Goal: Information Seeking & Learning: Check status

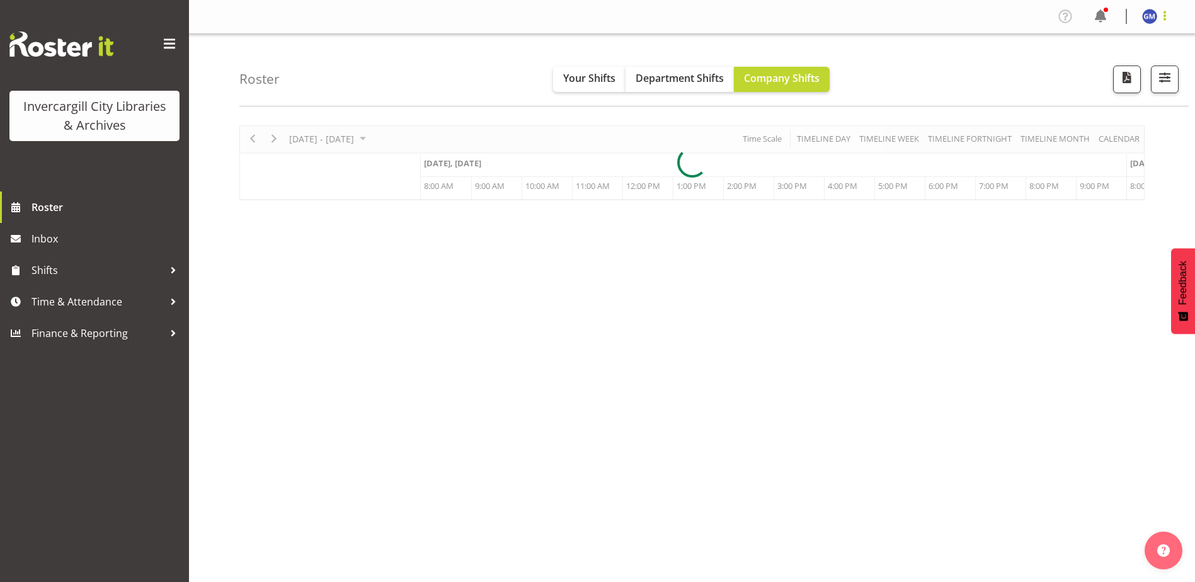
click at [1165, 21] on span at bounding box center [1164, 15] width 15 height 15
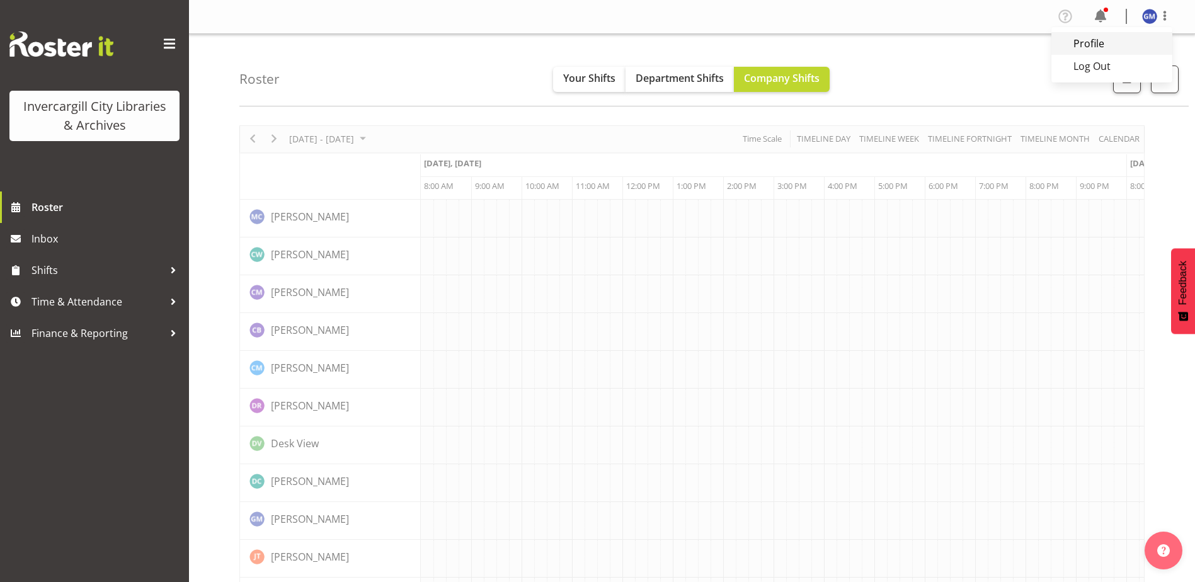
click at [1117, 39] on link "Profile" at bounding box center [1111, 43] width 121 height 23
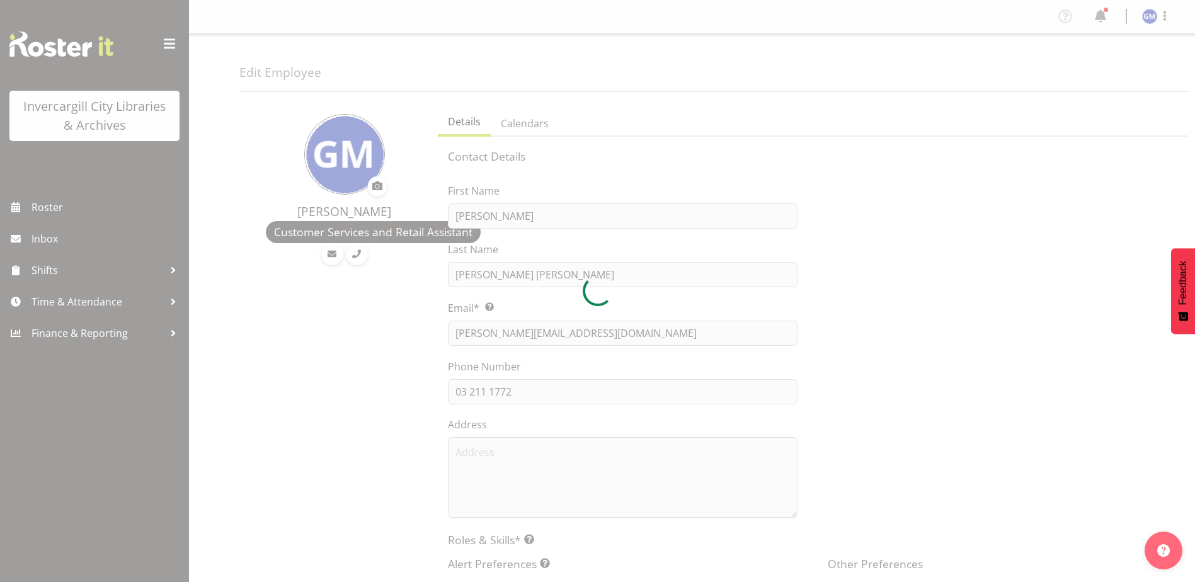
select select "TimelineWeekAdvanced"
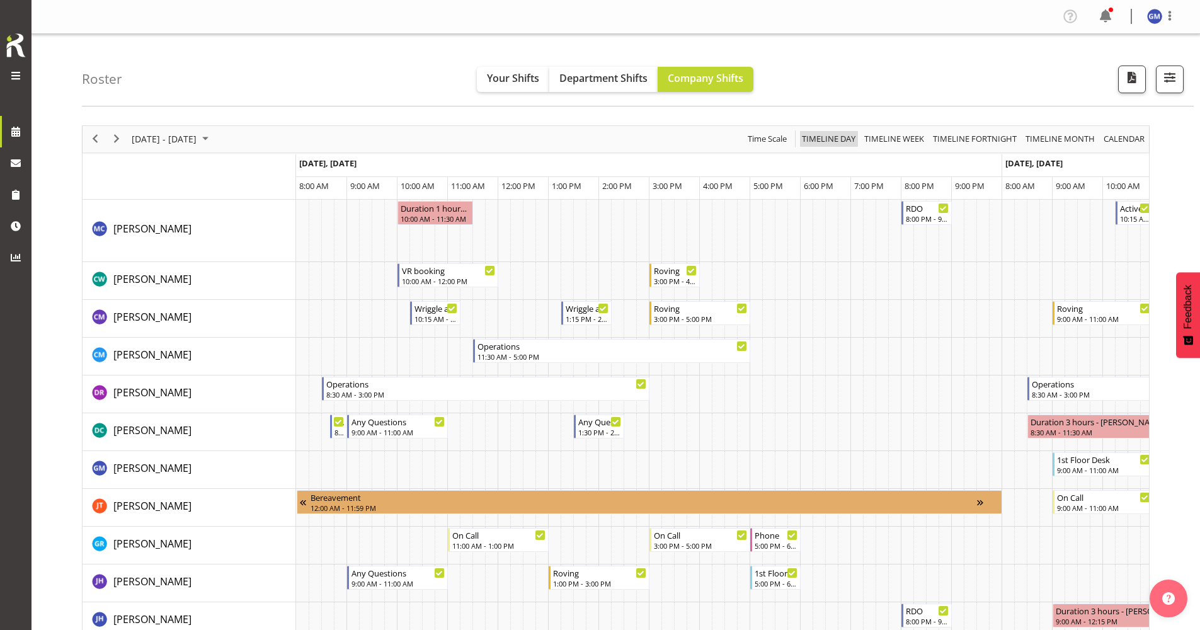
click at [575, 140] on span "Timeline Day" at bounding box center [829, 139] width 56 height 16
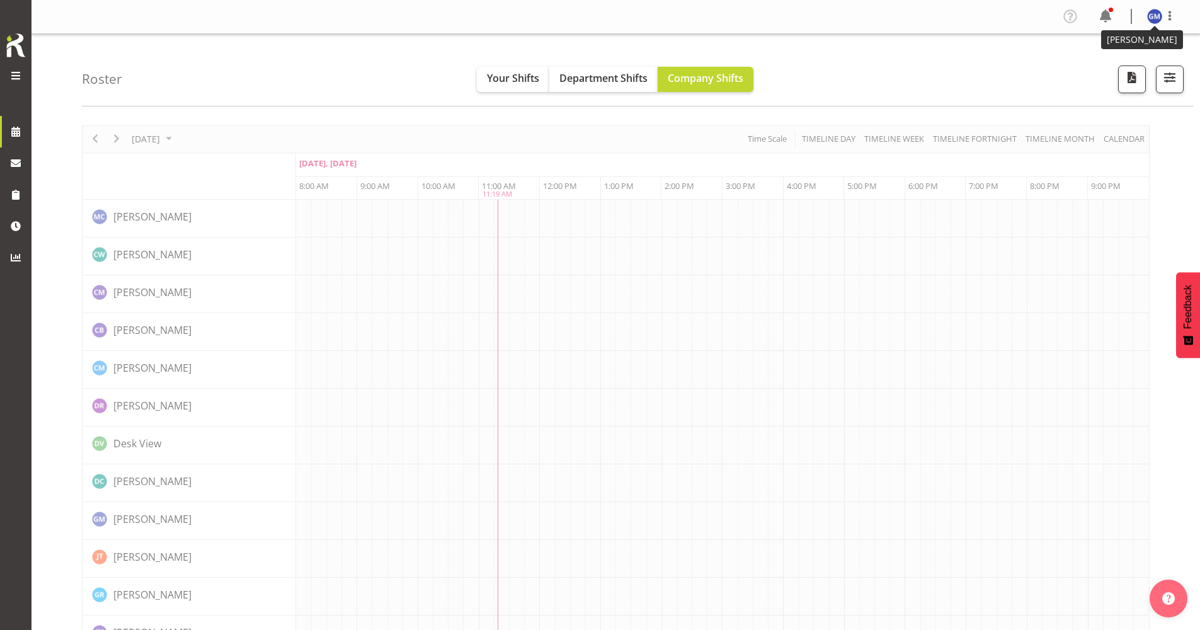
click at [575, 9] on figure at bounding box center [1154, 16] width 15 height 15
click at [575, 45] on link "Profile" at bounding box center [1116, 43] width 121 height 23
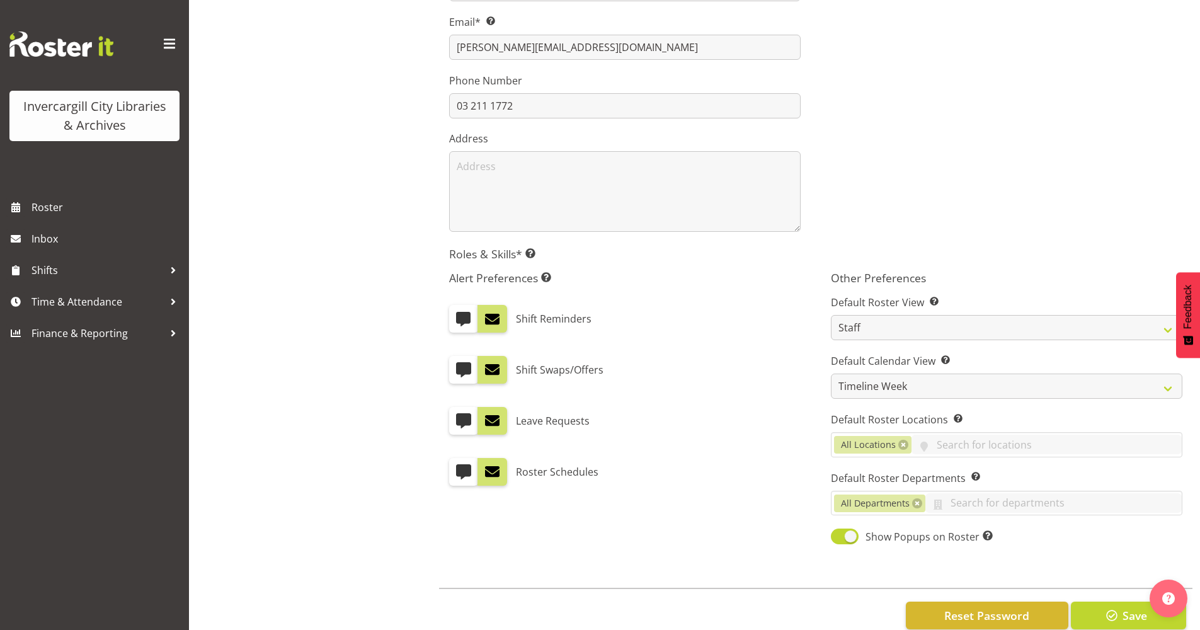
scroll to position [315, 0]
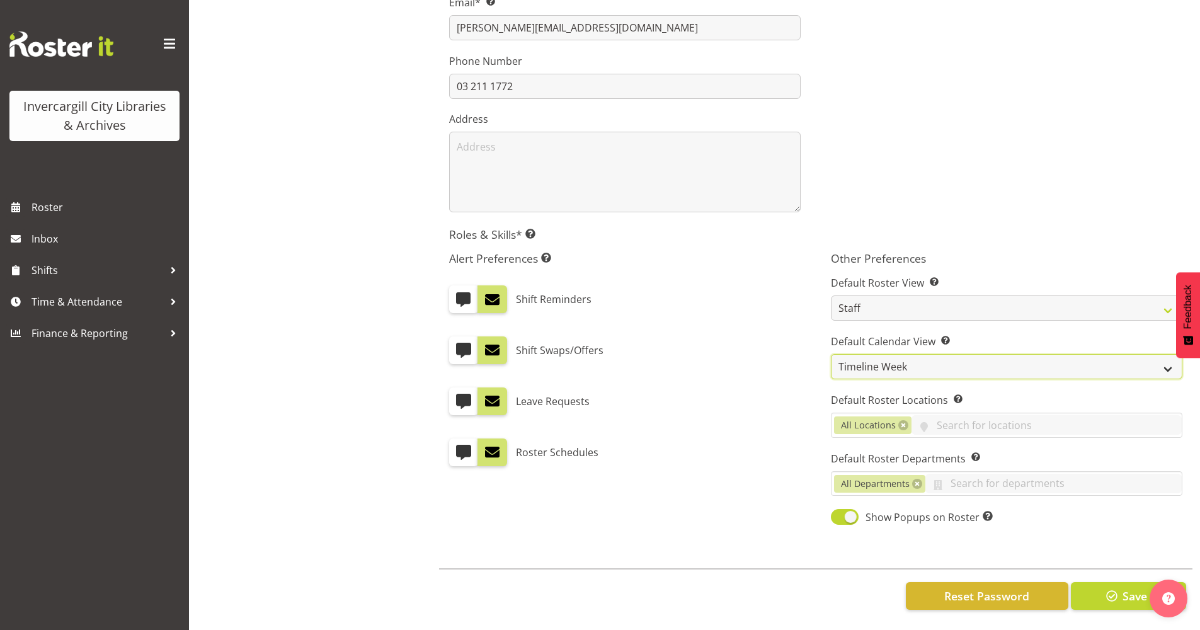
click at [891, 354] on select "Day Timeline Day Week (current default) Timeline Week Fortnight Month Calendar" at bounding box center [1006, 366] width 351 height 25
select select "TimelineDay"
click at [831, 354] on select "Day Timeline Day Week (current default) Timeline Week Fortnight Month Calendar" at bounding box center [1006, 366] width 351 height 25
click at [1126, 588] on span "Save" at bounding box center [1134, 596] width 25 height 16
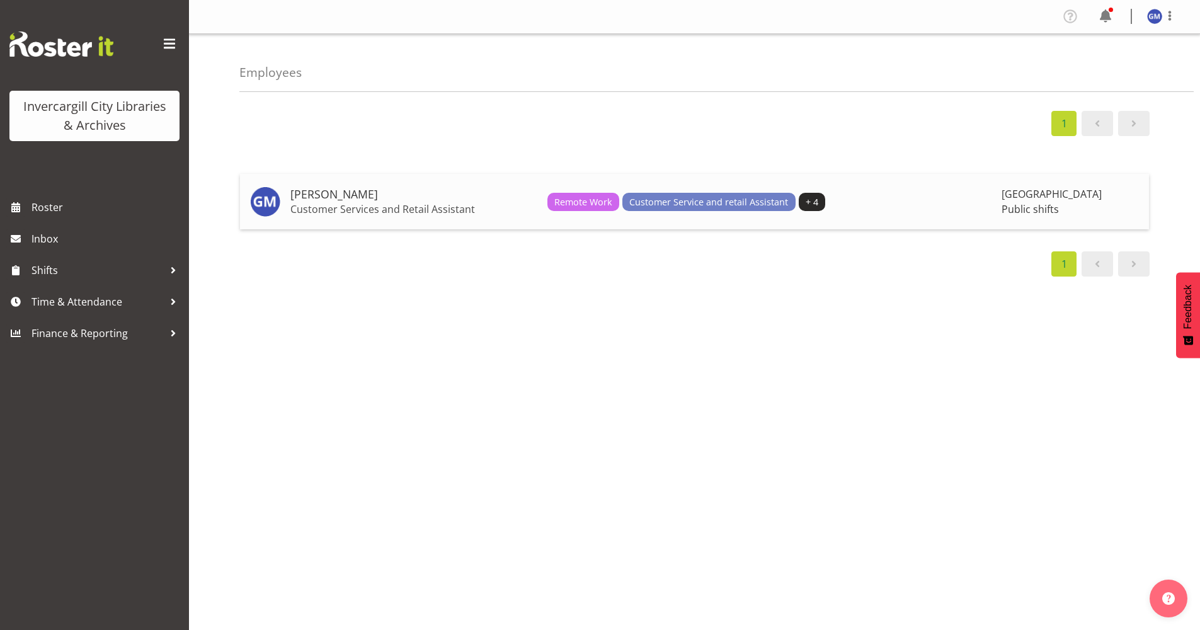
click at [336, 203] on p "Customer Services and Retail Assistant" at bounding box center [413, 209] width 247 height 13
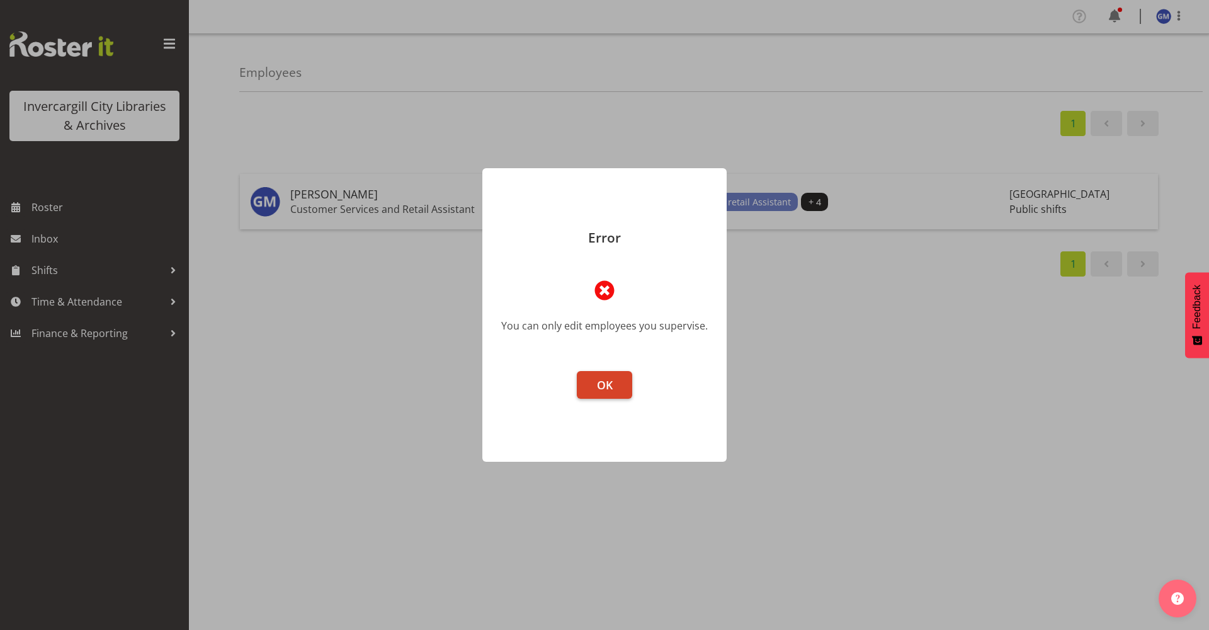
click at [592, 373] on button "OK" at bounding box center [604, 385] width 55 height 28
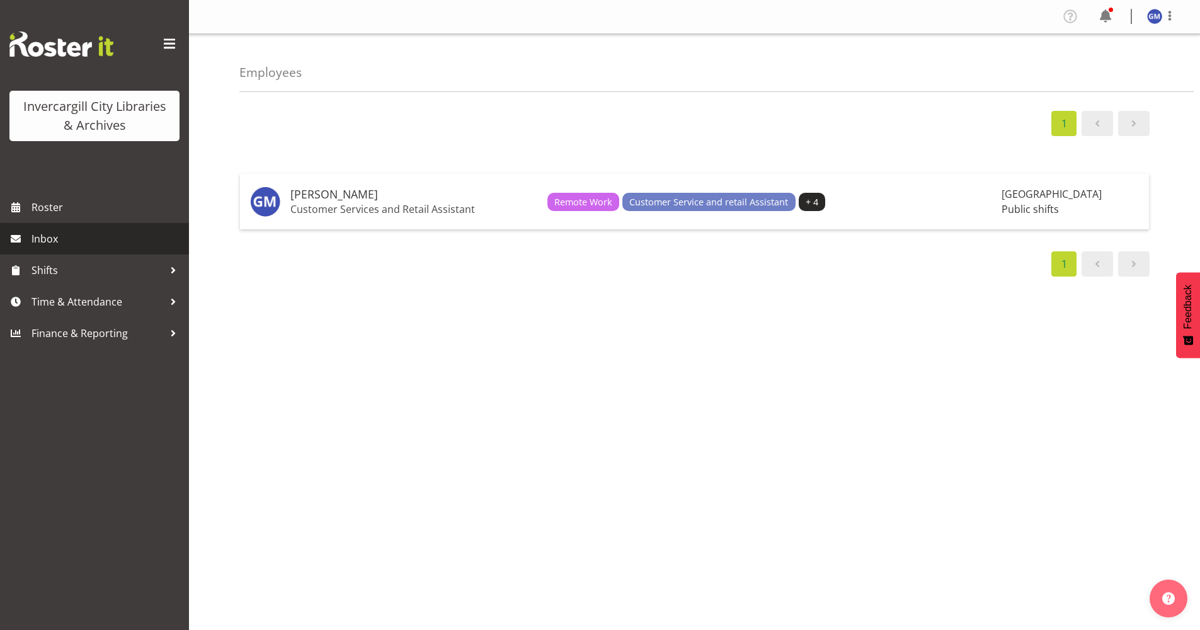
click at [60, 231] on span "Inbox" at bounding box center [106, 238] width 151 height 19
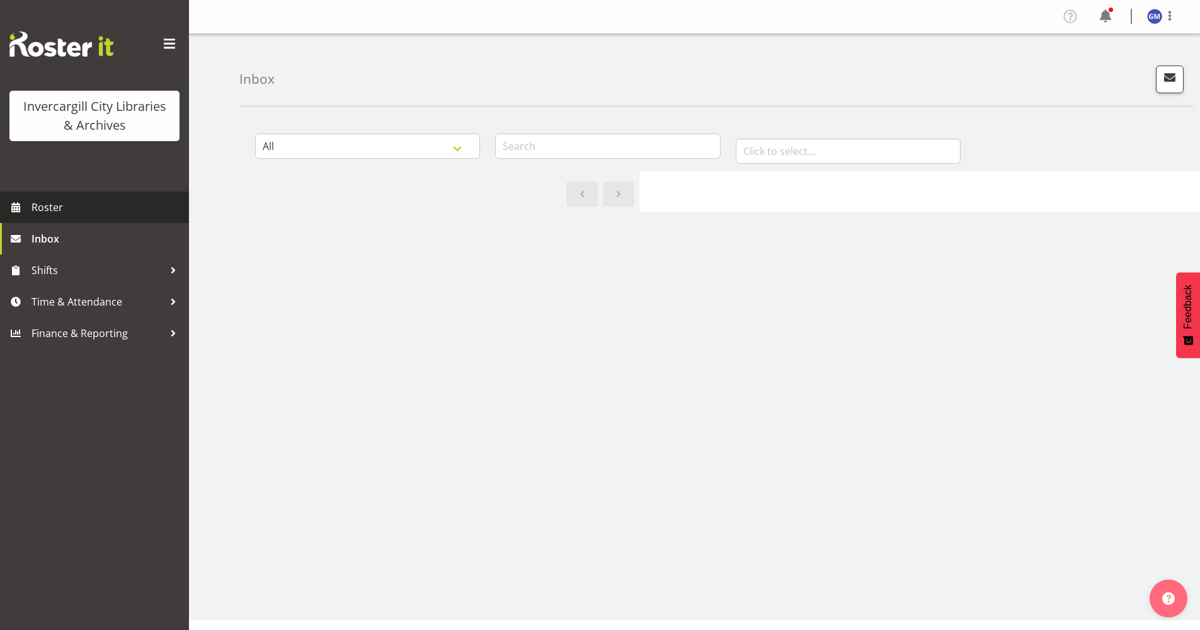
click at [79, 202] on span "Roster" at bounding box center [106, 207] width 151 height 19
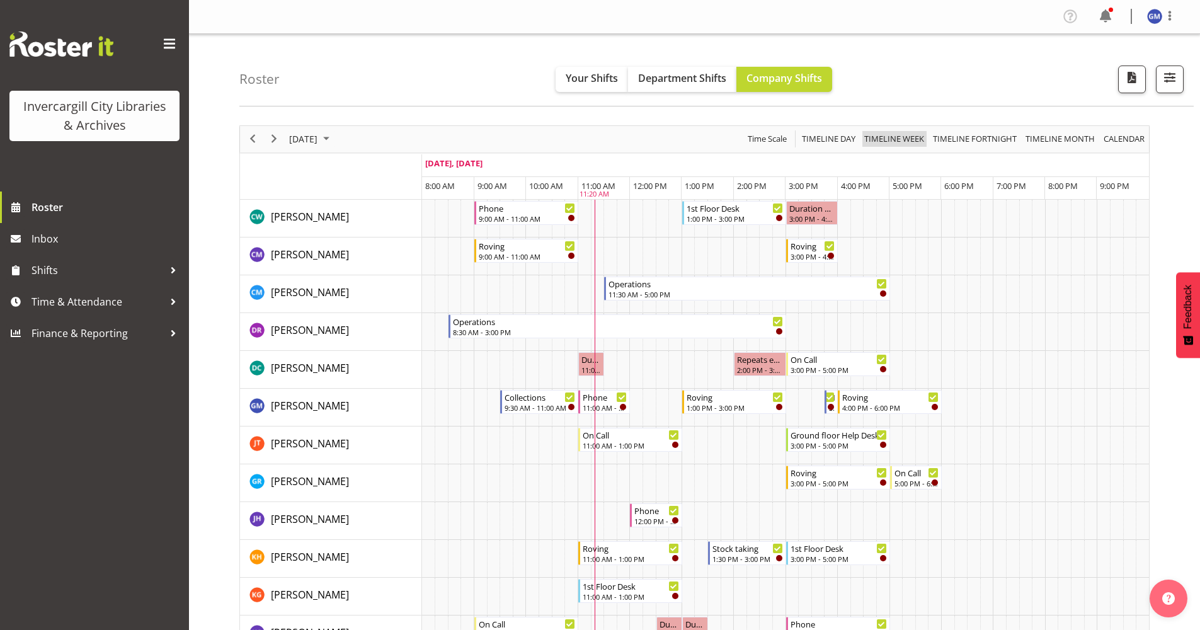
click at [888, 141] on span "Timeline Week" at bounding box center [894, 139] width 62 height 16
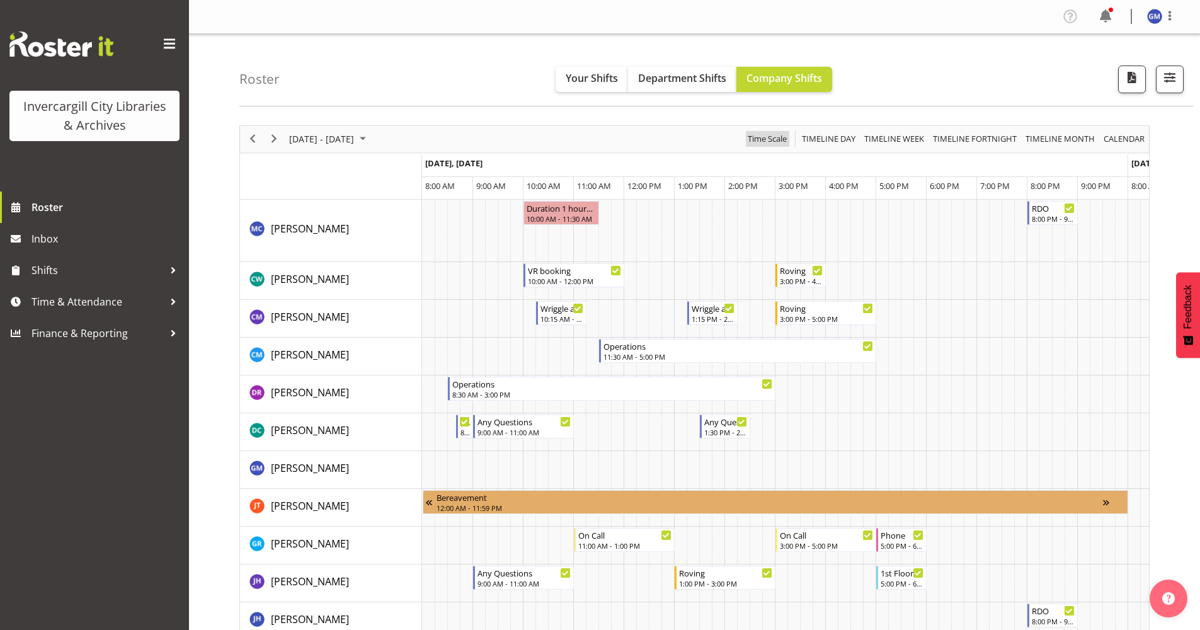
click at [769, 140] on span "Time Scale" at bounding box center [767, 139] width 42 height 16
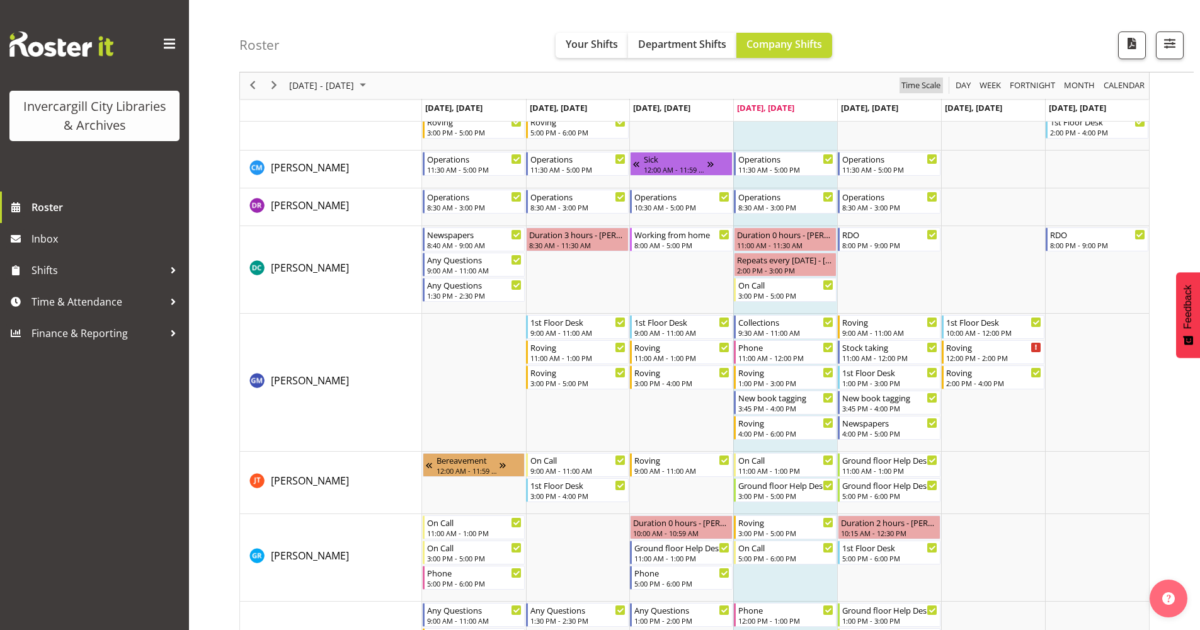
scroll to position [378, 0]
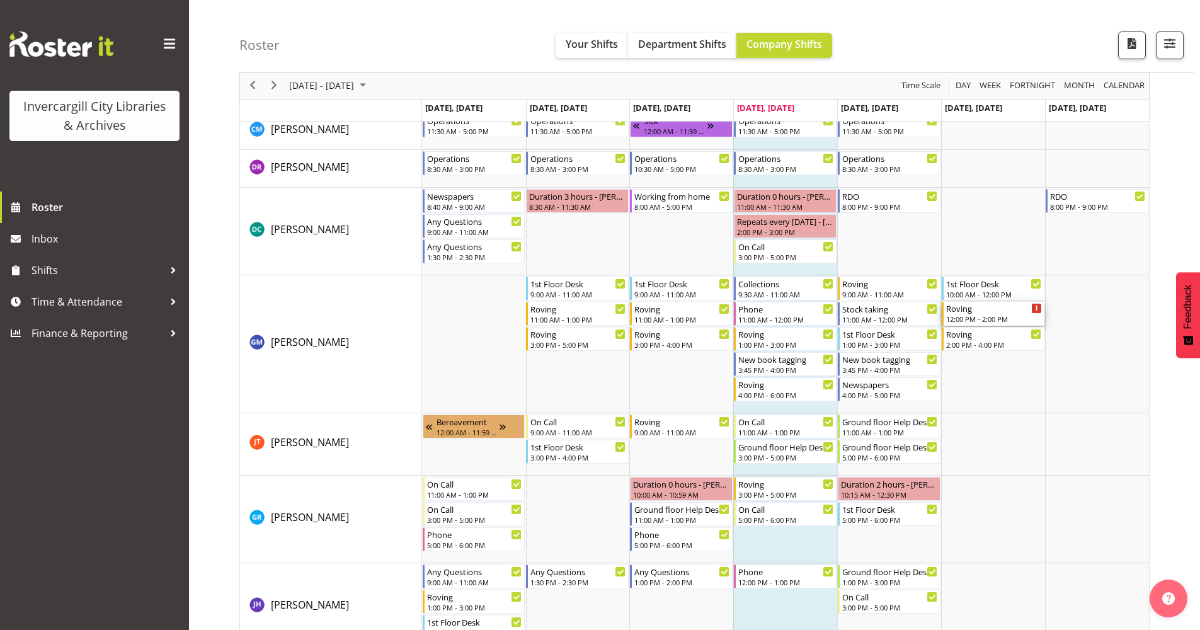
click at [982, 314] on div "Roving 12:00 PM - 2:00 PM" at bounding box center [994, 314] width 96 height 24
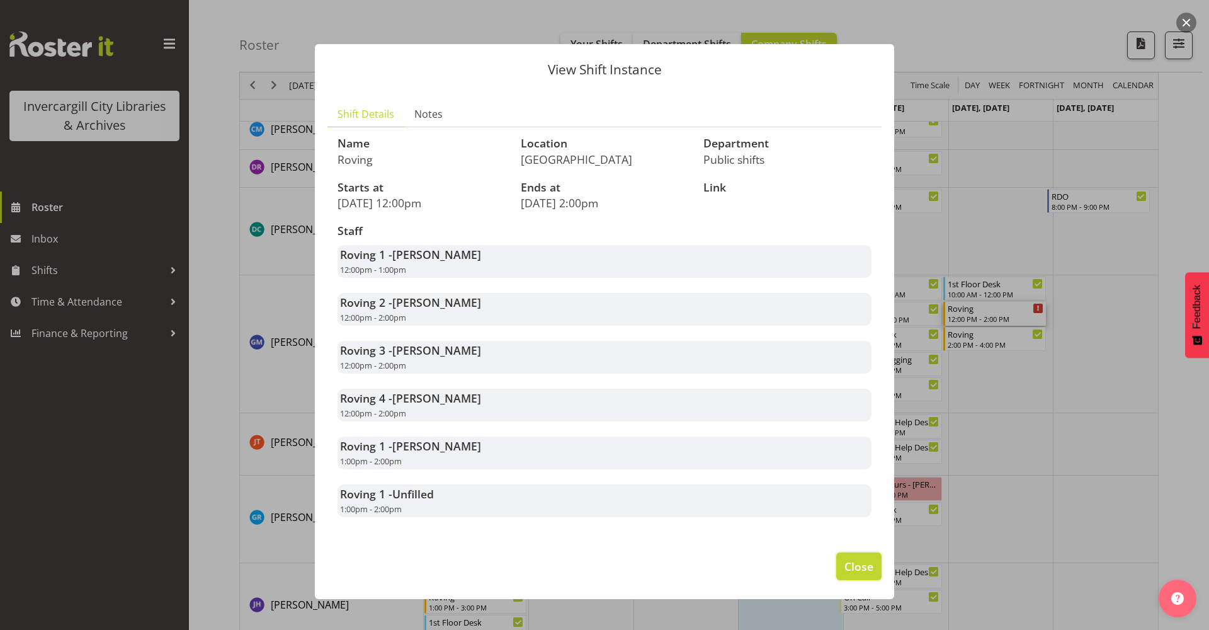
click at [867, 569] on span "Close" at bounding box center [859, 566] width 29 height 16
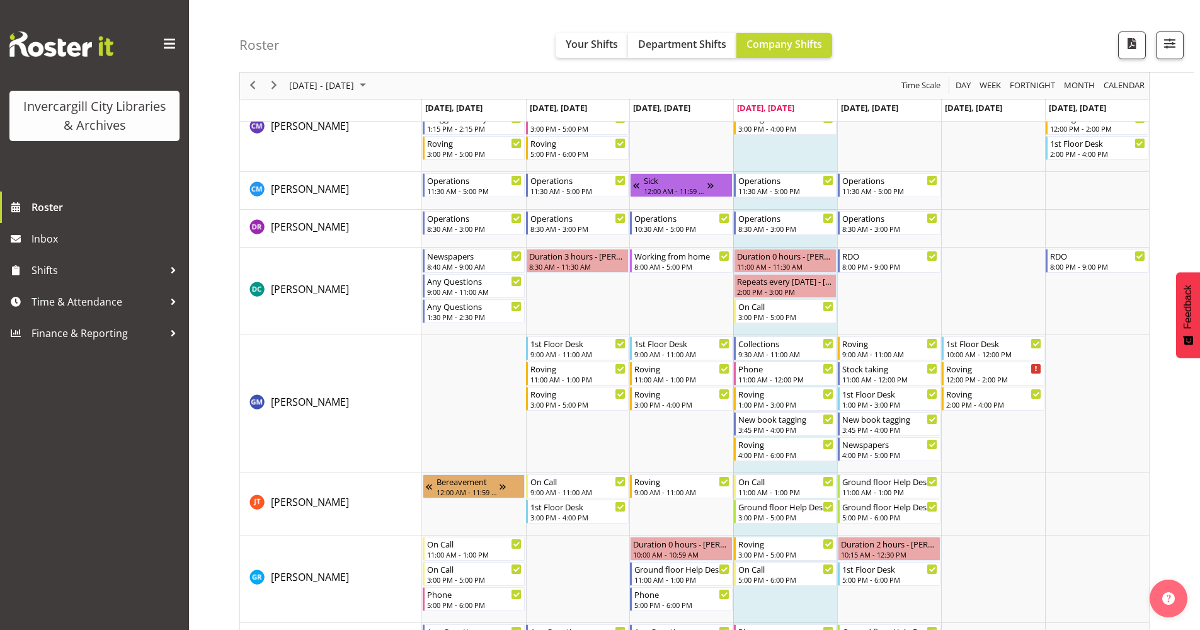
scroll to position [315, 0]
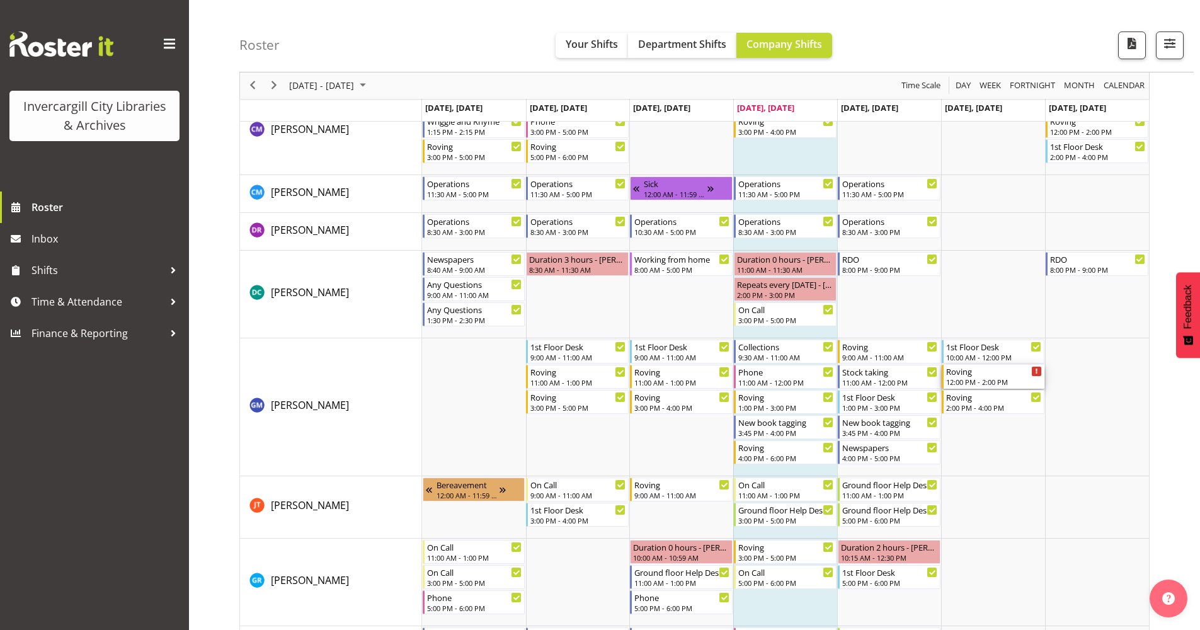
click at [955, 381] on div "12:00 PM - 2:00 PM" at bounding box center [994, 382] width 96 height 10
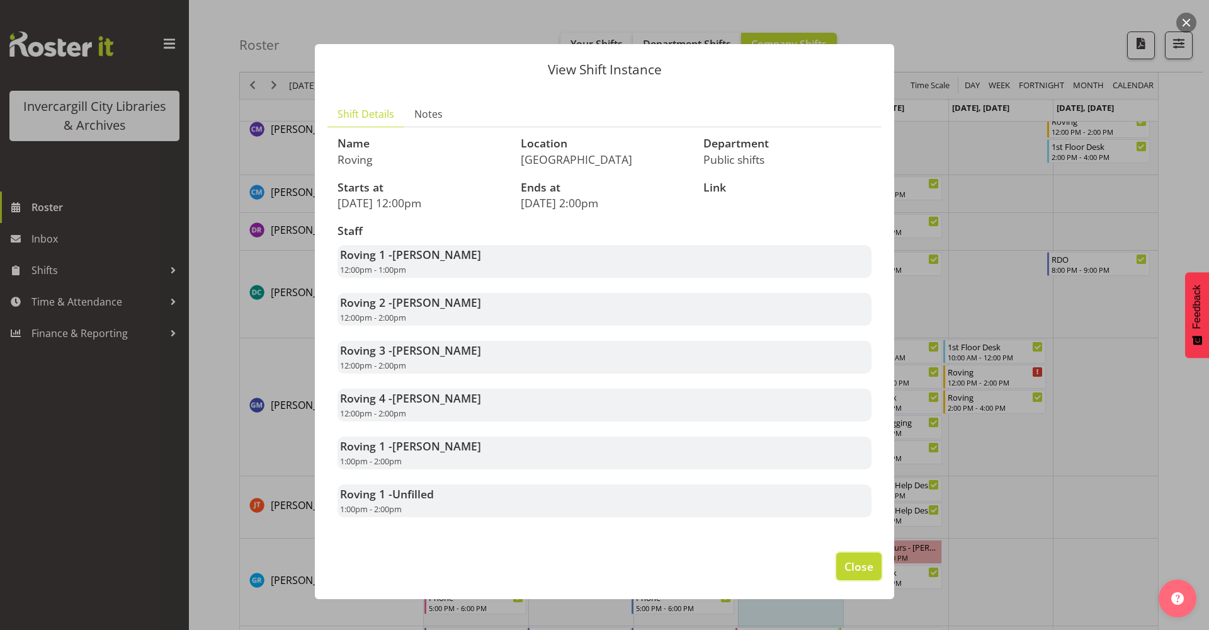
click at [853, 564] on span "Close" at bounding box center [859, 566] width 29 height 16
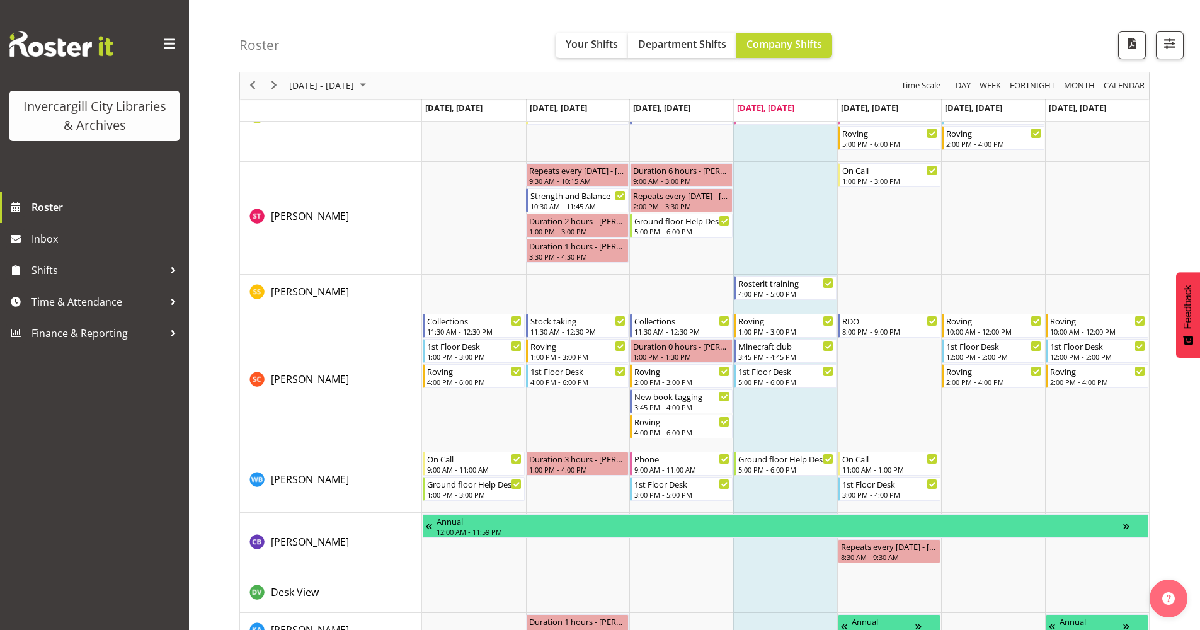
scroll to position [2456, 0]
click at [967, 365] on div "Roving" at bounding box center [994, 371] width 96 height 13
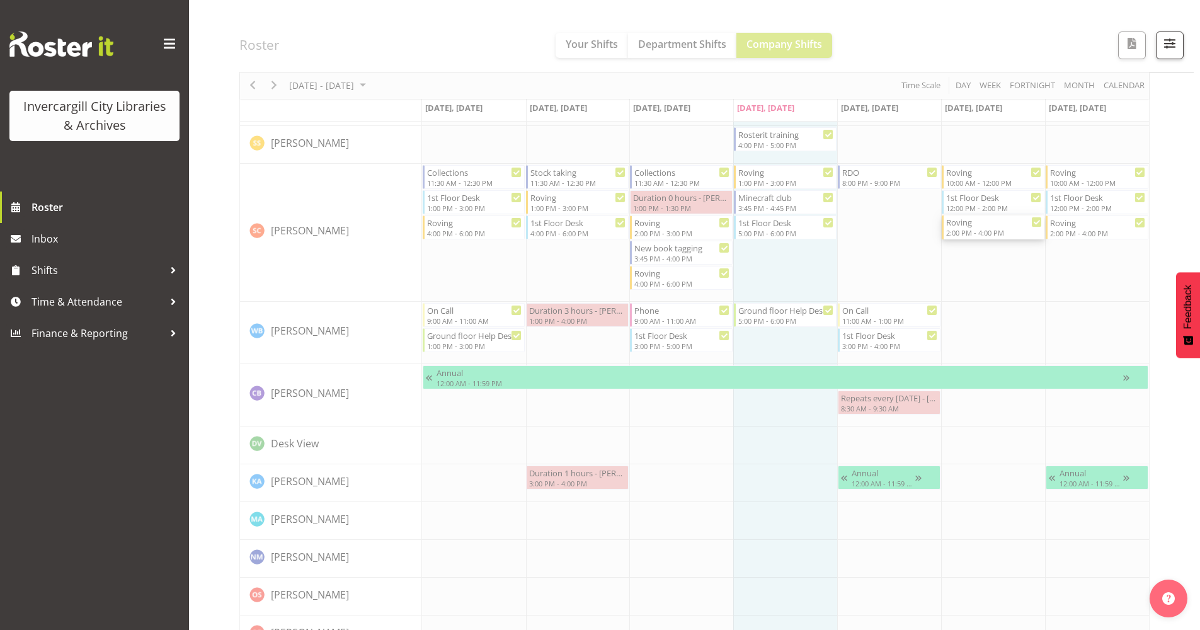
scroll to position [2677, 0]
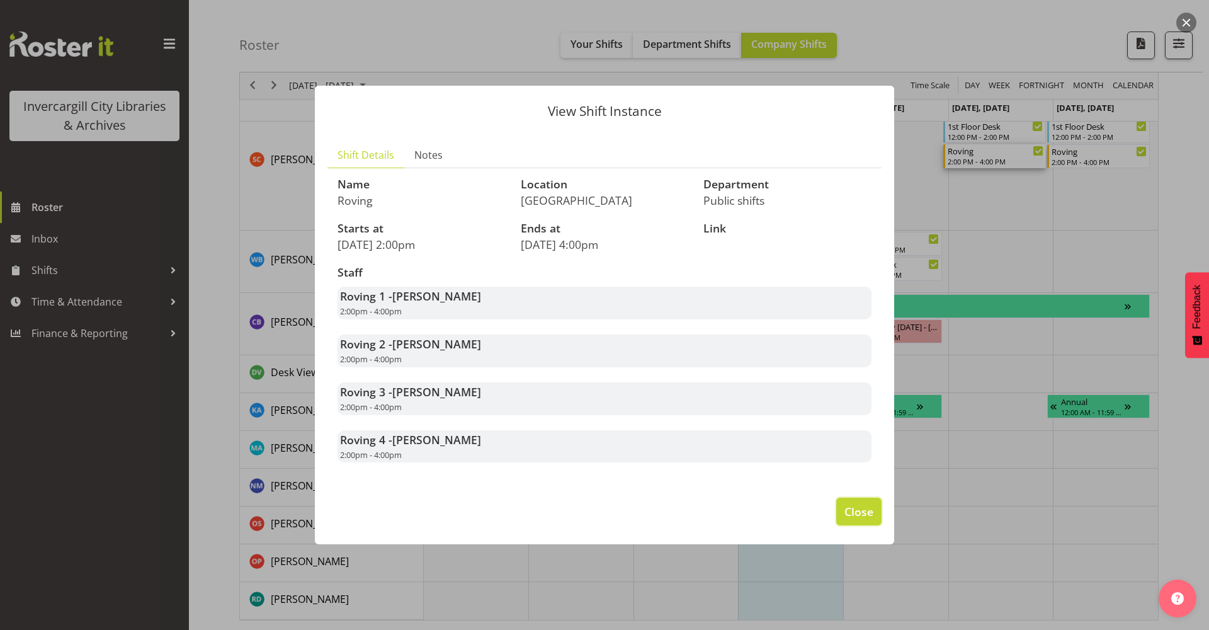
click at [850, 513] on span "Close" at bounding box center [859, 511] width 29 height 16
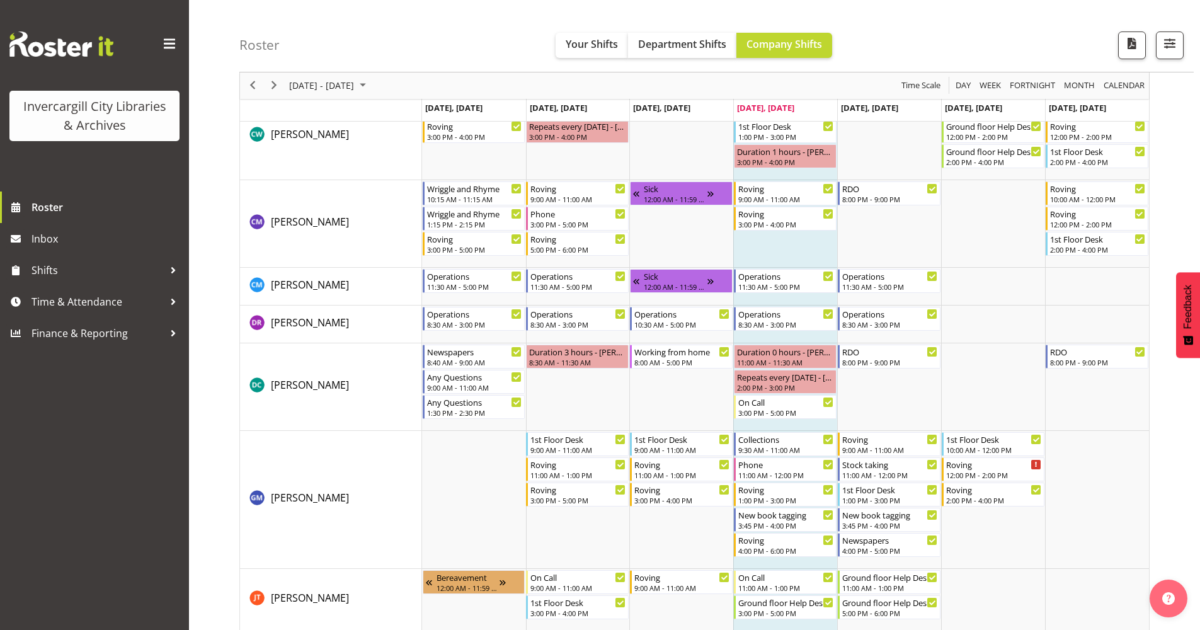
scroll to position [94, 0]
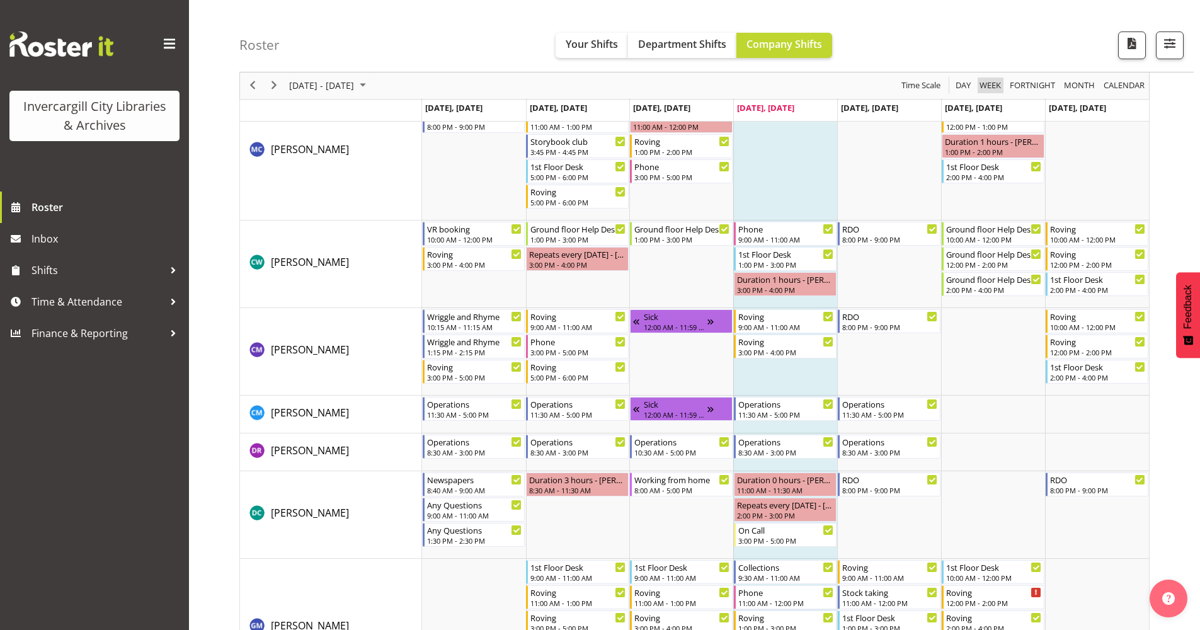
click at [983, 88] on span "Week" at bounding box center [990, 86] width 24 height 16
click at [966, 86] on span "Day" at bounding box center [963, 86] width 18 height 16
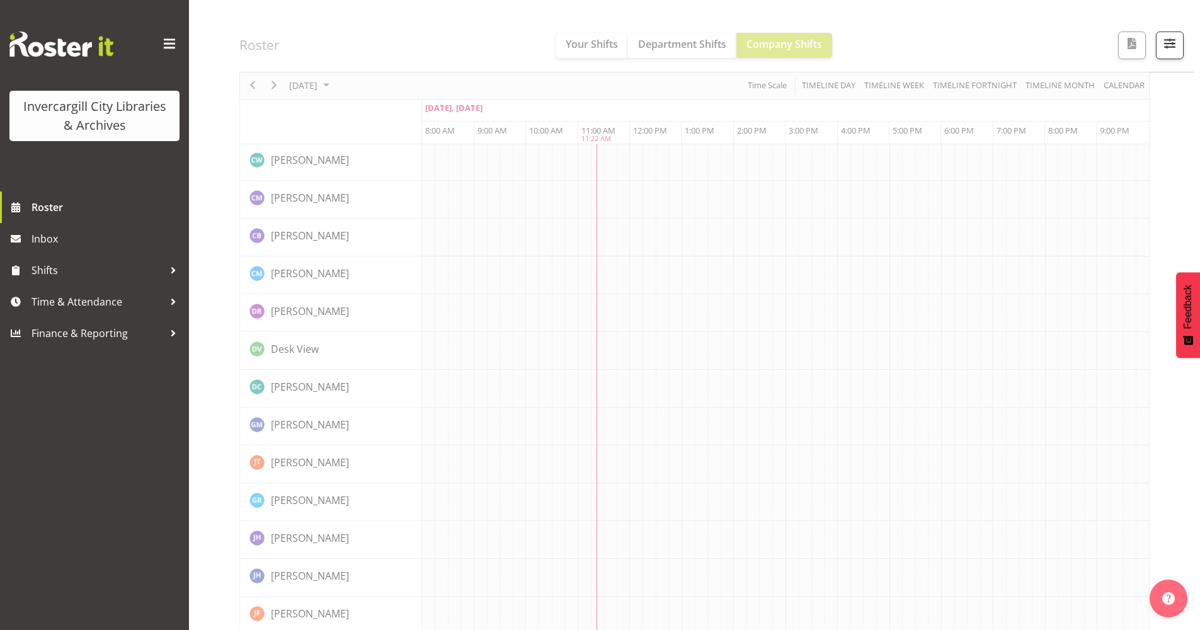
scroll to position [0, 0]
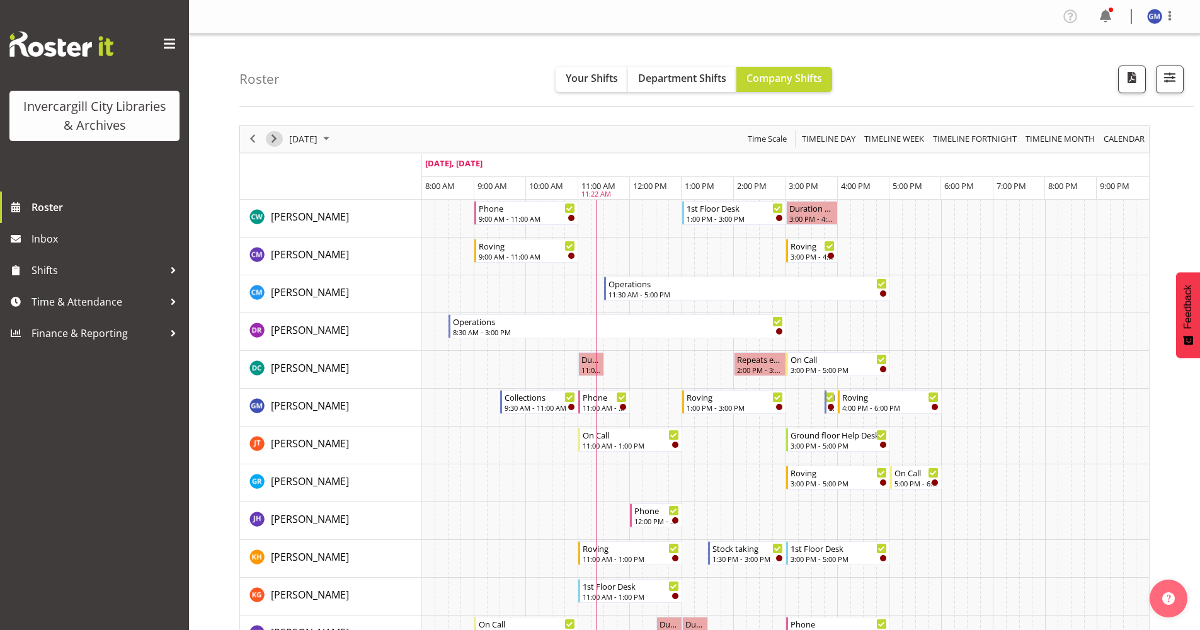
click at [276, 137] on span "Next" at bounding box center [273, 139] width 15 height 16
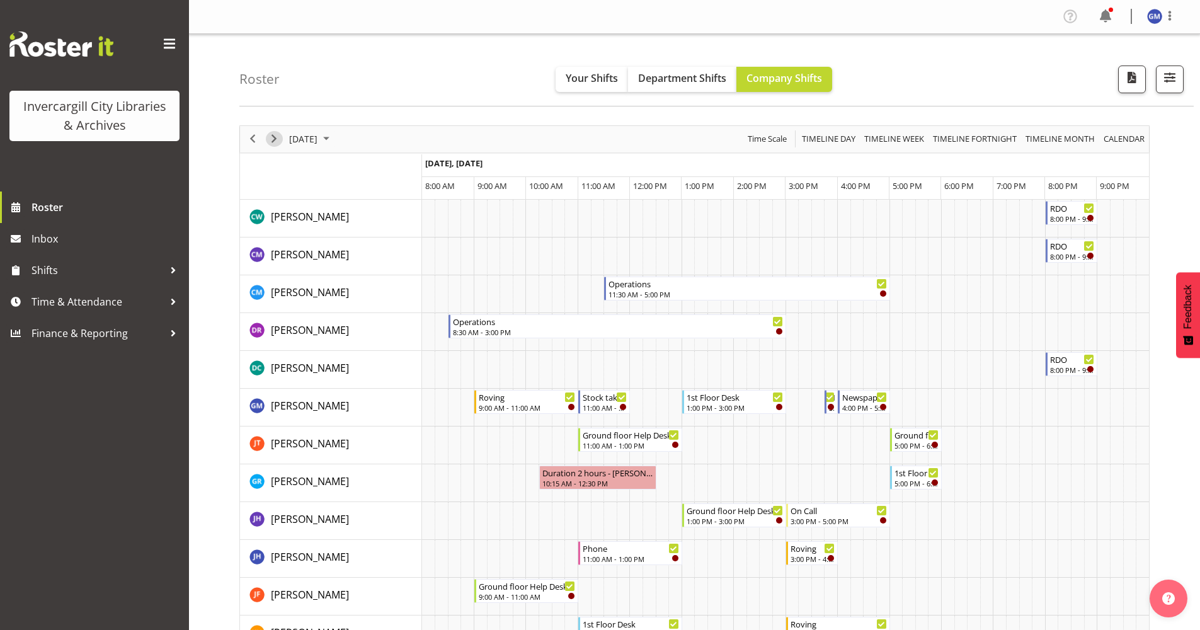
click at [273, 138] on span "Next" at bounding box center [273, 139] width 15 height 16
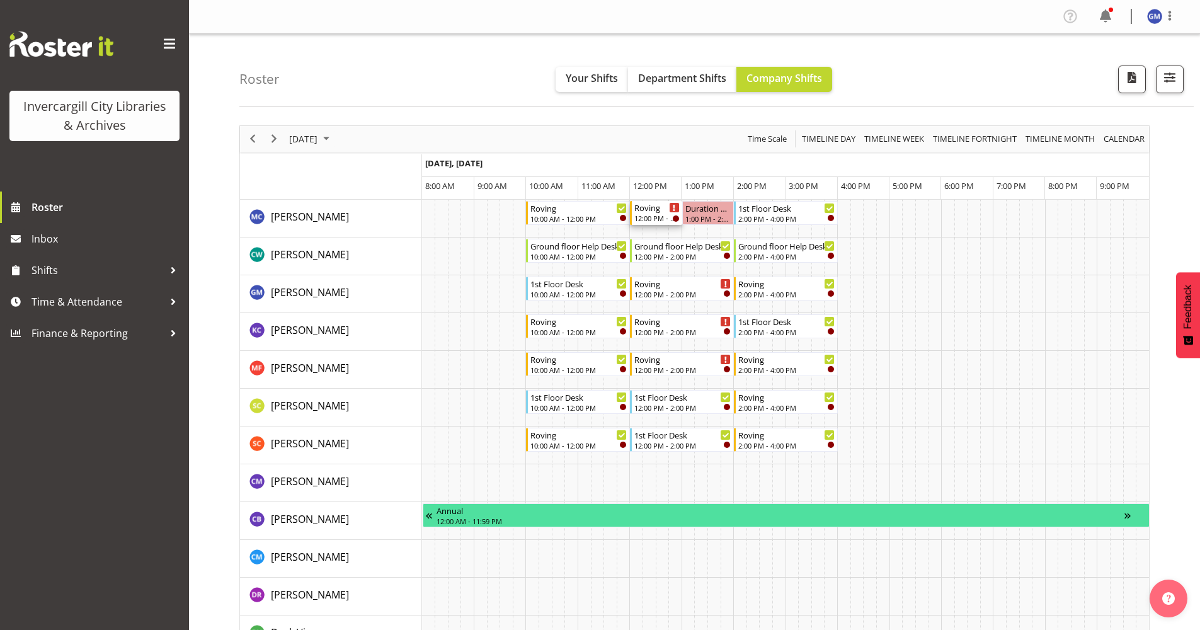
click at [652, 214] on div "12:00 PM - 1:00 PM" at bounding box center [656, 218] width 45 height 10
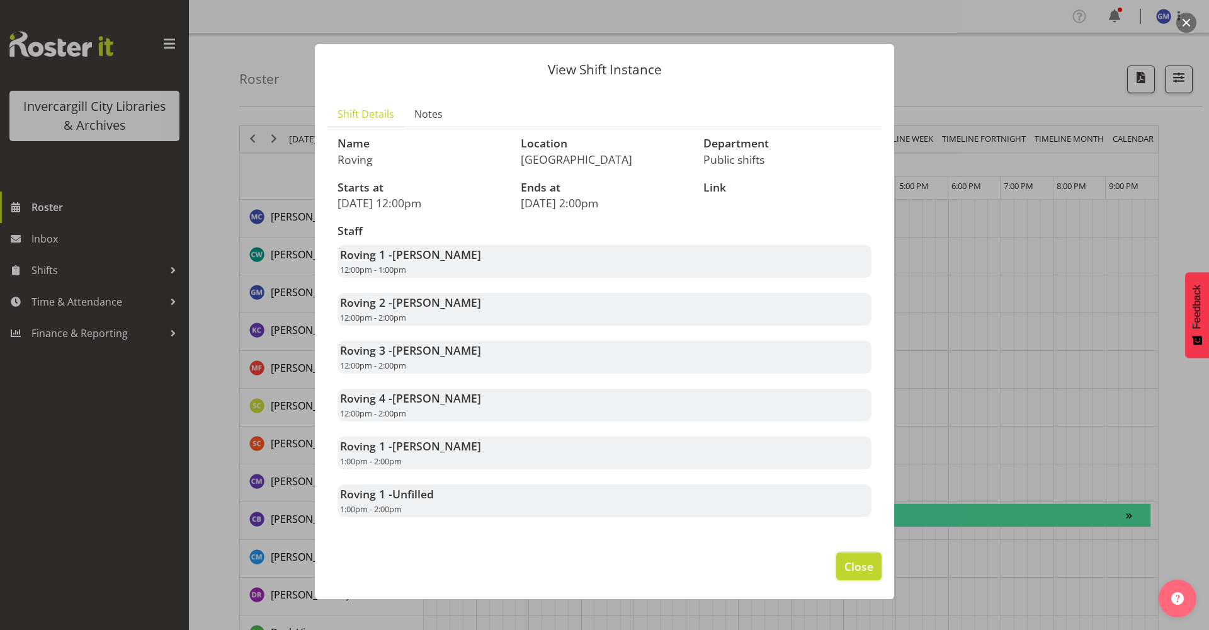
click at [849, 564] on span "Close" at bounding box center [859, 566] width 29 height 16
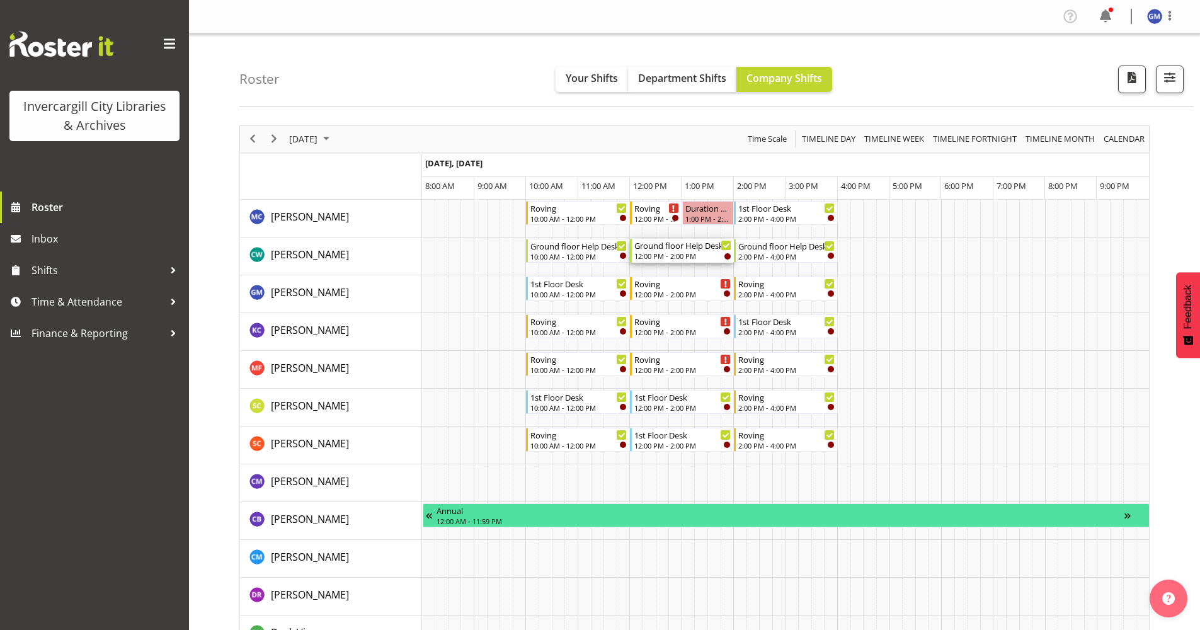
click at [648, 244] on div "Ground floor Help Desk" at bounding box center [682, 245] width 97 height 13
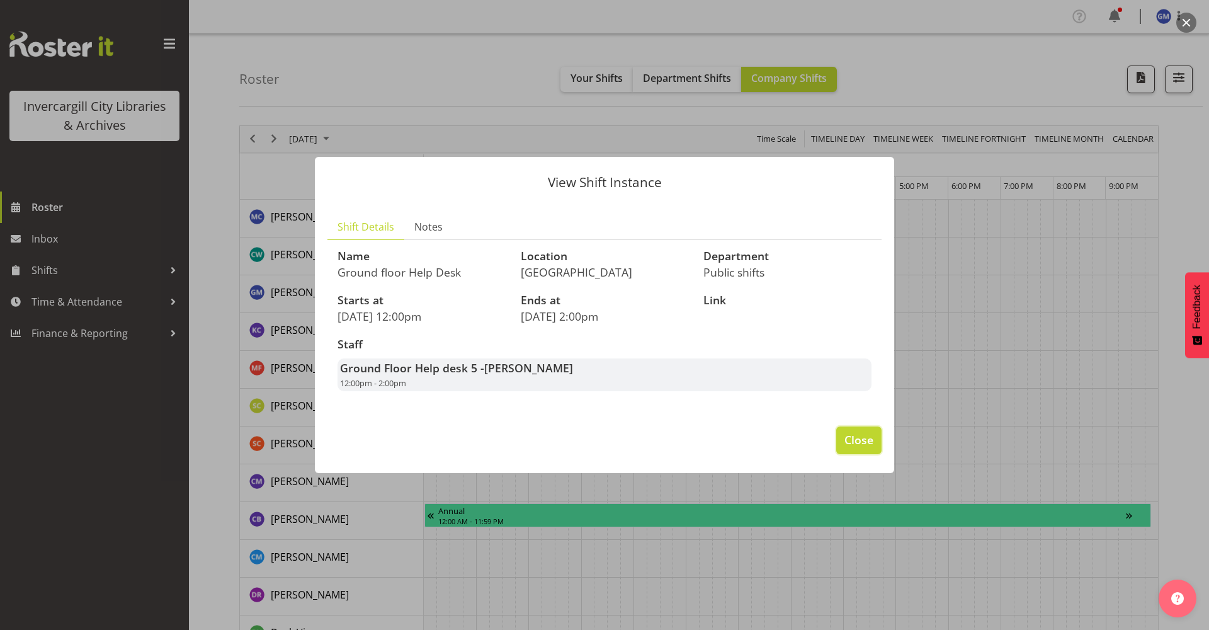
click at [861, 433] on span "Close" at bounding box center [859, 439] width 29 height 16
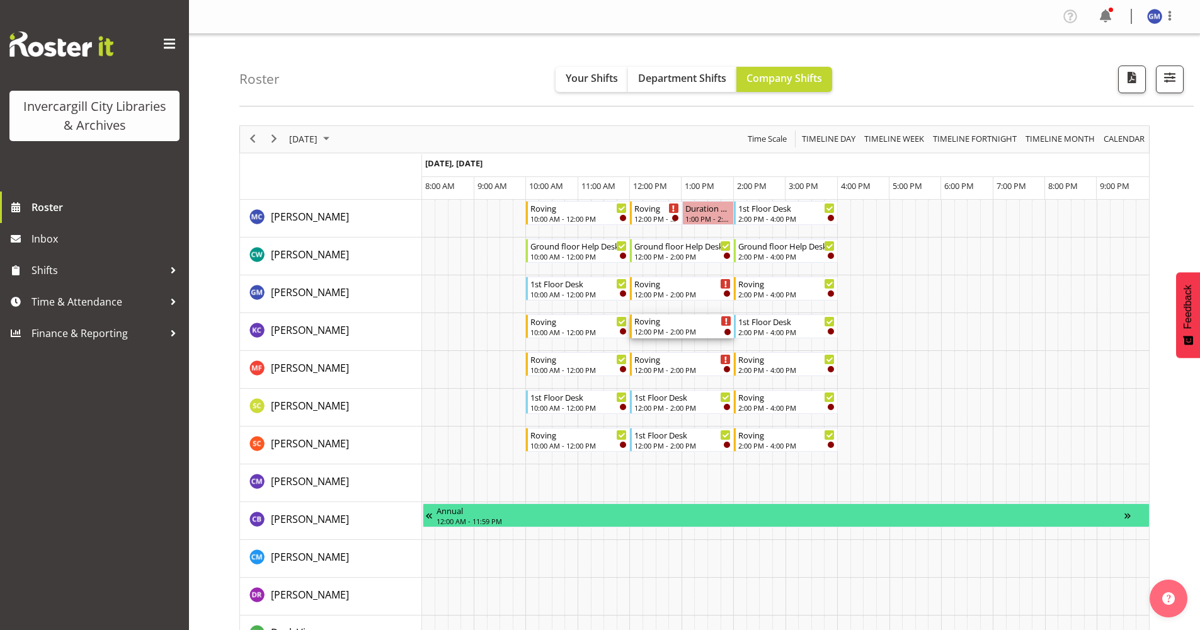
click at [683, 326] on div "Roving 12:00 PM - 2:00 PM" at bounding box center [682, 326] width 97 height 24
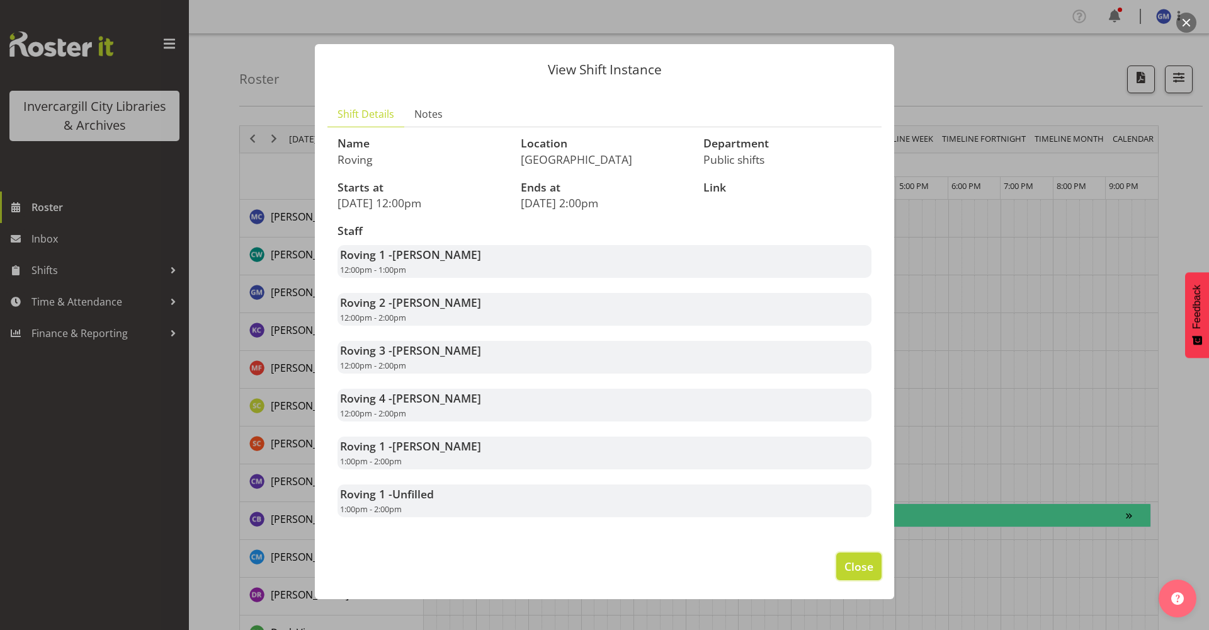
click at [875, 567] on button "Close" at bounding box center [858, 566] width 45 height 28
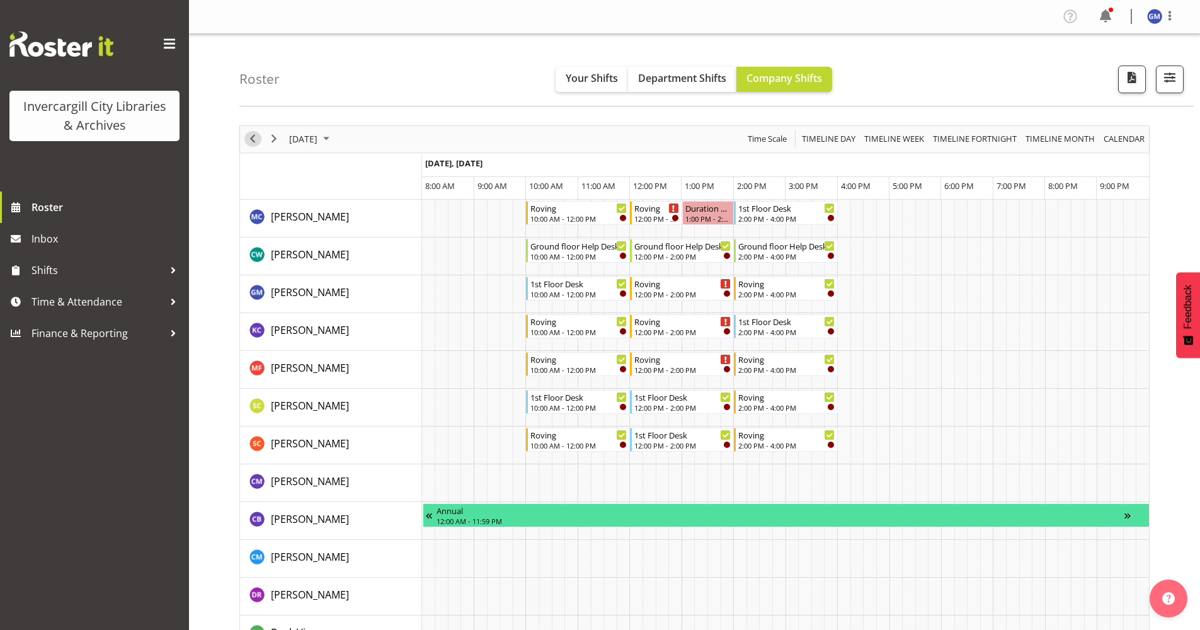
click at [247, 141] on span "Previous" at bounding box center [252, 139] width 15 height 16
click at [0, 0] on div "Timeline Day of September 20, 2025" at bounding box center [0, 0] width 0 height 0
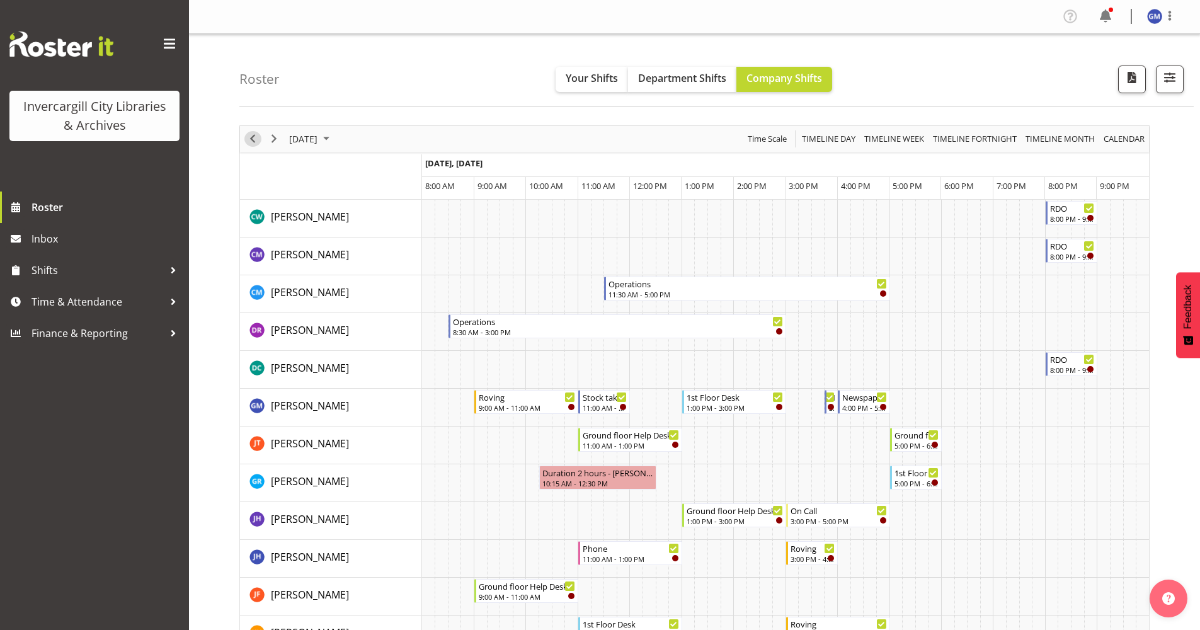
click at [258, 137] on span "Previous" at bounding box center [252, 139] width 15 height 16
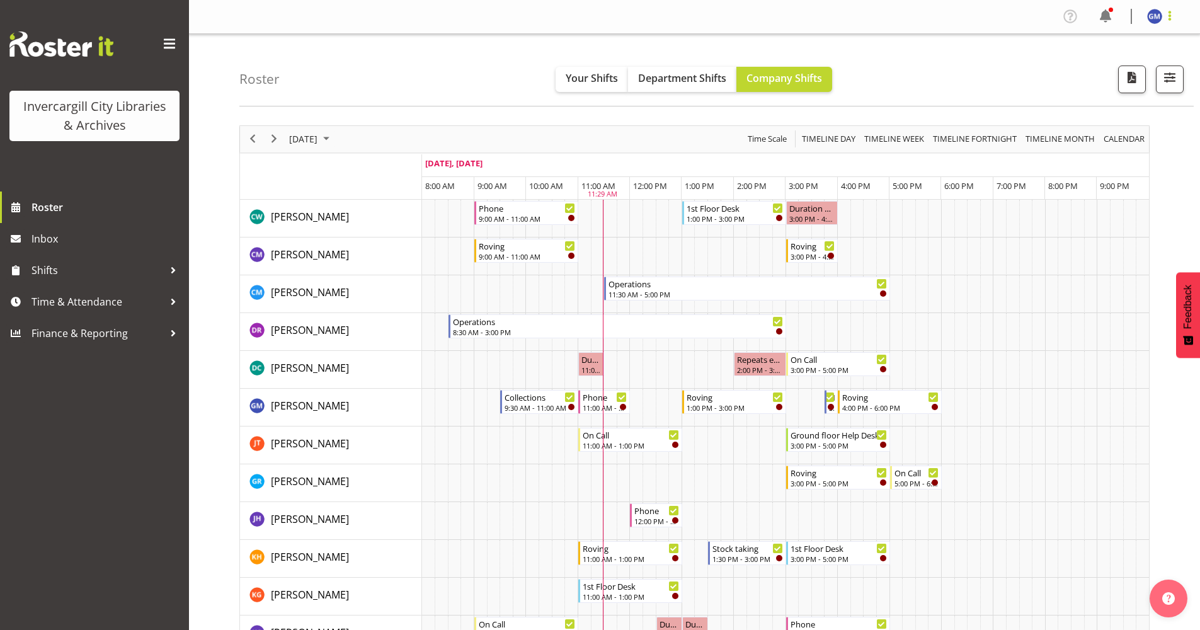
click at [1168, 14] on span at bounding box center [1169, 15] width 15 height 15
drag, startPoint x: 1013, startPoint y: 31, endPoint x: 1014, endPoint y: 40, distance: 8.2
drag, startPoint x: 1014, startPoint y: 40, endPoint x: 920, endPoint y: 108, distance: 116.8
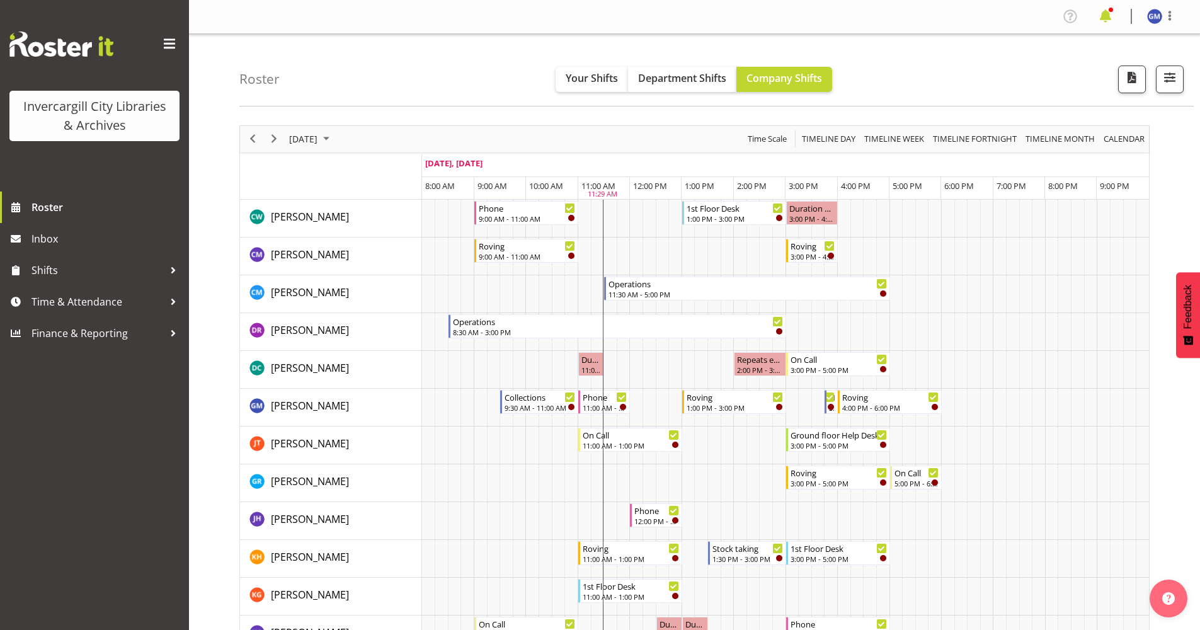
click at [1103, 10] on span at bounding box center [1105, 16] width 20 height 20
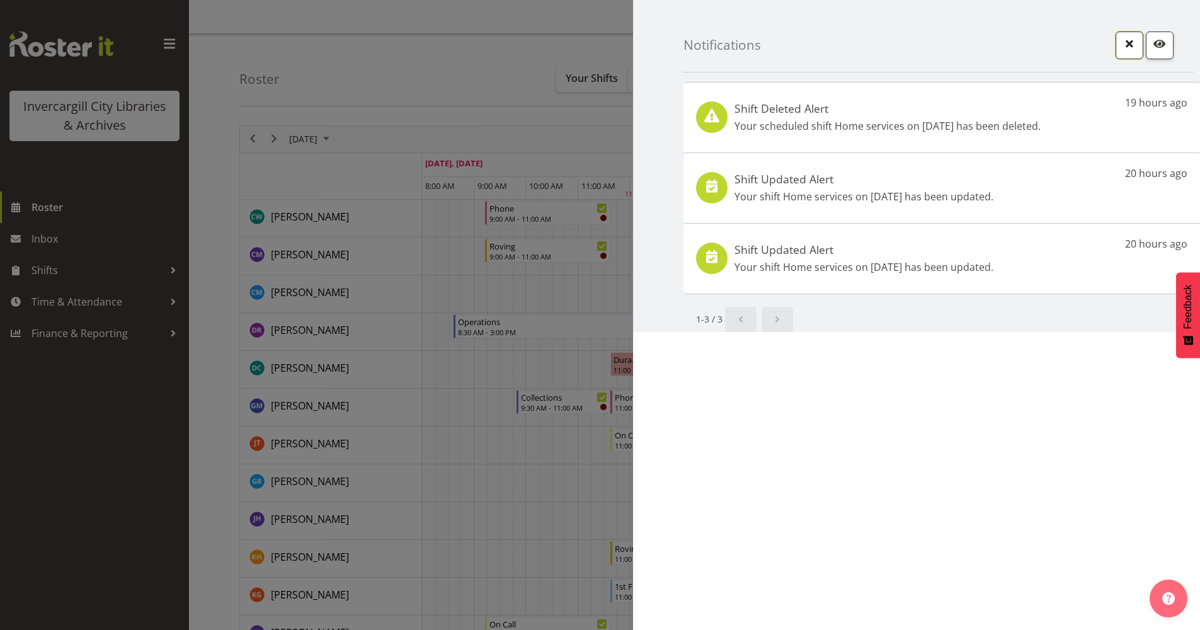
click at [1129, 48] on span "button" at bounding box center [1129, 43] width 16 height 16
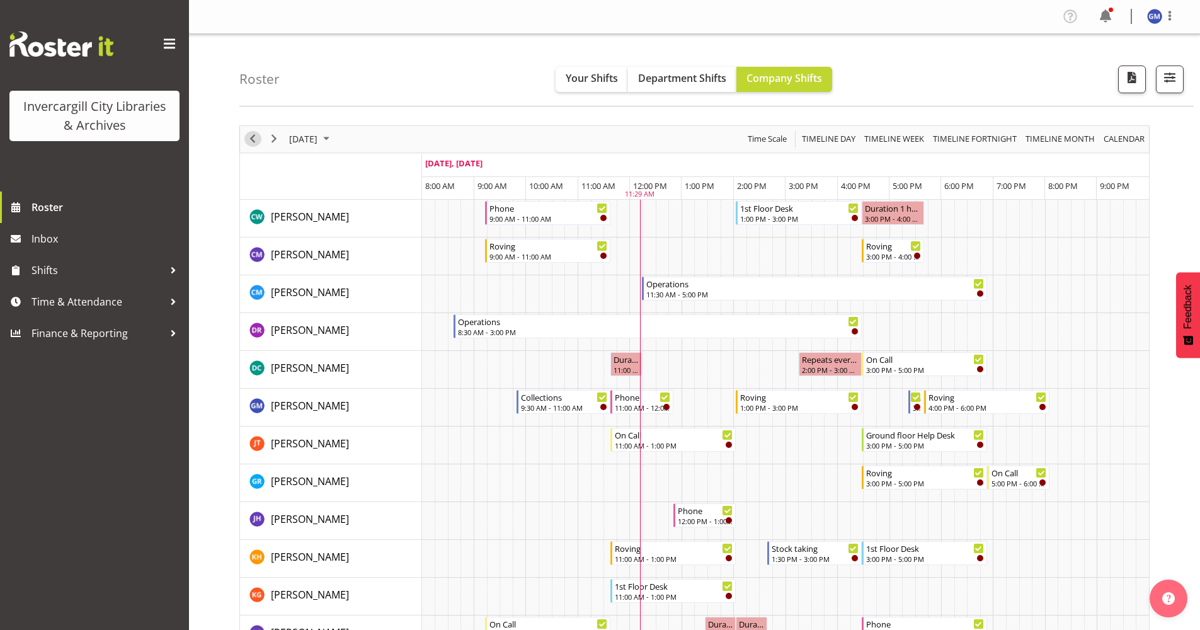
drag, startPoint x: 264, startPoint y: 150, endPoint x: 251, endPoint y: 142, distance: 15.0
click at [263, 148] on div "[DATE]" at bounding box center [288, 139] width 97 height 26
click at [251, 142] on span "Previous" at bounding box center [252, 139] width 15 height 16
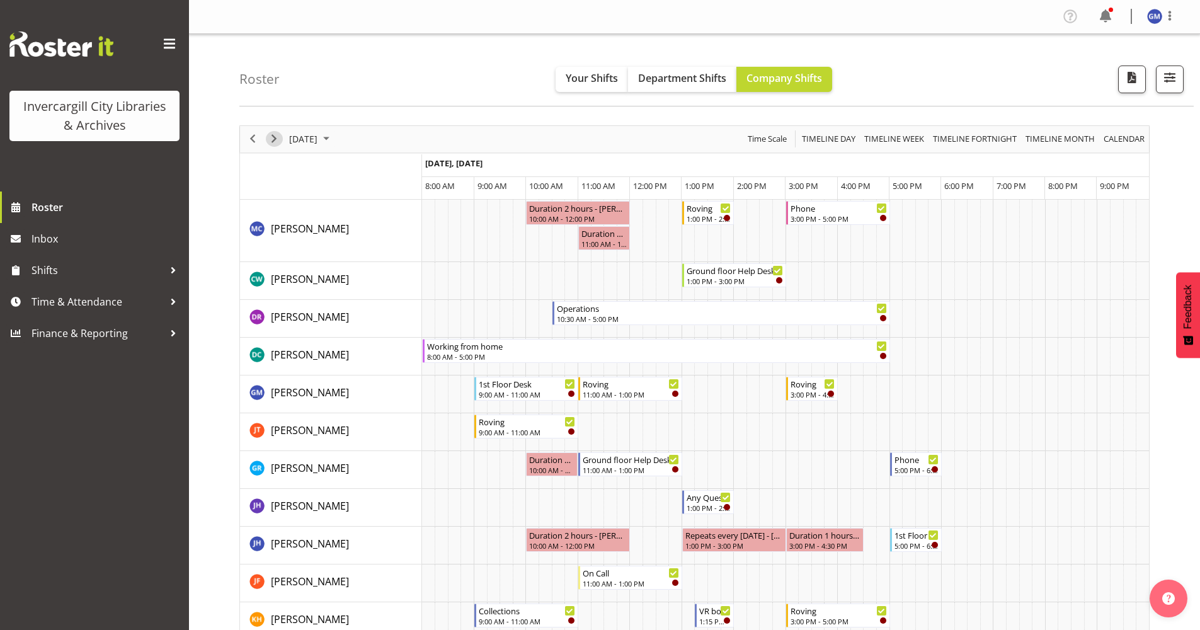
click at [273, 138] on span "Next" at bounding box center [273, 139] width 15 height 16
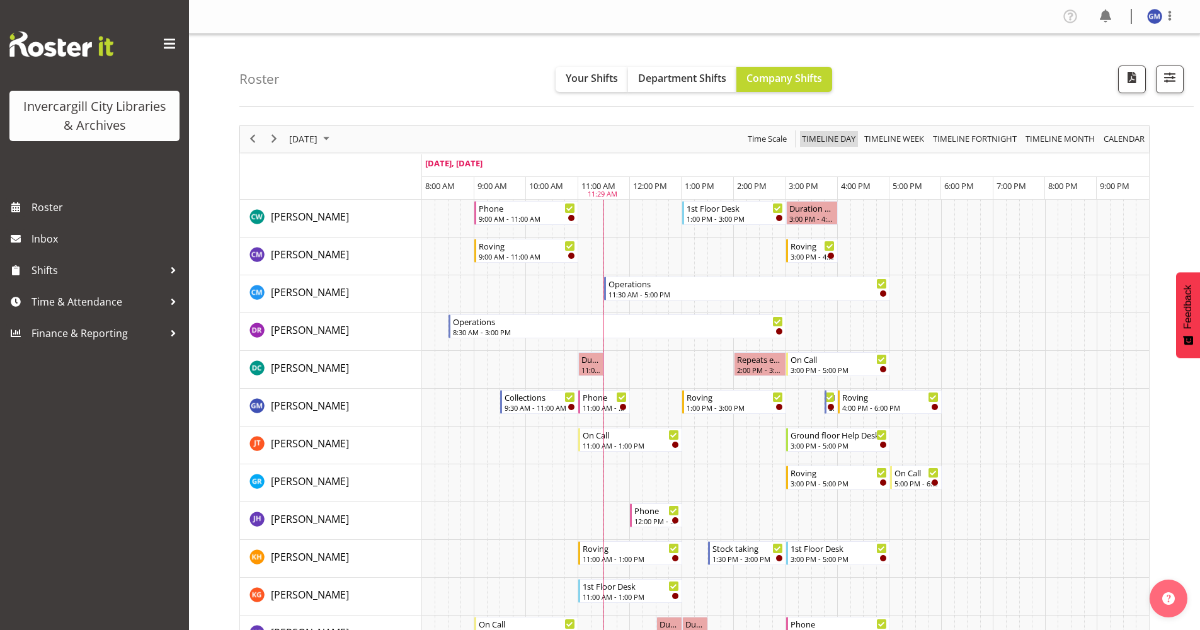
click at [825, 137] on span "Timeline Day" at bounding box center [829, 139] width 56 height 16
click at [1171, 14] on span at bounding box center [1169, 15] width 15 height 15
click at [135, 241] on span "Inbox" at bounding box center [106, 238] width 151 height 19
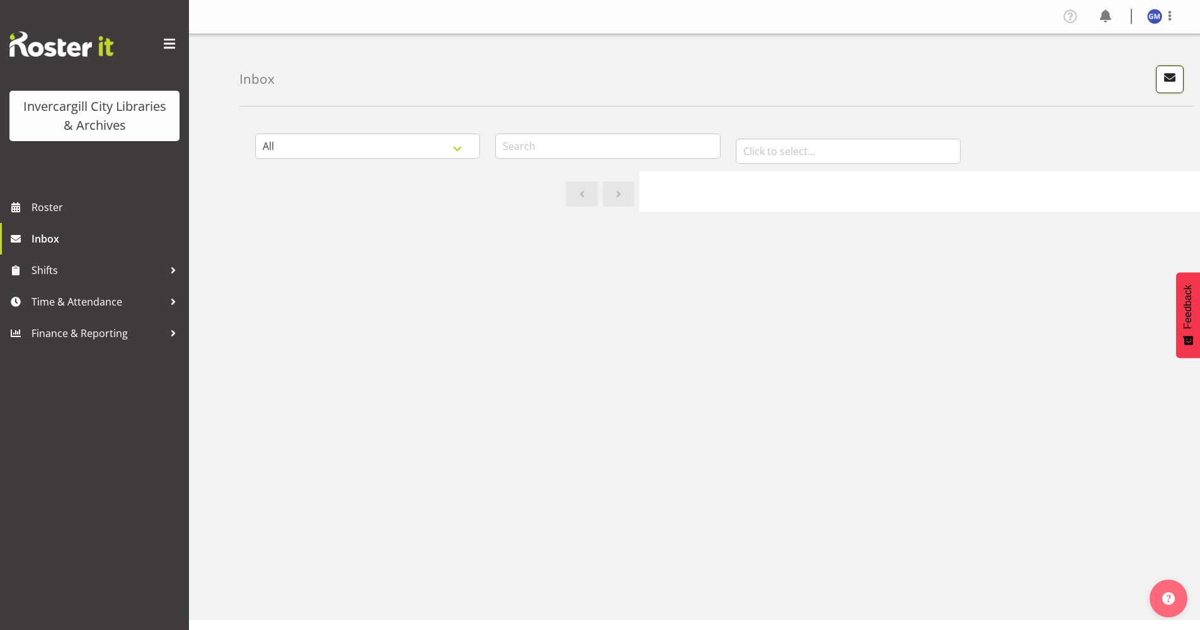
click at [1166, 81] on span "button" at bounding box center [1169, 77] width 16 height 16
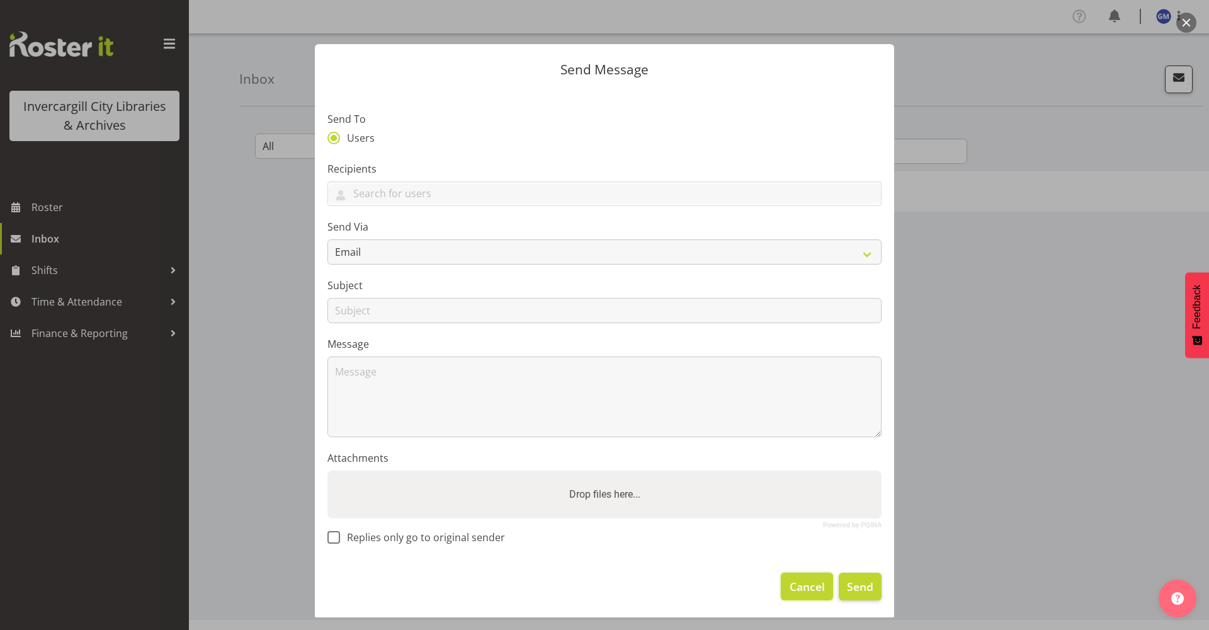
click at [788, 596] on button "Cancel" at bounding box center [807, 587] width 52 height 28
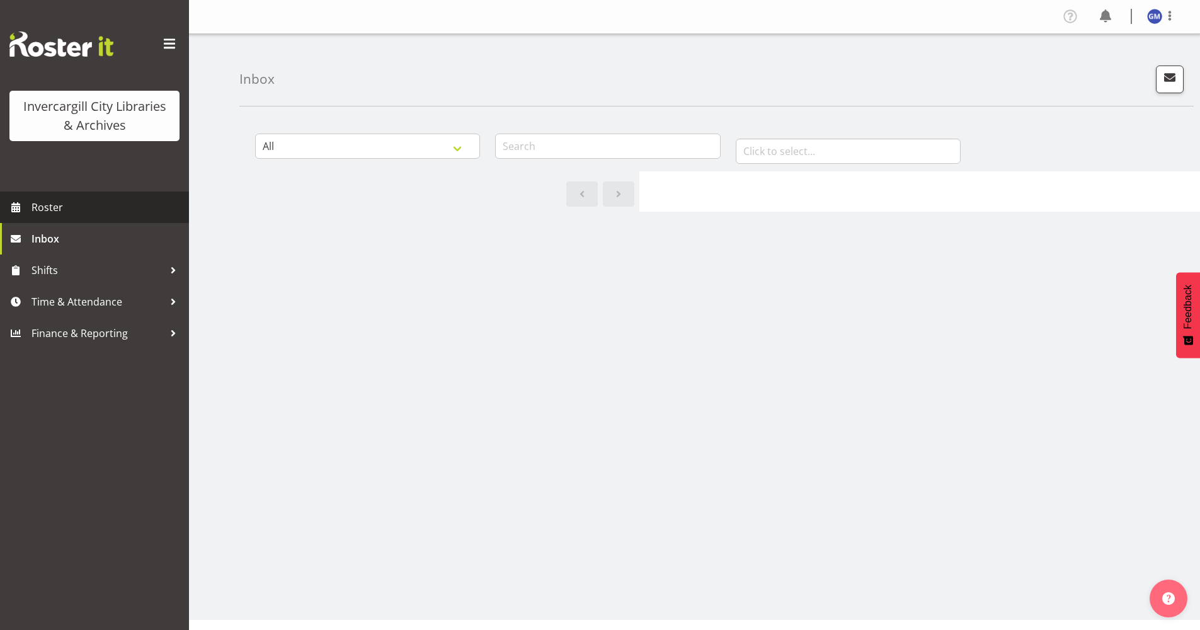
click at [104, 198] on span "Roster" at bounding box center [106, 207] width 151 height 19
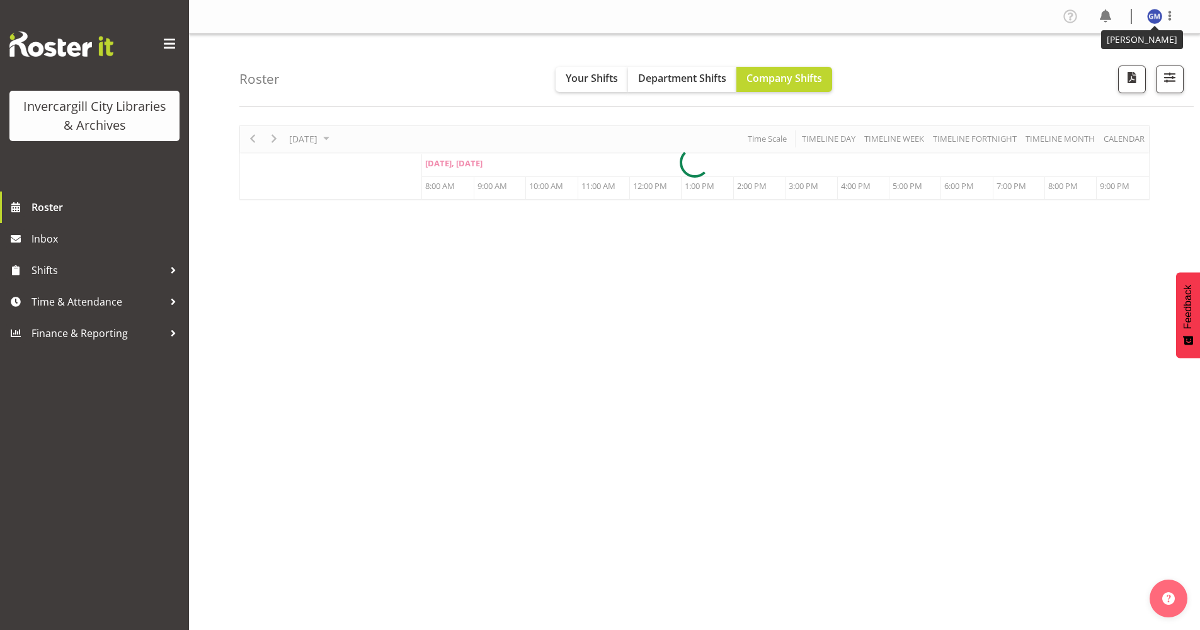
click at [1156, 15] on img at bounding box center [1154, 16] width 15 height 15
click at [1139, 33] on link "Profile" at bounding box center [1116, 43] width 121 height 23
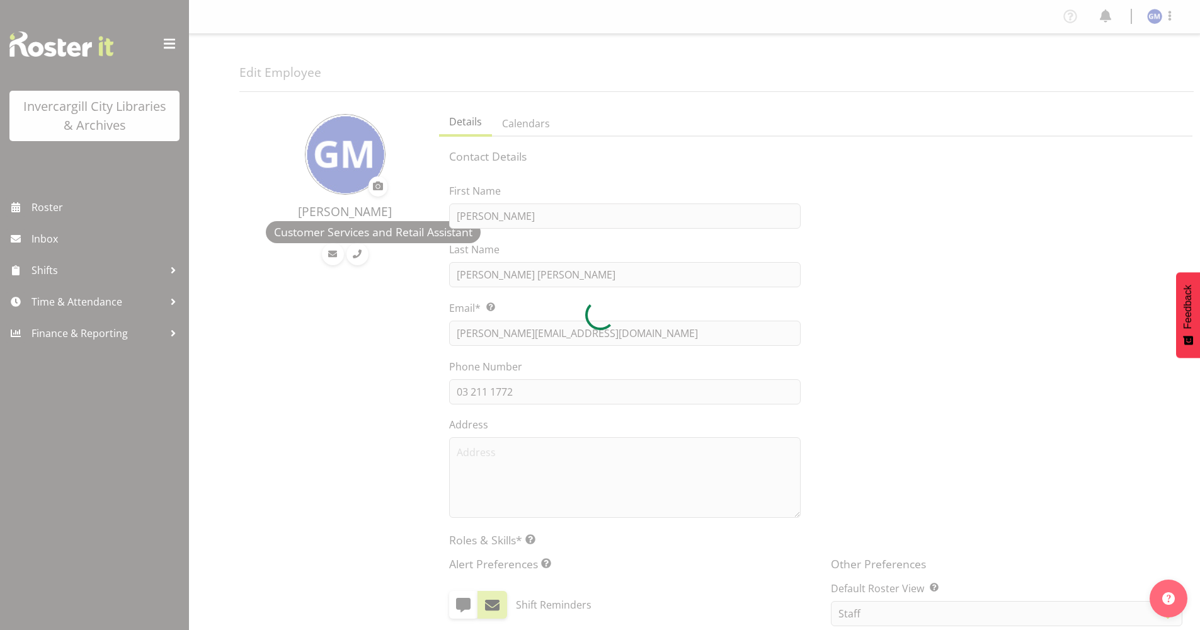
select select "TimelineDay"
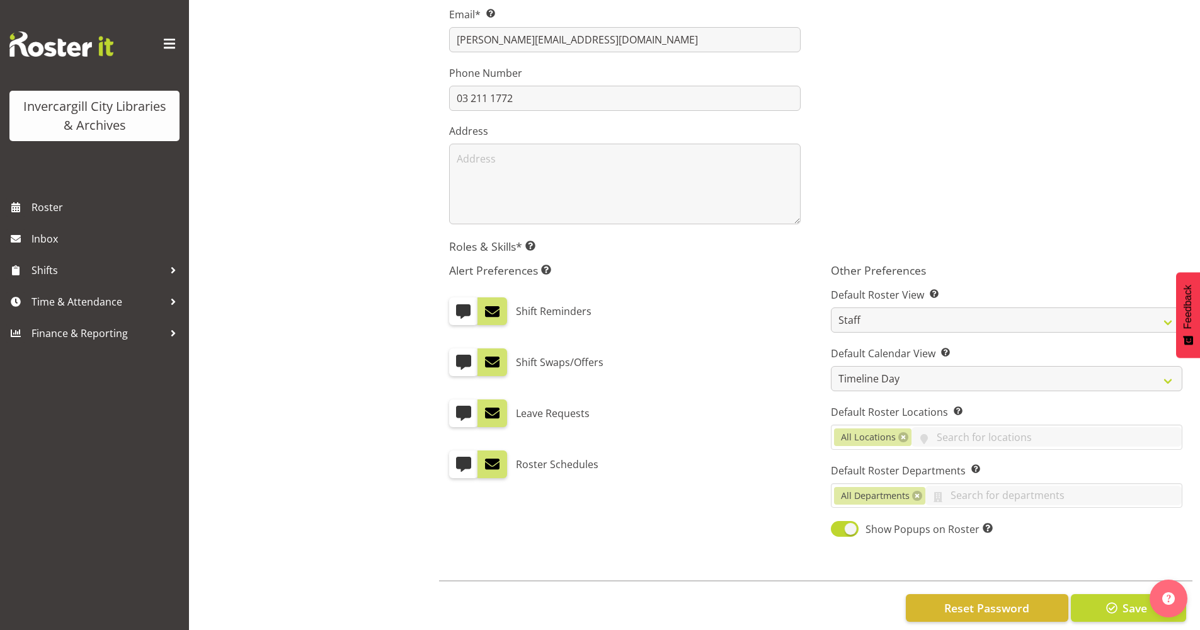
scroll to position [315, 0]
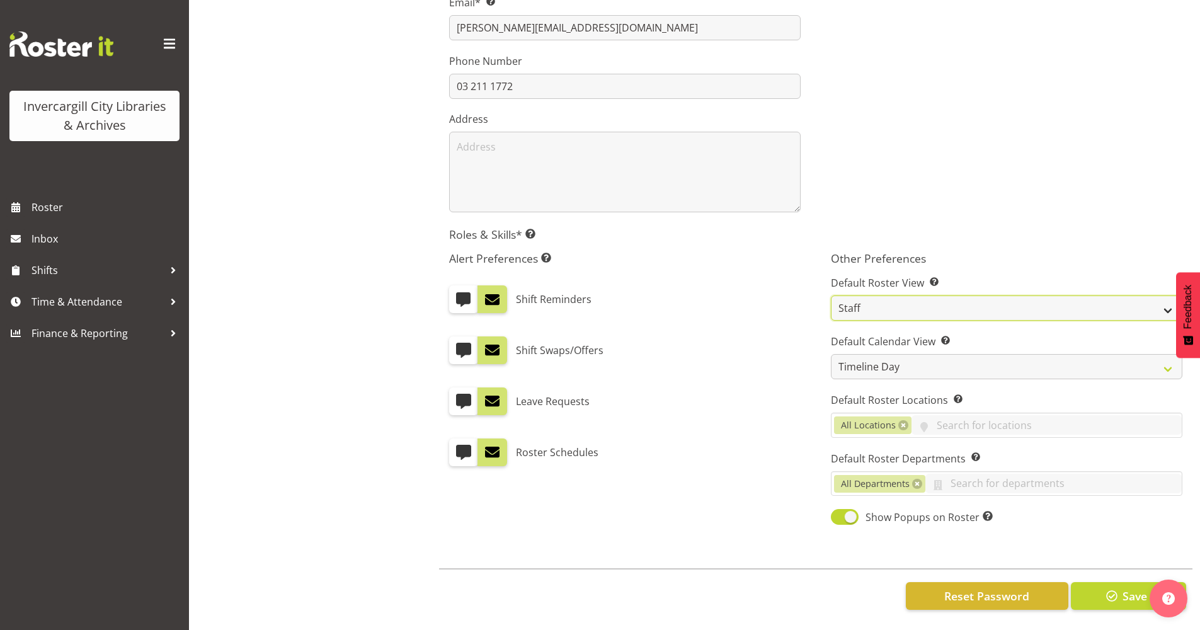
click at [847, 295] on select "Staff Role Shift - Horizontal Shift - Vertical Staff - Location" at bounding box center [1006, 307] width 351 height 25
click at [777, 285] on div "Shift Reminders" at bounding box center [624, 299] width 351 height 28
click at [867, 307] on select "Staff Role Shift - Horizontal Shift - Vertical Staff - Location" at bounding box center [1006, 307] width 351 height 25
click at [679, 263] on div "Alert Preferences Specifies what type(s) of communication the employee will rec…" at bounding box center [625, 389] width 382 height 290
click at [500, 292] on span at bounding box center [492, 299] width 16 height 16
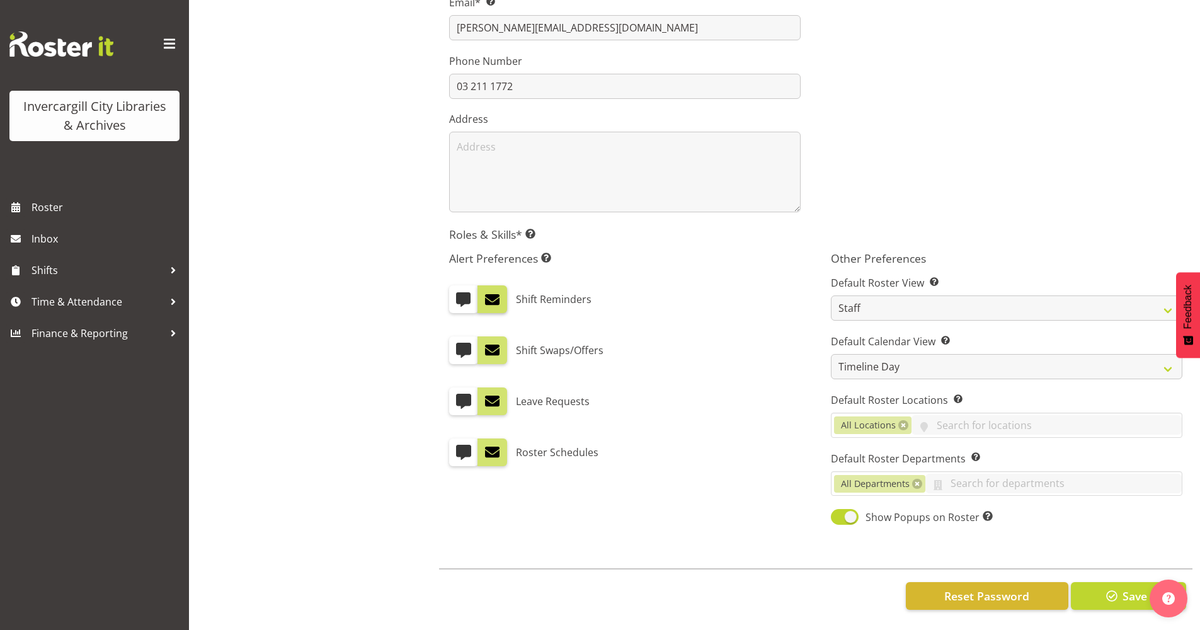
click at [486, 295] on input "checkbox" at bounding box center [481, 299] width 8 height 8
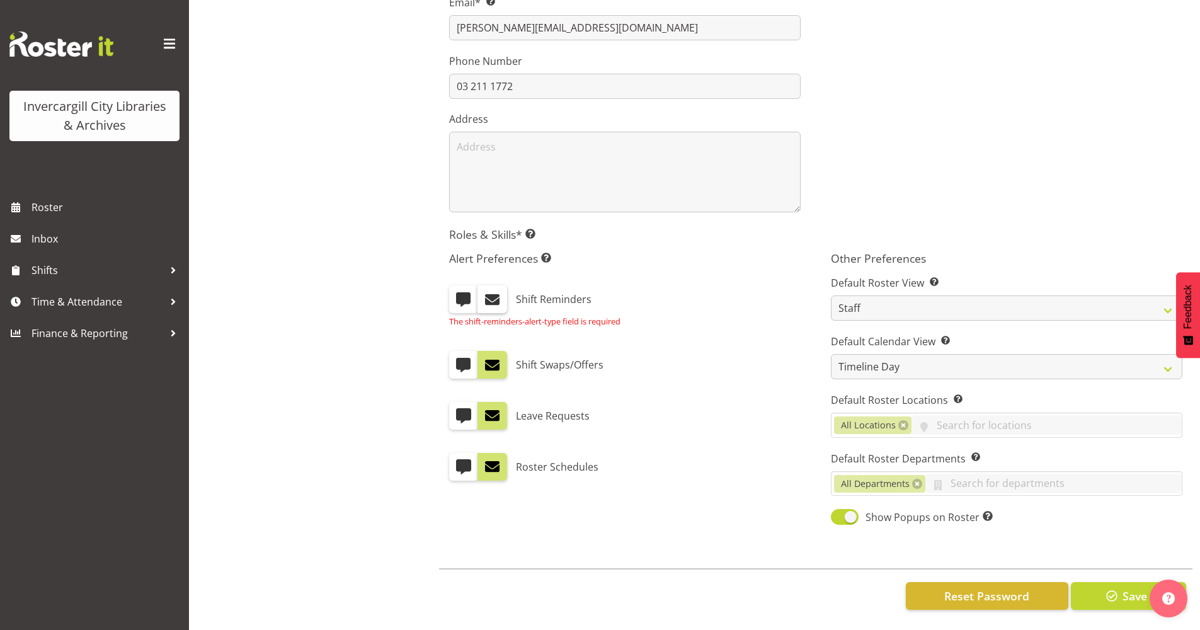
click at [500, 292] on span at bounding box center [492, 299] width 16 height 16
click at [486, 295] on input "checkbox" at bounding box center [481, 299] width 8 height 8
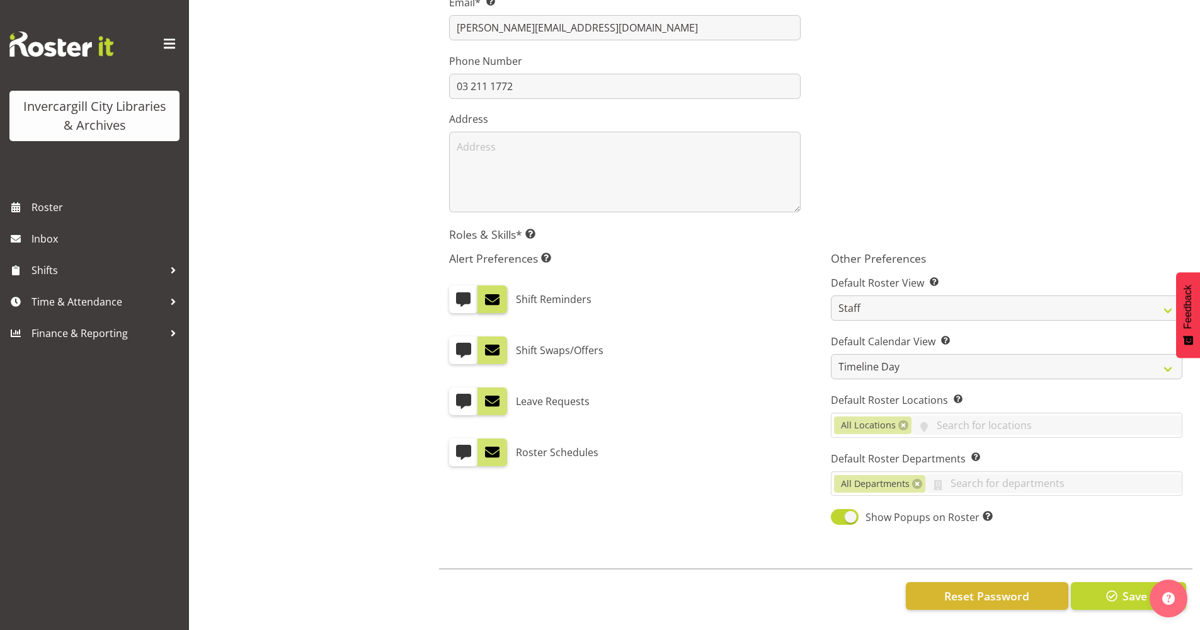
click at [500, 292] on span at bounding box center [492, 299] width 16 height 16
click at [486, 295] on input "checkbox" at bounding box center [481, 299] width 8 height 8
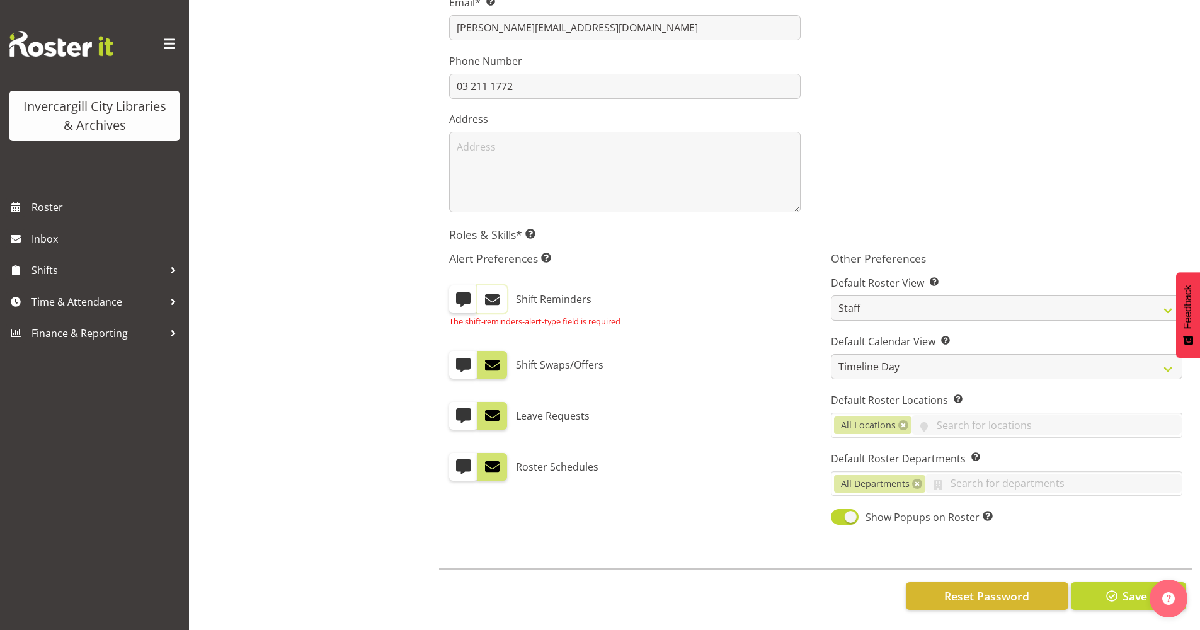
click at [500, 292] on span at bounding box center [492, 299] width 16 height 16
click at [486, 295] on input "checkbox" at bounding box center [481, 299] width 8 height 8
checkbox input "true"
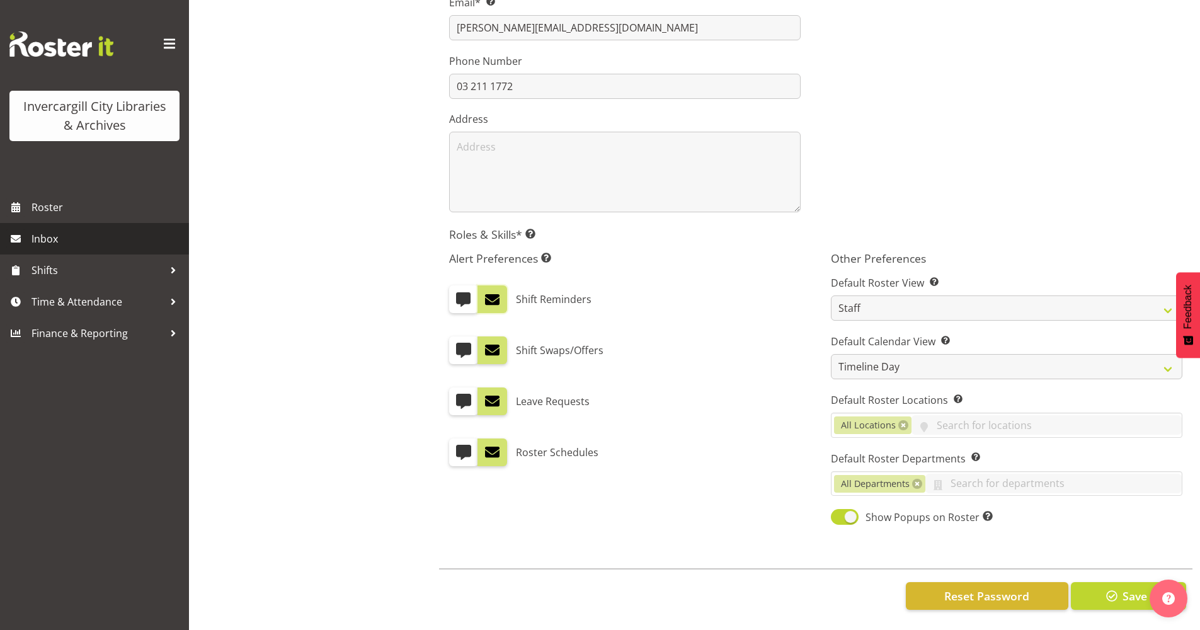
click at [37, 224] on link "Inbox" at bounding box center [94, 238] width 189 height 31
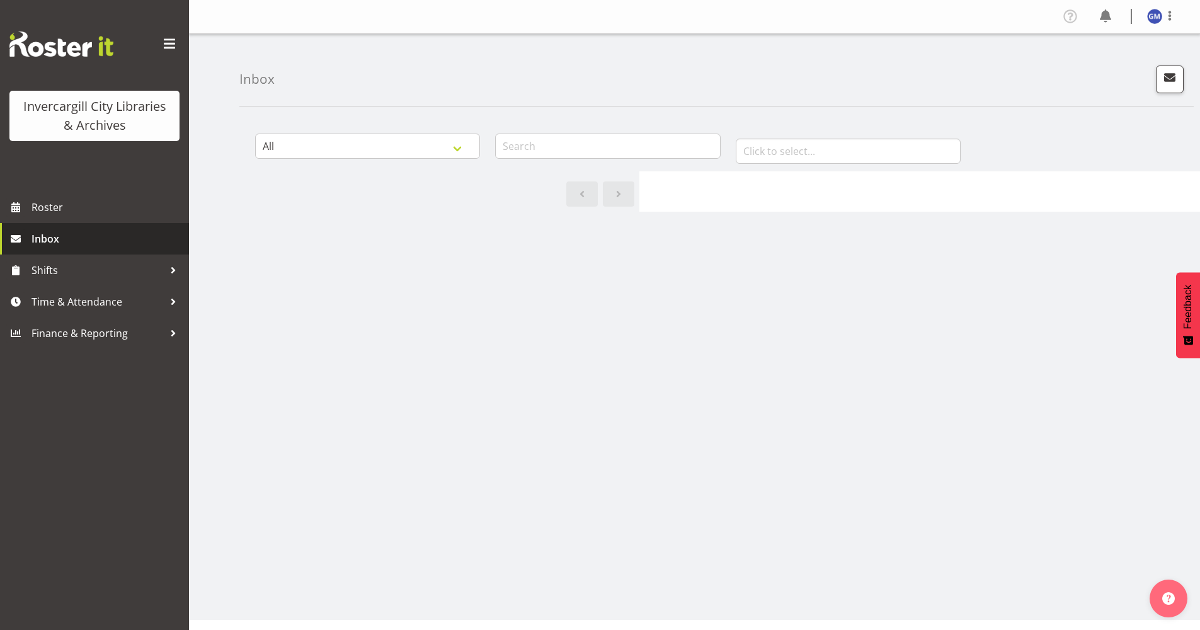
click at [83, 244] on span "Inbox" at bounding box center [106, 238] width 151 height 19
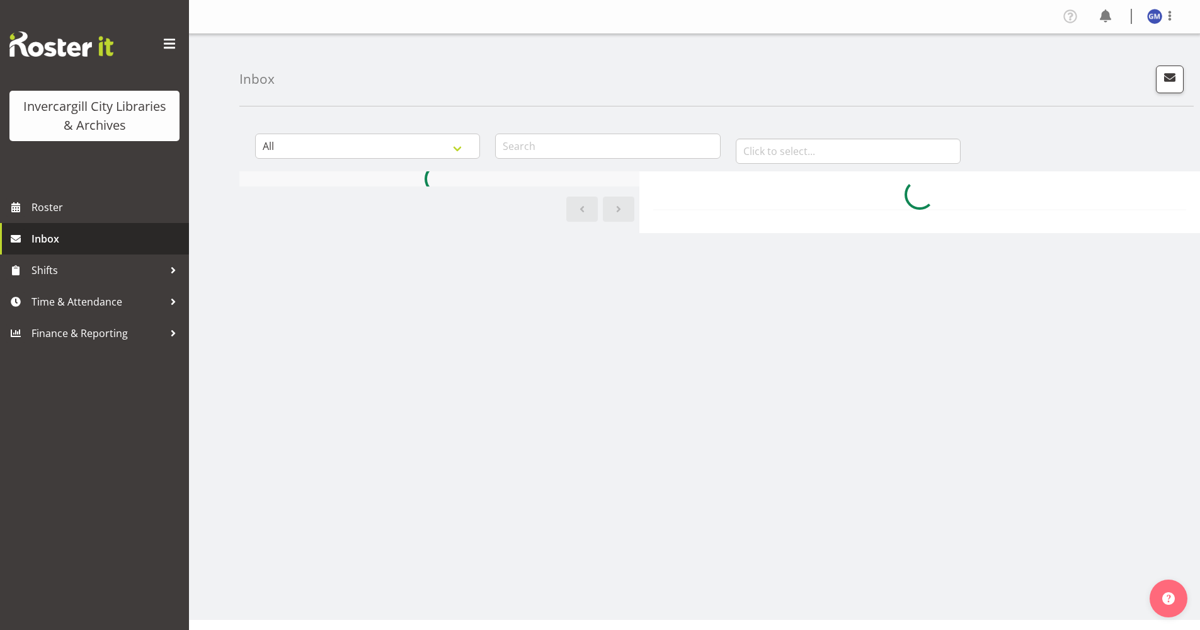
click at [83, 242] on span "Inbox" at bounding box center [106, 238] width 151 height 19
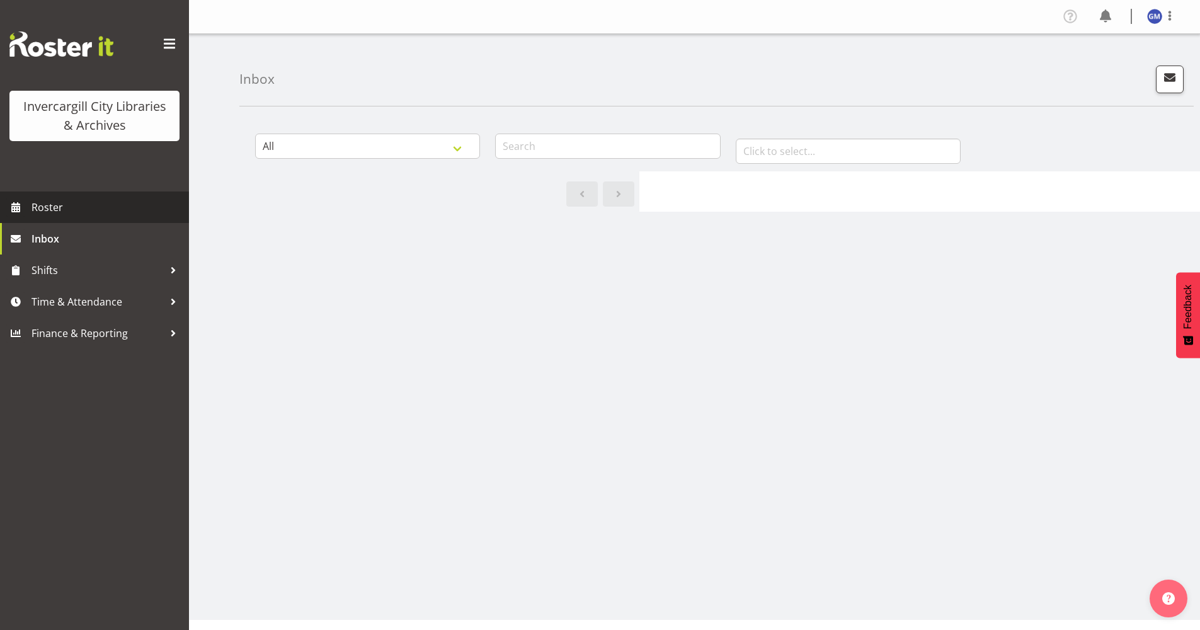
click at [85, 205] on span "Roster" at bounding box center [106, 207] width 151 height 19
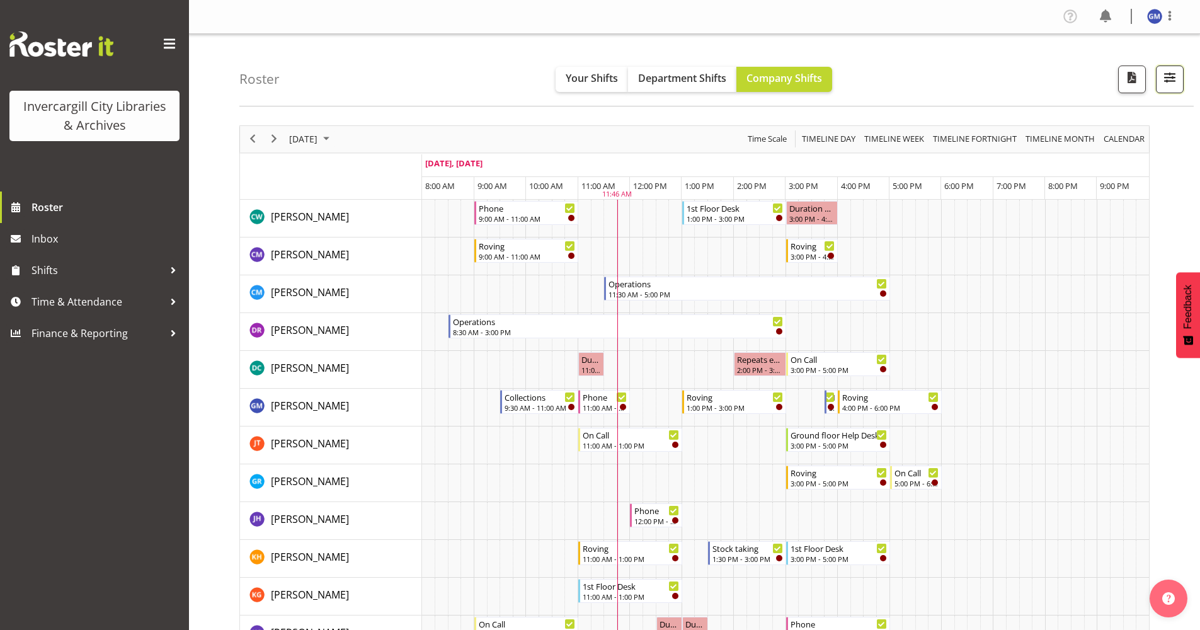
click at [1159, 79] on button "button" at bounding box center [1170, 80] width 28 height 28
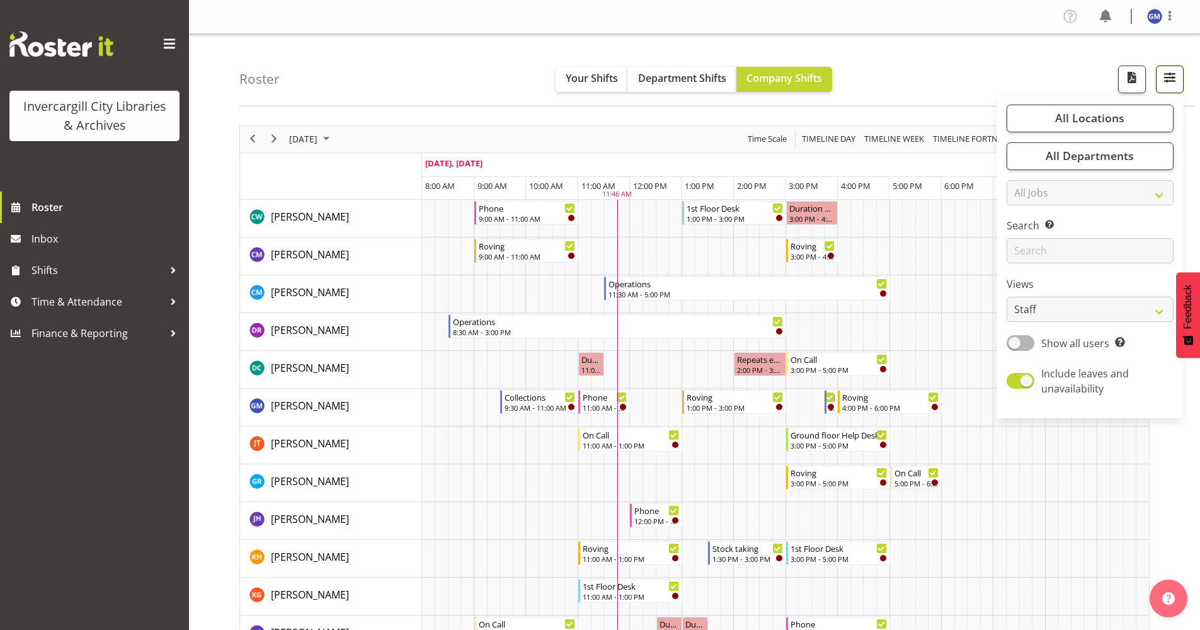
click at [1159, 79] on button "button" at bounding box center [1170, 80] width 28 height 28
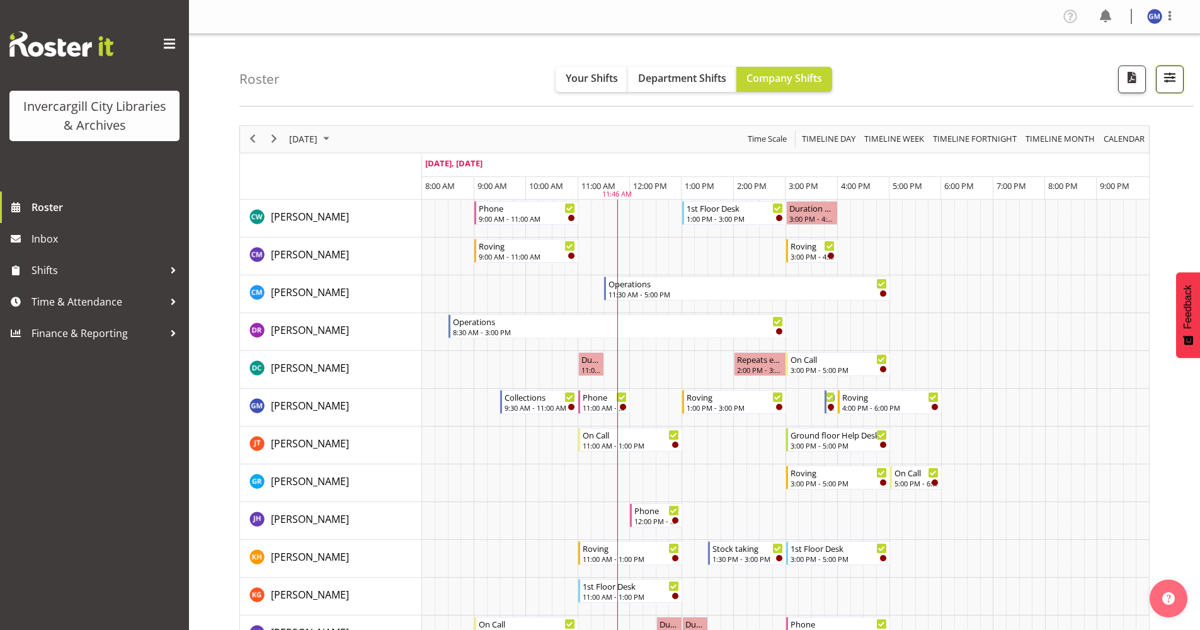
click at [1159, 79] on button "button" at bounding box center [1170, 80] width 28 height 28
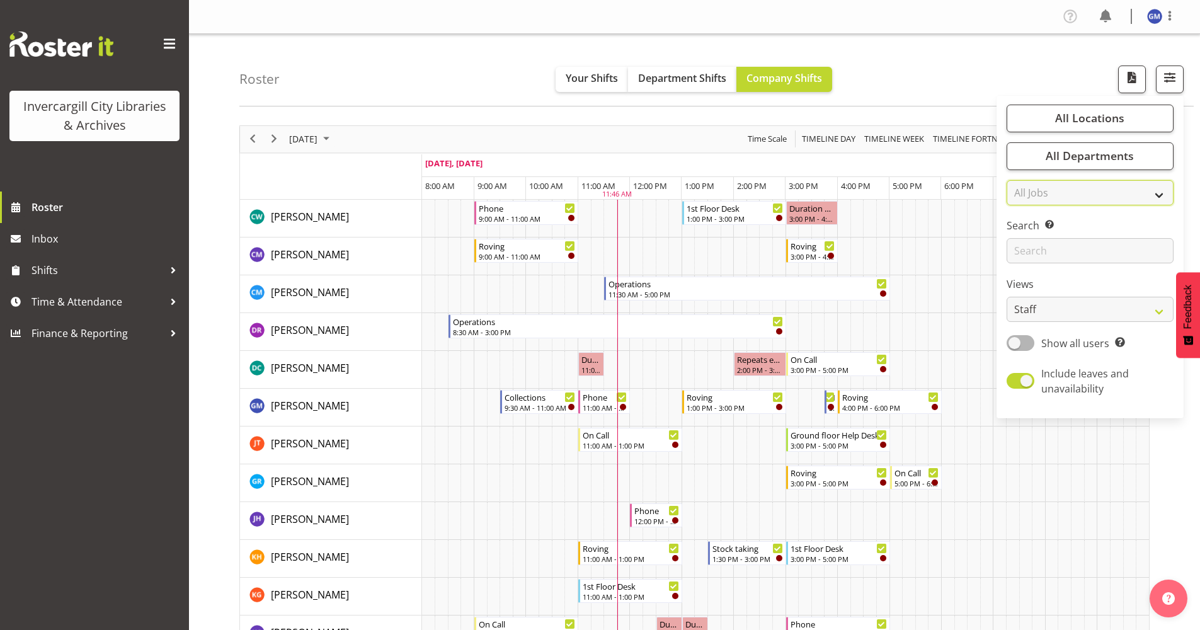
click at [1141, 181] on select "All Jobs All Jobs" at bounding box center [1089, 192] width 167 height 25
click at [1147, 196] on select "All Jobs All Jobs" at bounding box center [1089, 192] width 167 height 25
click at [1122, 314] on select "Staff Role Shift - Horizontal Shift - Vertical Staff - Location" at bounding box center [1089, 309] width 167 height 25
click at [1018, 74] on div "Roster Your Shifts Department Shifts Company Shifts All Locations Clear Bluff L…" at bounding box center [716, 70] width 954 height 72
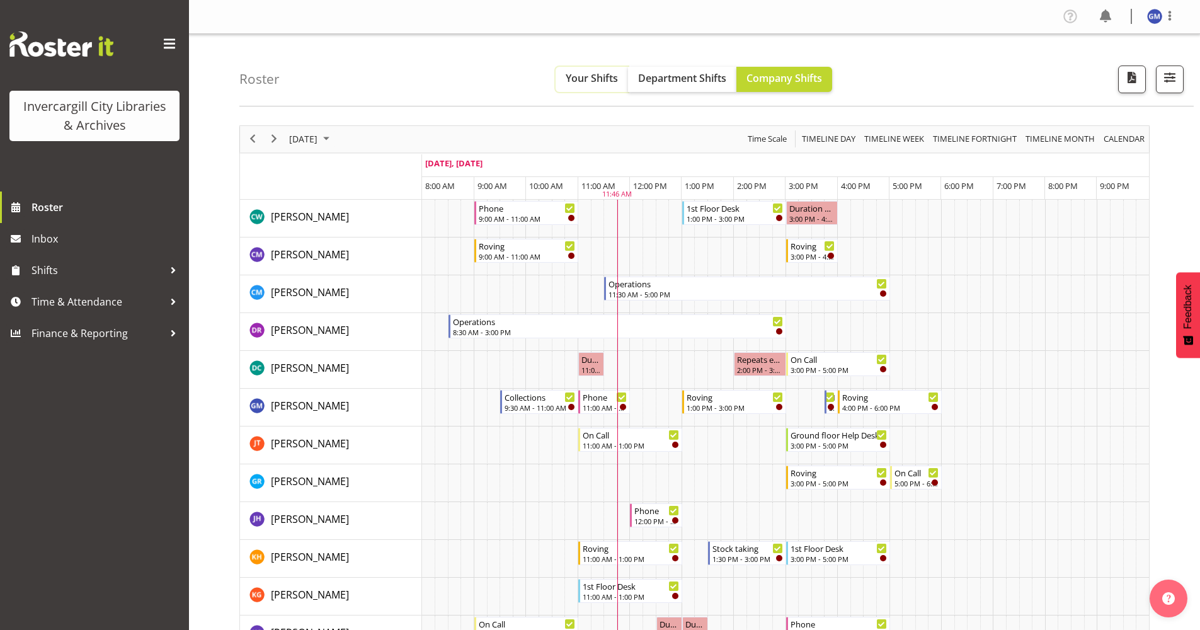
click at [583, 73] on span "Your Shifts" at bounding box center [592, 78] width 52 height 14
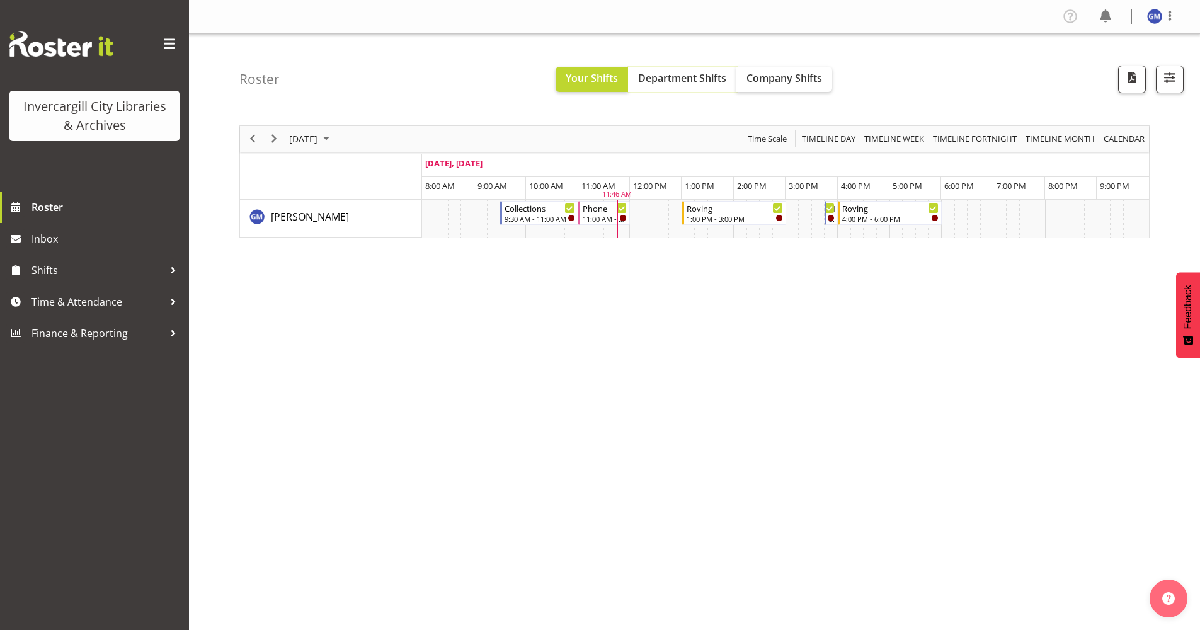
click at [710, 84] on span "Department Shifts" at bounding box center [682, 78] width 88 height 14
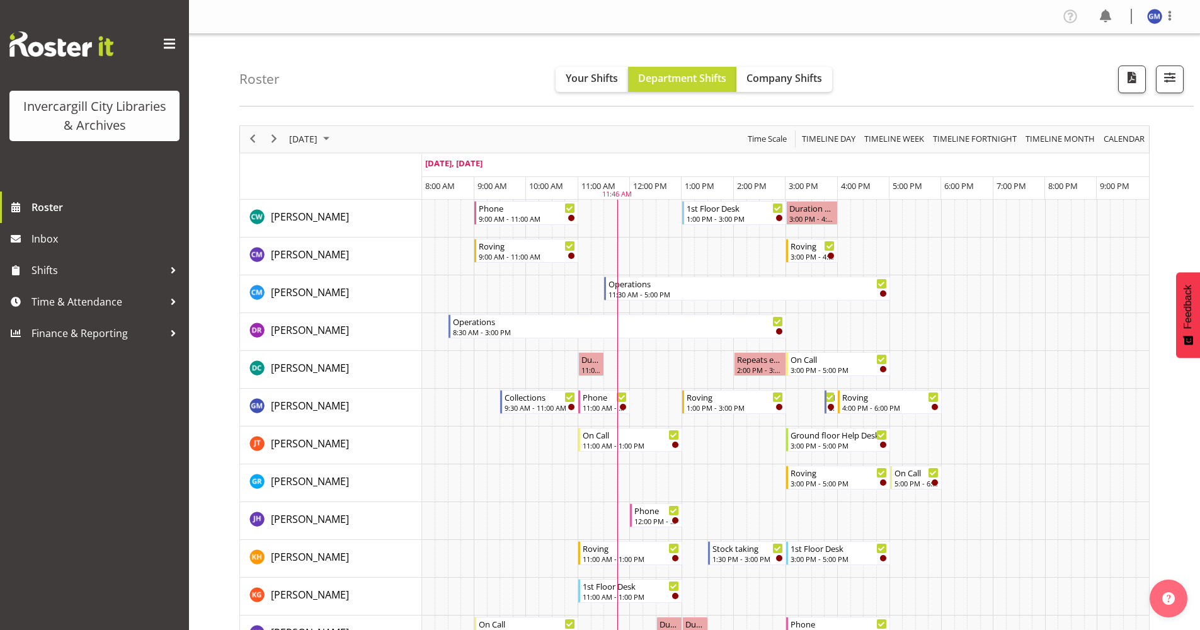
click at [750, 95] on div "Roster Your Shifts Department Shifts Company Shifts All Locations Clear Bluff L…" at bounding box center [716, 70] width 954 height 72
click at [757, 82] on span "Company Shifts" at bounding box center [784, 78] width 76 height 14
click at [700, 96] on div "Roster Your Shifts Department Shifts Company Shifts All Locations [GEOGRAPHIC_D…" at bounding box center [716, 70] width 954 height 72
click at [688, 67] on button "Department Shifts" at bounding box center [682, 79] width 108 height 25
click at [782, 76] on span "Company Shifts" at bounding box center [784, 78] width 76 height 14
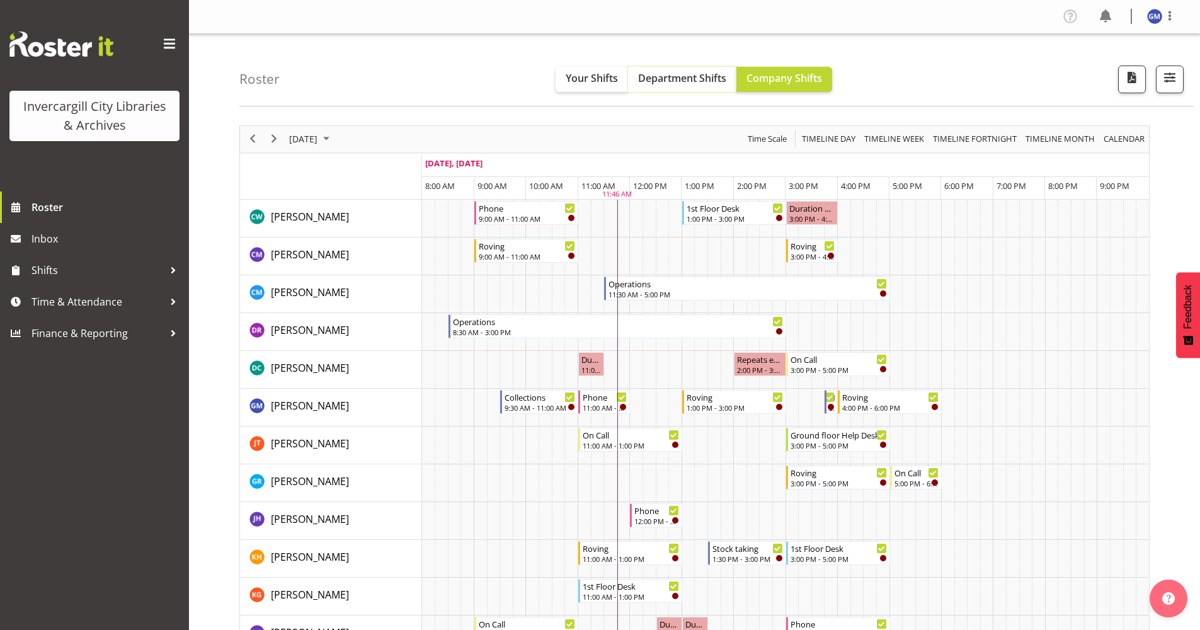
click at [699, 83] on span "Department Shifts" at bounding box center [682, 78] width 88 height 14
click at [270, 138] on span "Next" at bounding box center [273, 139] width 15 height 16
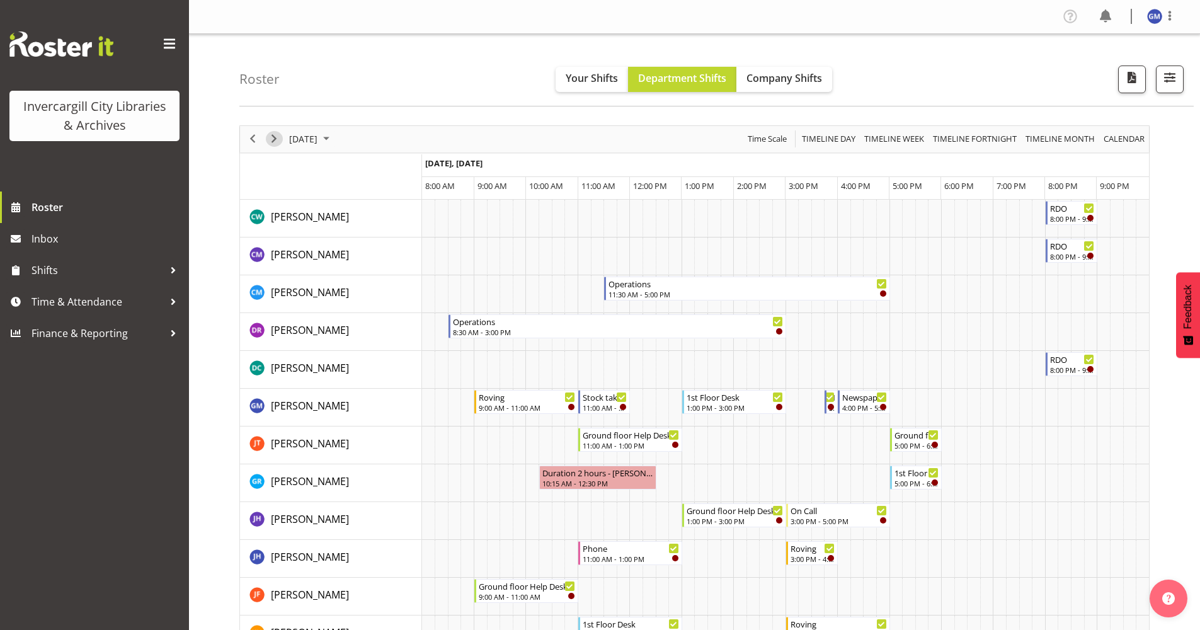
click at [272, 138] on span "Next" at bounding box center [273, 139] width 15 height 16
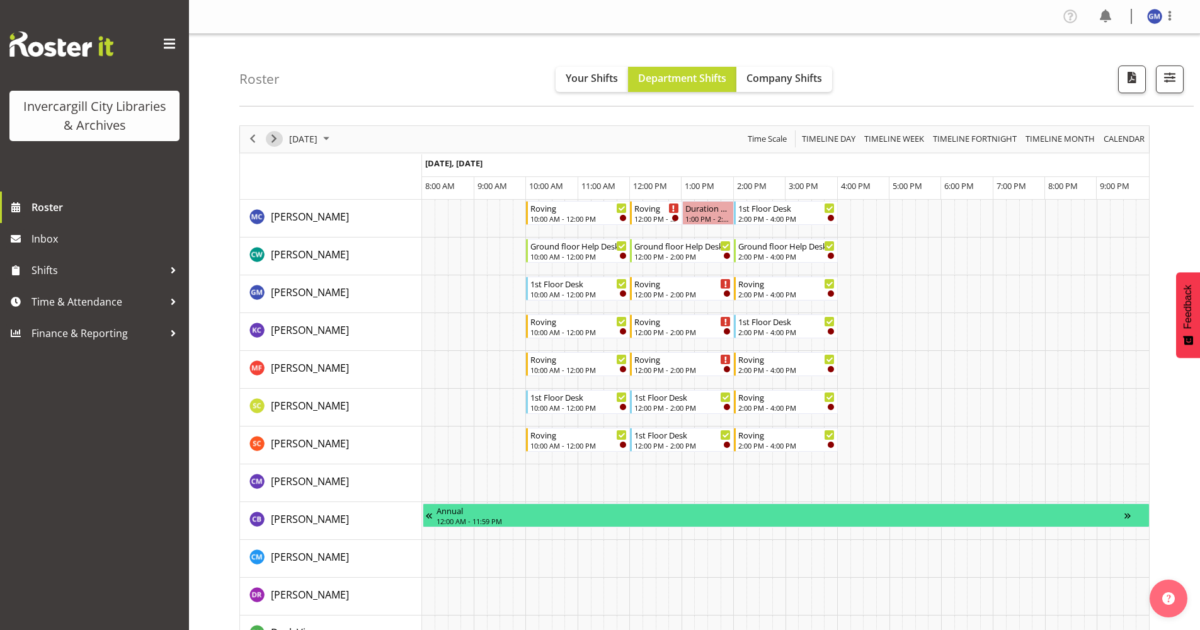
click at [272, 138] on span "Next" at bounding box center [273, 139] width 15 height 16
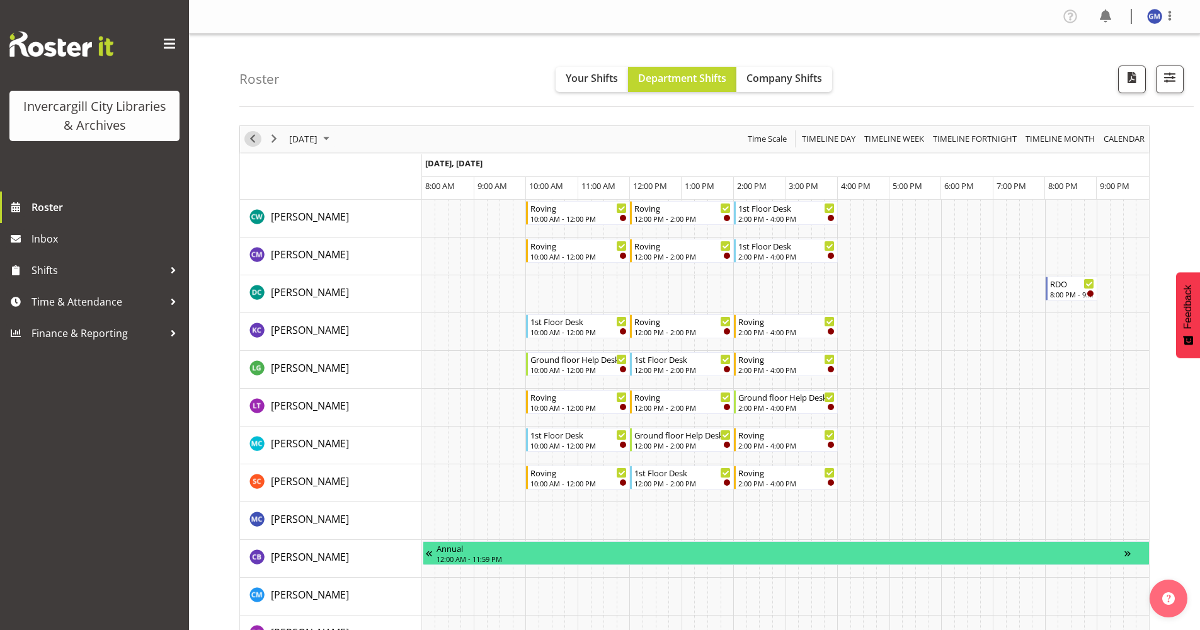
click at [253, 142] on span "Previous" at bounding box center [252, 139] width 15 height 16
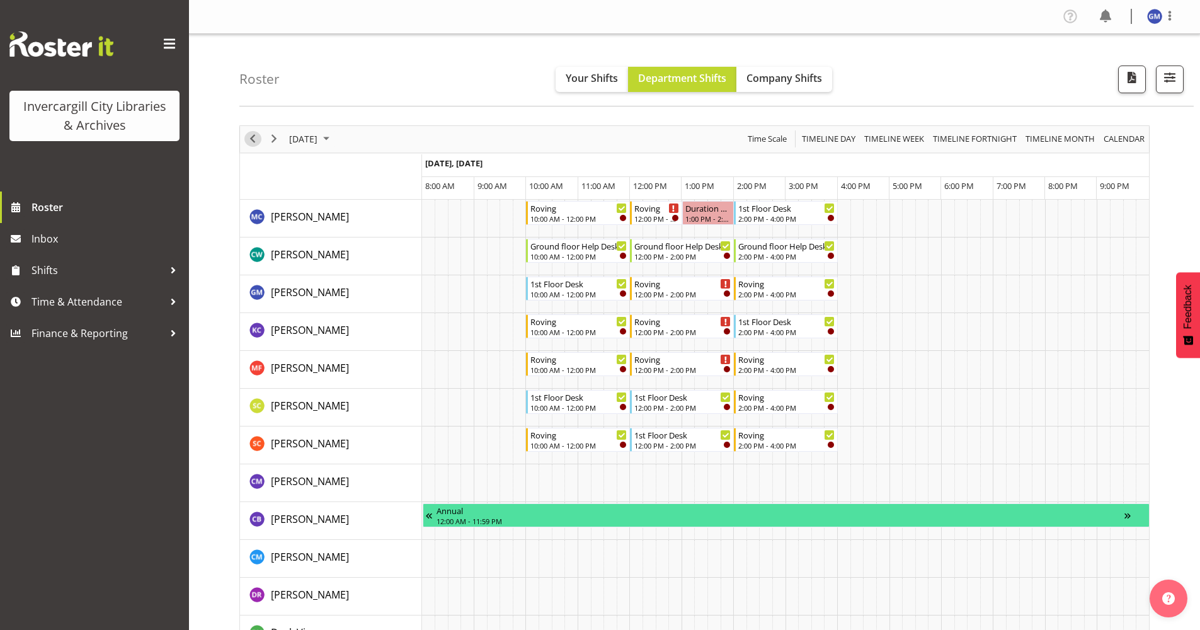
click at [253, 142] on span "Previous" at bounding box center [252, 139] width 15 height 16
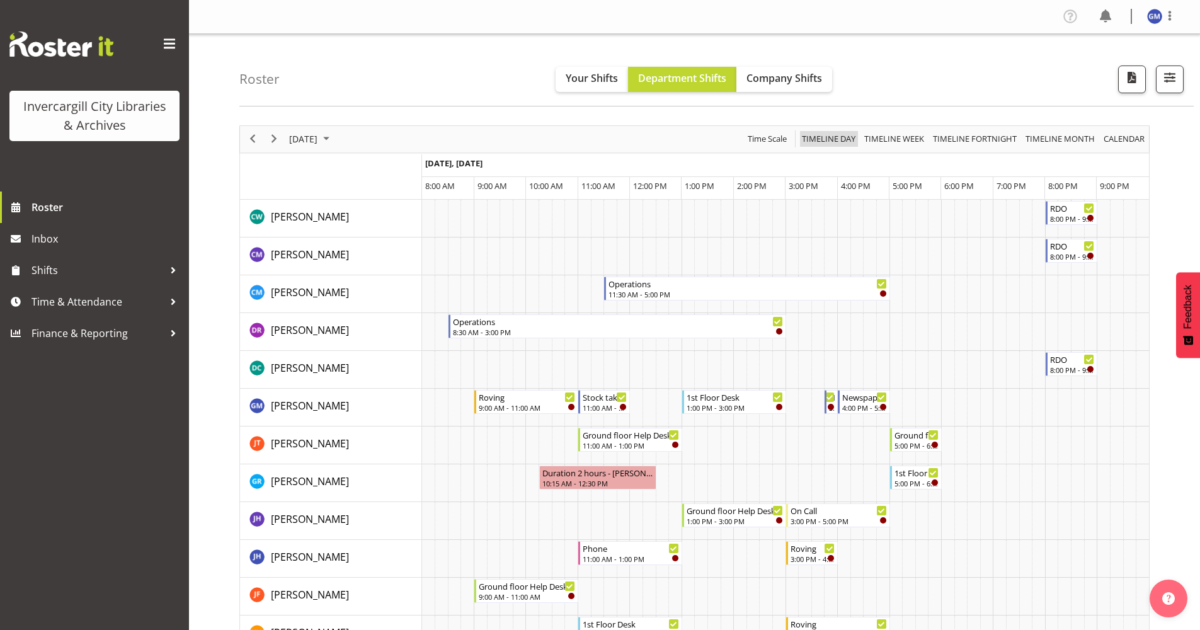
click at [829, 140] on span "Timeline Day" at bounding box center [829, 139] width 56 height 16
click at [793, 96] on div "Roster Your Shifts Department Shifts Company Shifts All Locations [GEOGRAPHIC_D…" at bounding box center [716, 70] width 954 height 72
click at [781, 72] on span "Company Shifts" at bounding box center [784, 78] width 76 height 14
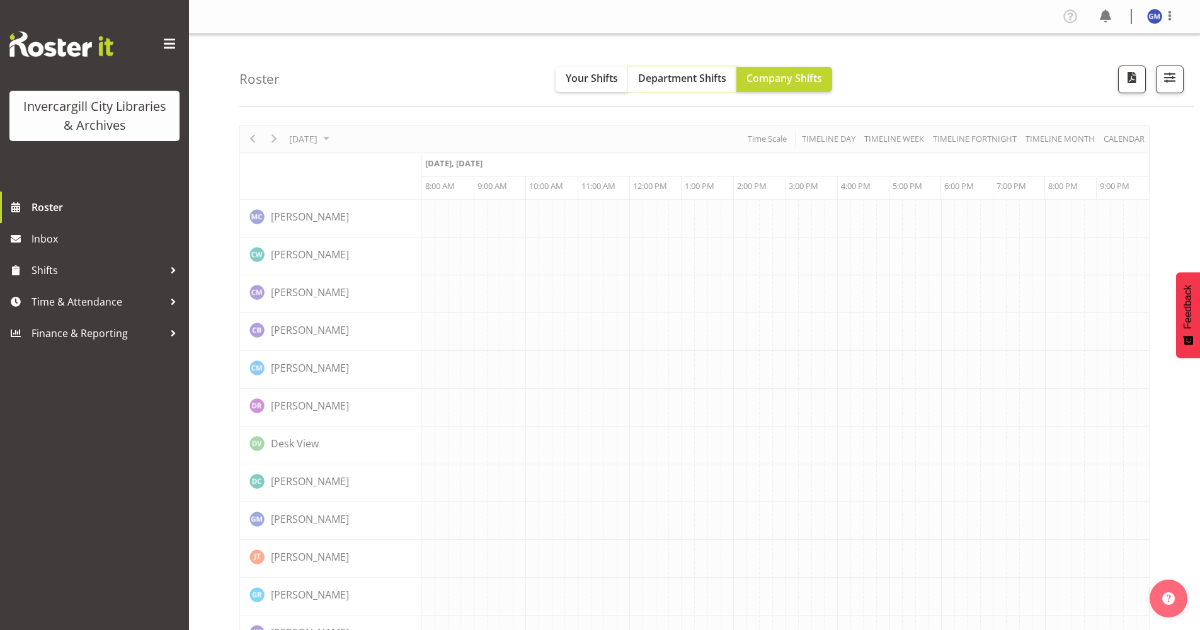
drag, startPoint x: 728, startPoint y: 77, endPoint x: 658, endPoint y: 71, distance: 70.8
click at [685, 77] on button "Department Shifts" at bounding box center [682, 79] width 108 height 25
click at [653, 70] on button "Department Shifts" at bounding box center [682, 79] width 108 height 25
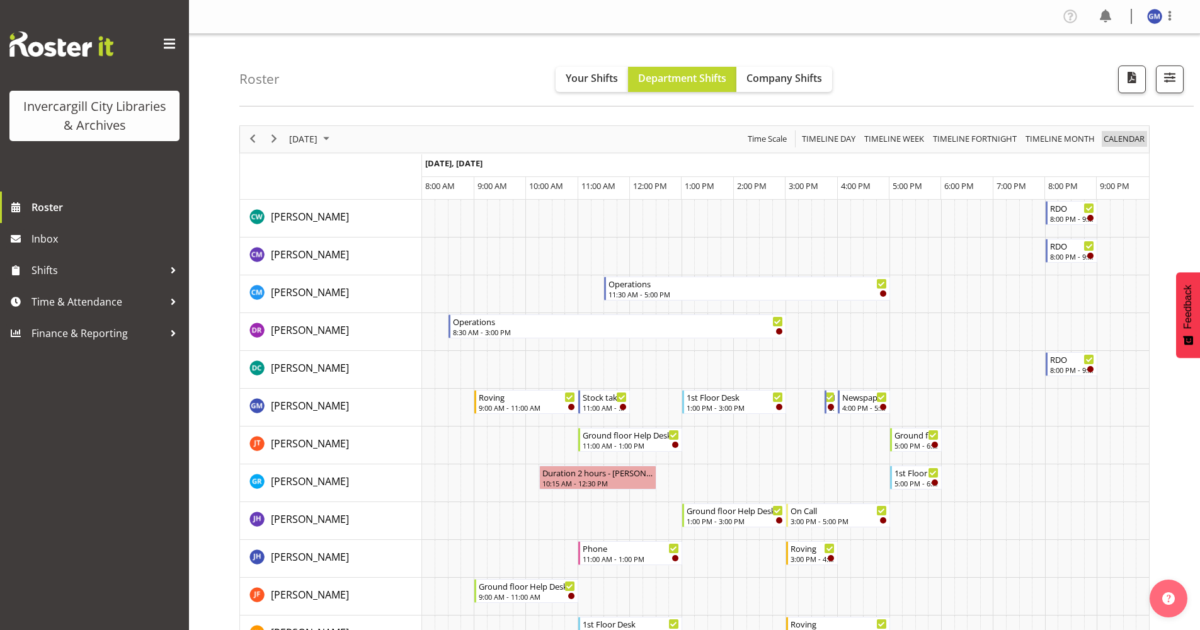
click at [1110, 142] on span "calendar" at bounding box center [1123, 139] width 43 height 16
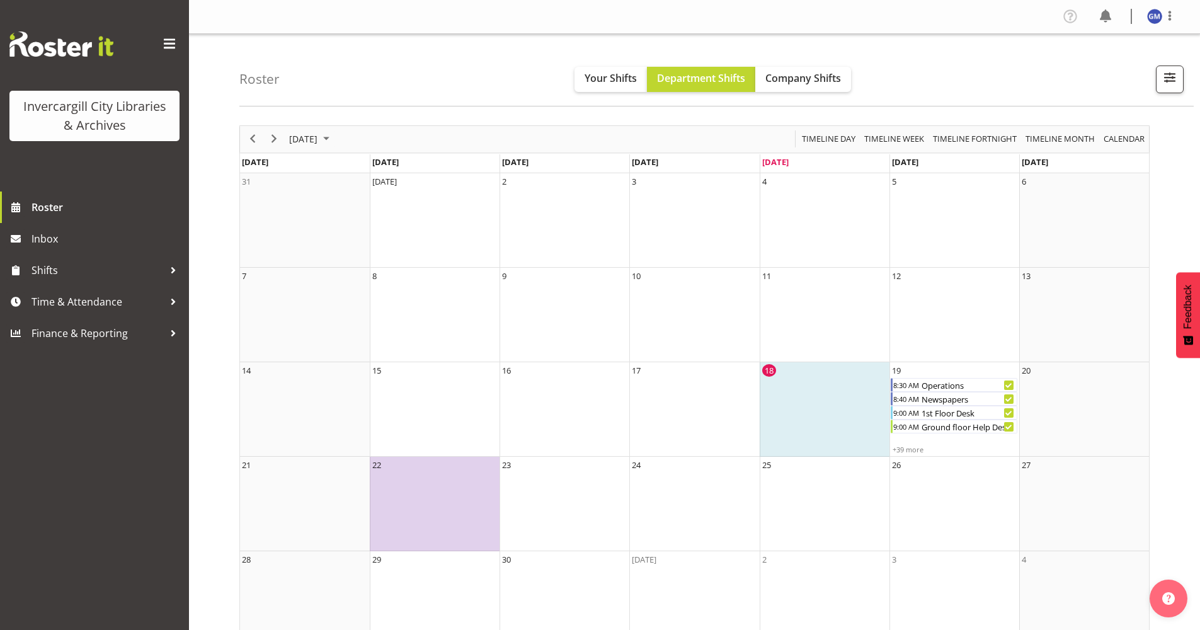
click at [821, 405] on td "18" at bounding box center [825, 409] width 130 height 94
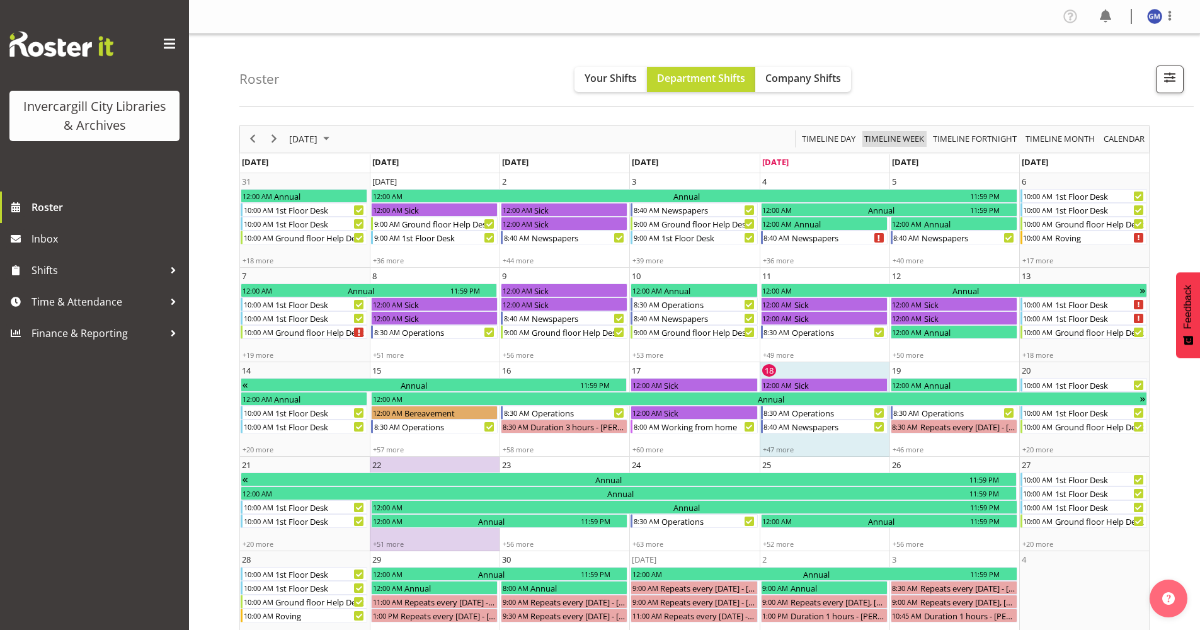
click at [903, 133] on span "Timeline Week" at bounding box center [894, 139] width 62 height 16
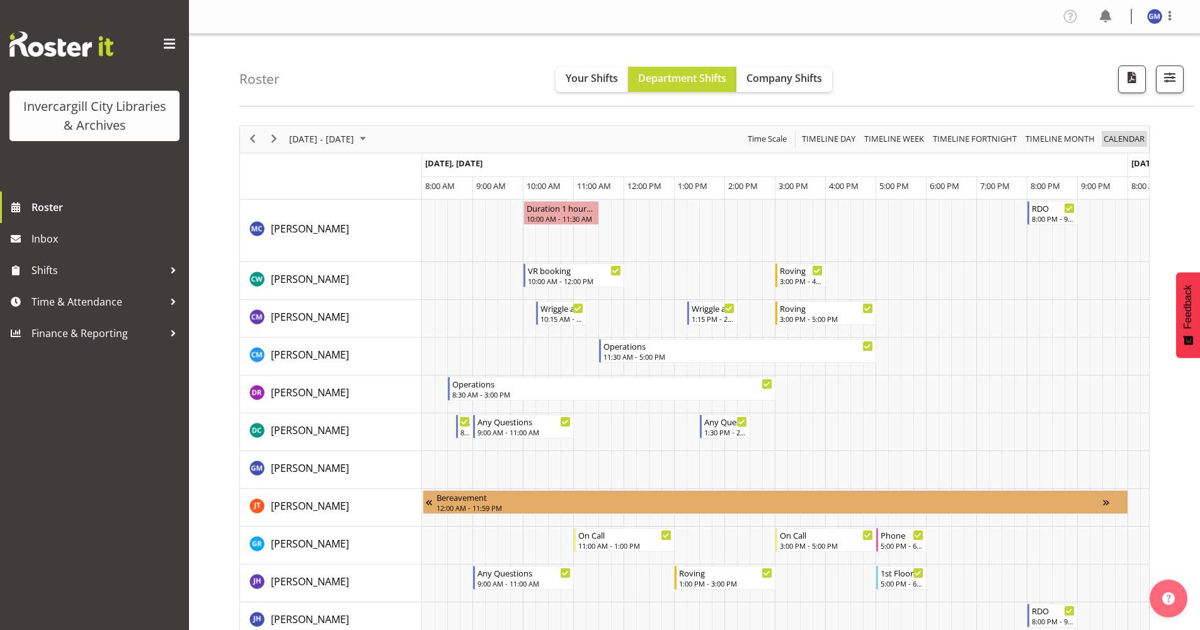
click at [1122, 144] on span "calendar" at bounding box center [1123, 139] width 43 height 16
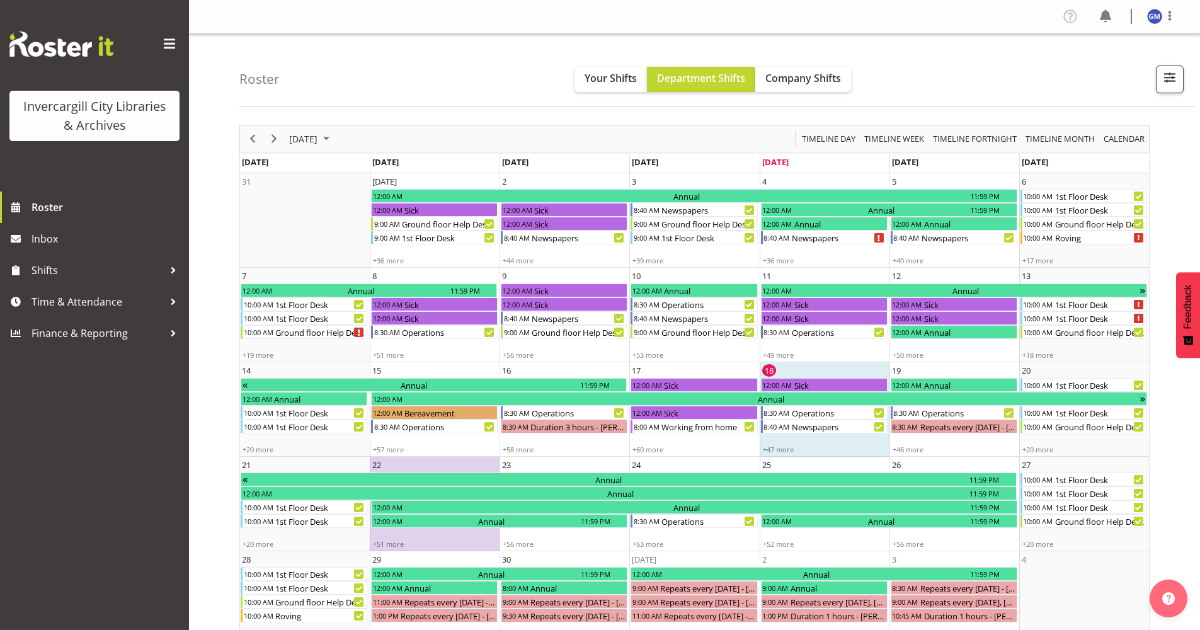
click at [797, 369] on td "18 12:00 AM Sick 8:30 AM Operations 8:40 AM Newspapers +47 more" at bounding box center [825, 409] width 130 height 94
click at [842, 141] on span "Timeline Day" at bounding box center [829, 139] width 56 height 16
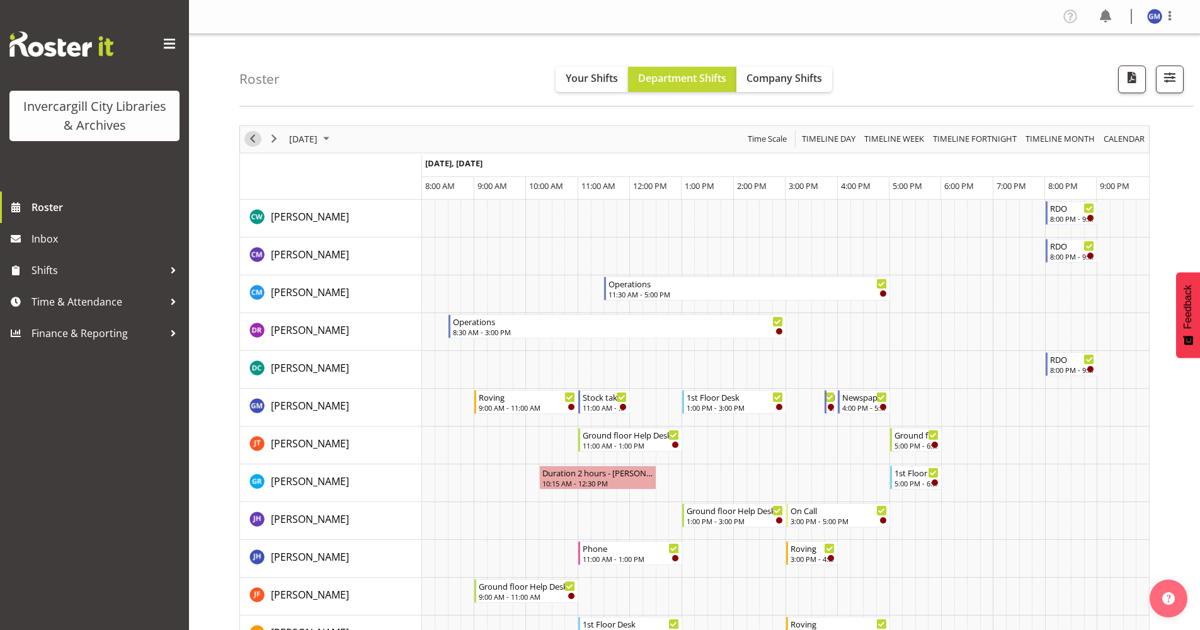
click at [254, 145] on span "Previous" at bounding box center [252, 139] width 15 height 16
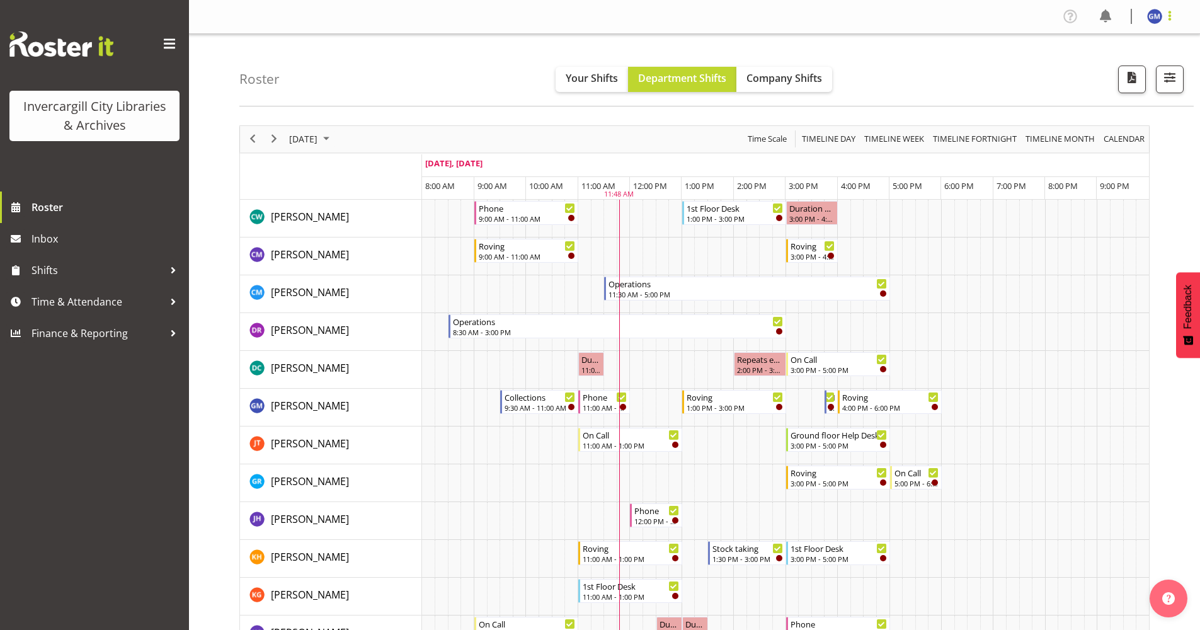
click at [1169, 20] on span at bounding box center [1169, 15] width 15 height 15
click at [1115, 27] on div "Profile Log Out" at bounding box center [1116, 54] width 121 height 55
click at [1131, 37] on link "Profile" at bounding box center [1116, 43] width 121 height 23
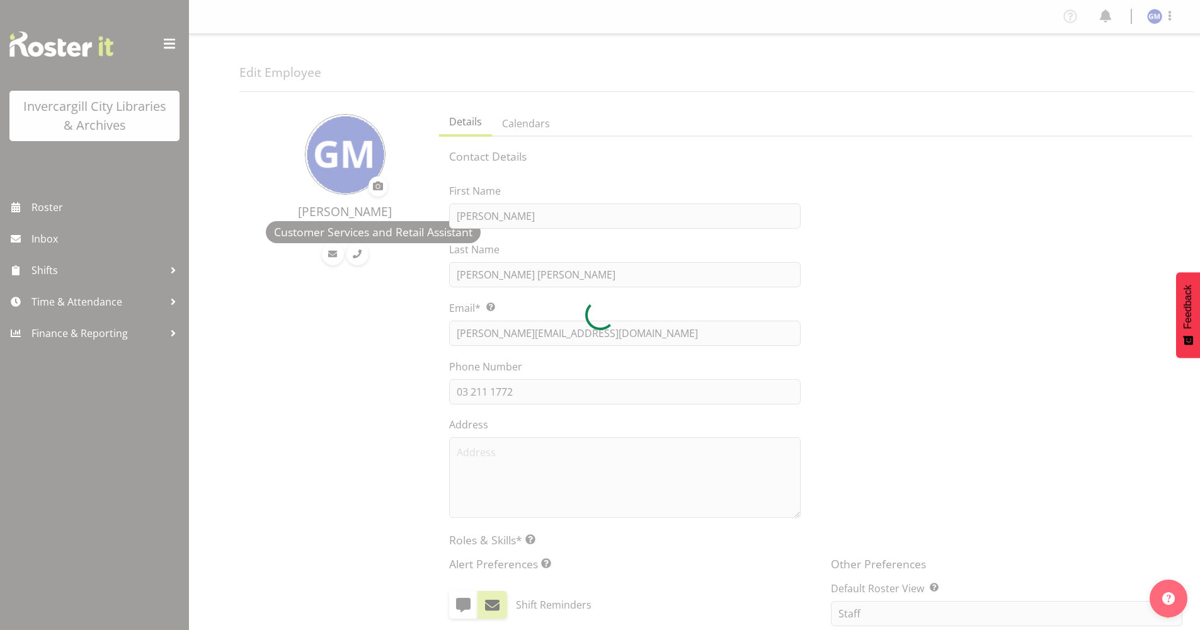
select select "TimelineDay"
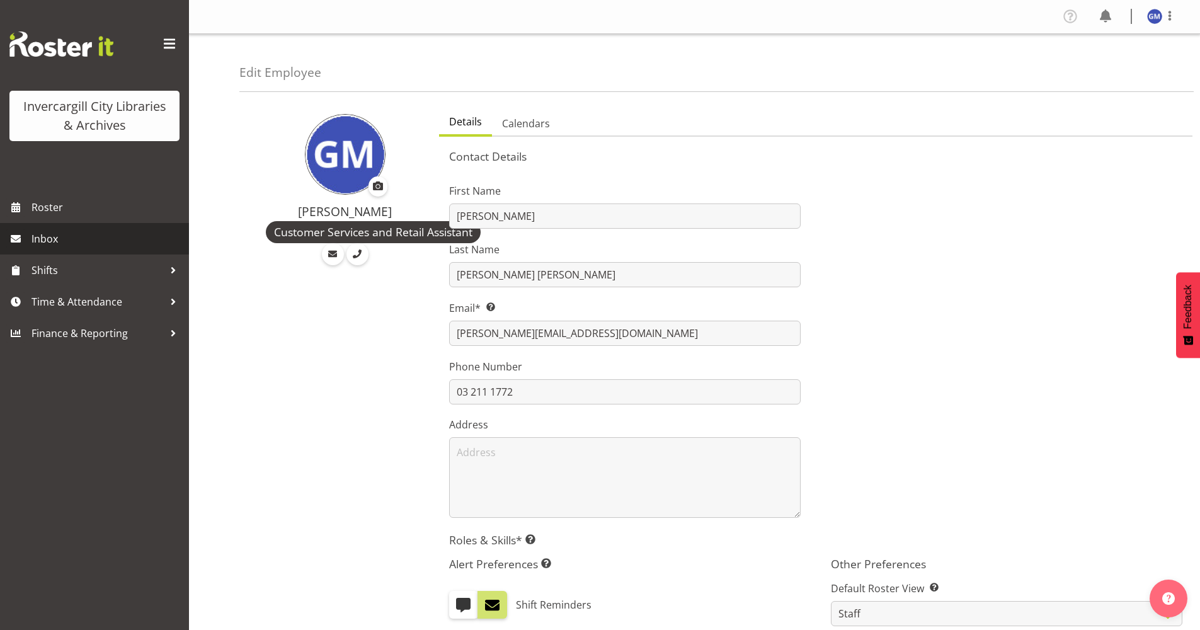
click at [71, 236] on span "Inbox" at bounding box center [106, 238] width 151 height 19
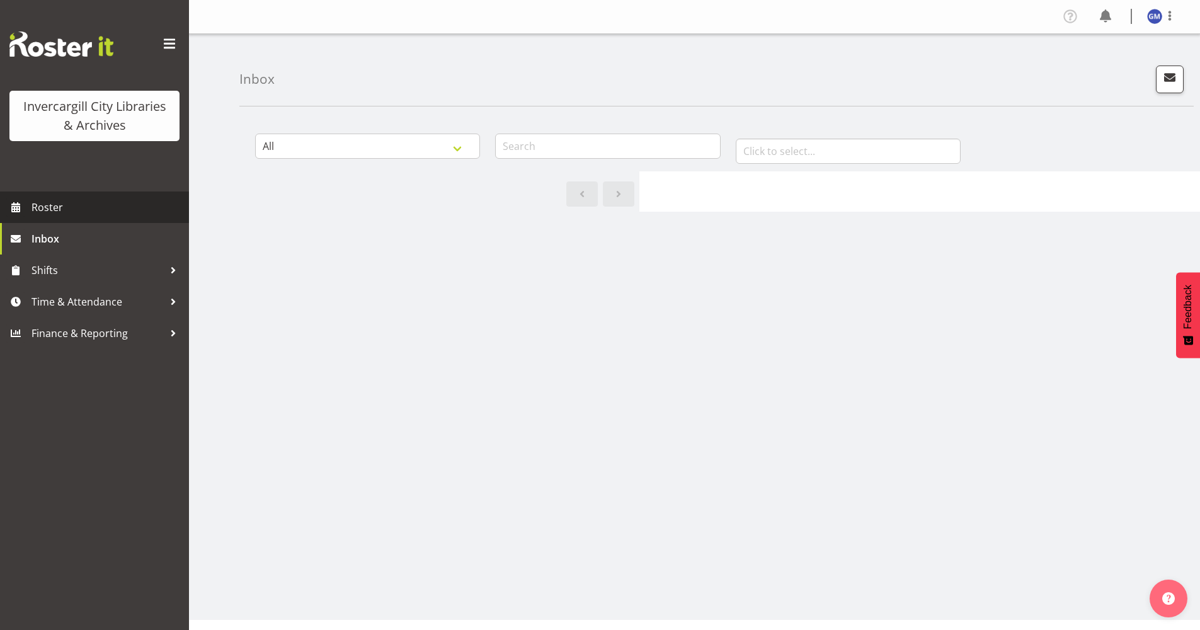
click at [77, 207] on span "Roster" at bounding box center [106, 207] width 151 height 19
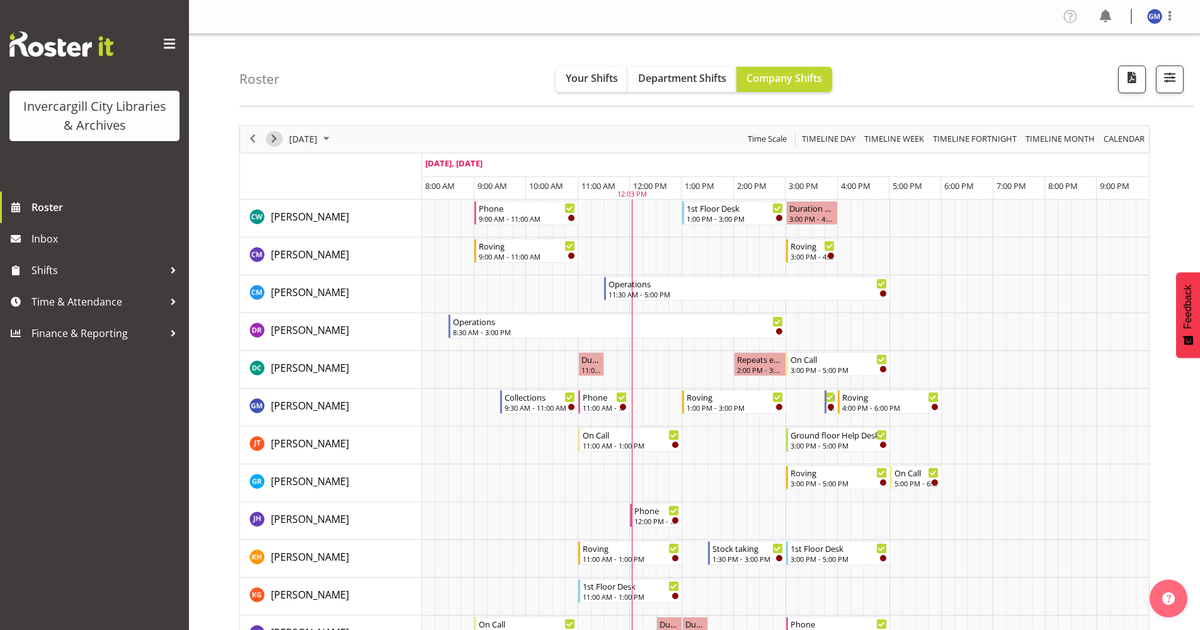
click at [269, 140] on span "Next" at bounding box center [273, 139] width 15 height 16
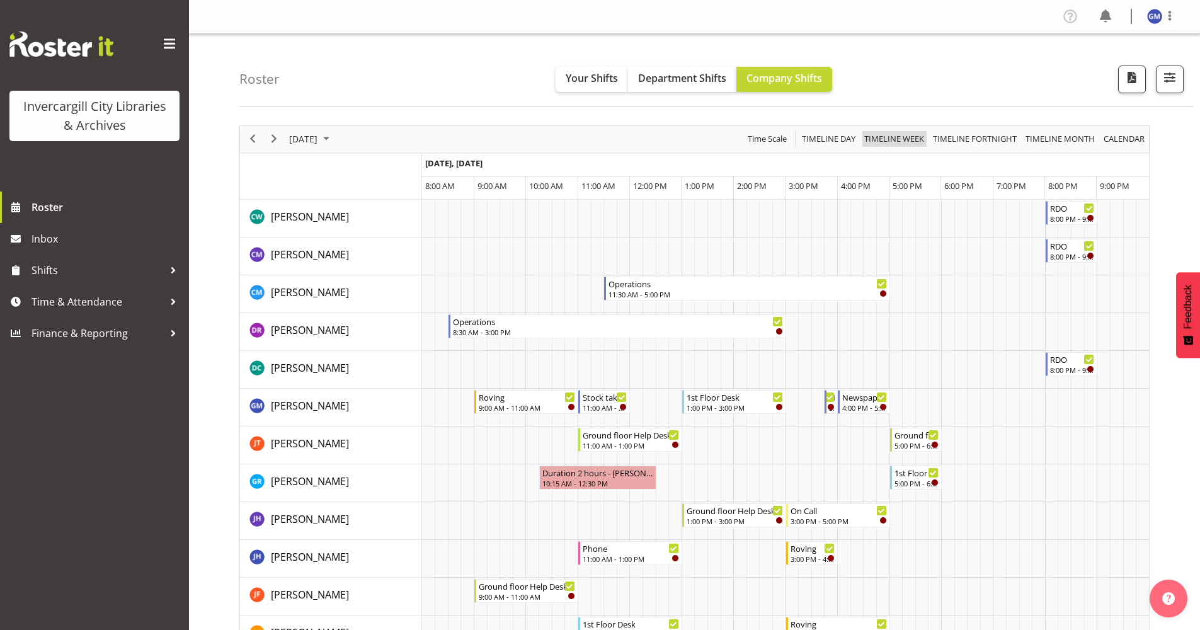
click at [914, 141] on span "Timeline Week" at bounding box center [894, 139] width 62 height 16
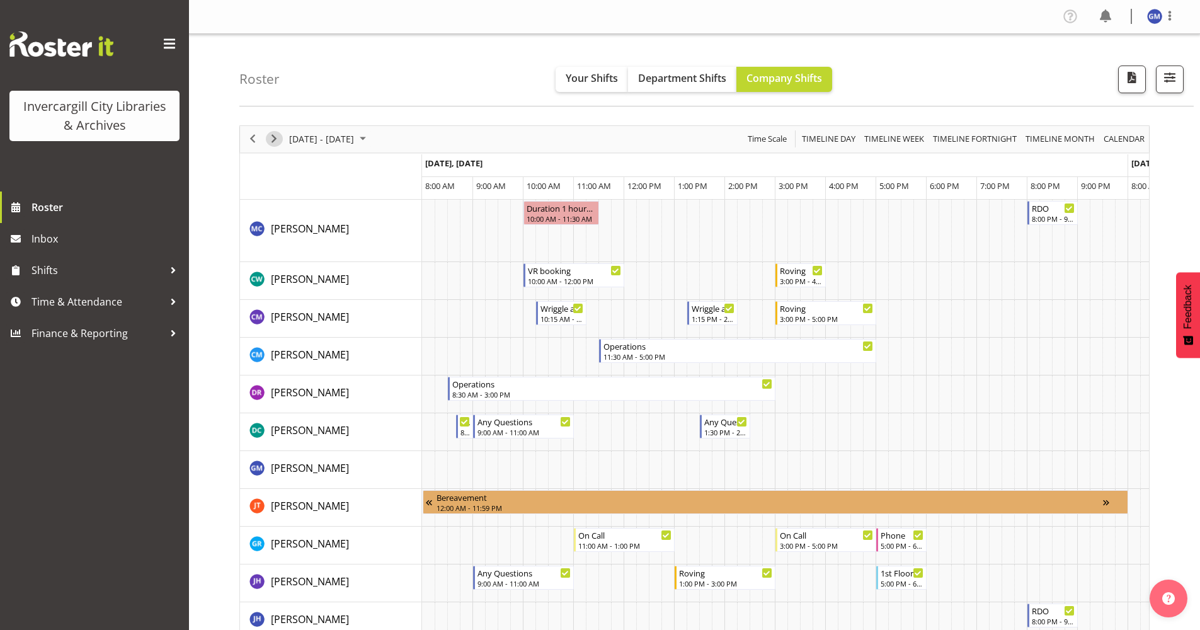
click at [273, 137] on span "Next" at bounding box center [273, 139] width 15 height 16
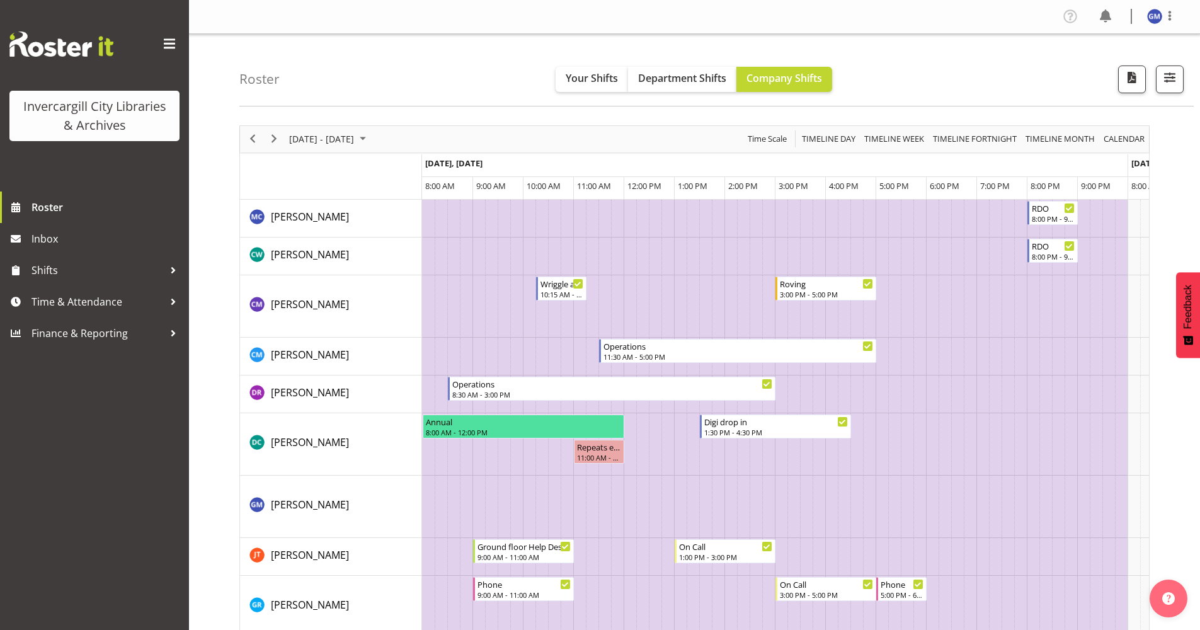
click at [450, 101] on div "Roster Your Shifts Department Shifts Company Shifts All Locations [GEOGRAPHIC_D…" at bounding box center [716, 70] width 954 height 72
click at [250, 143] on span "Previous" at bounding box center [252, 139] width 15 height 16
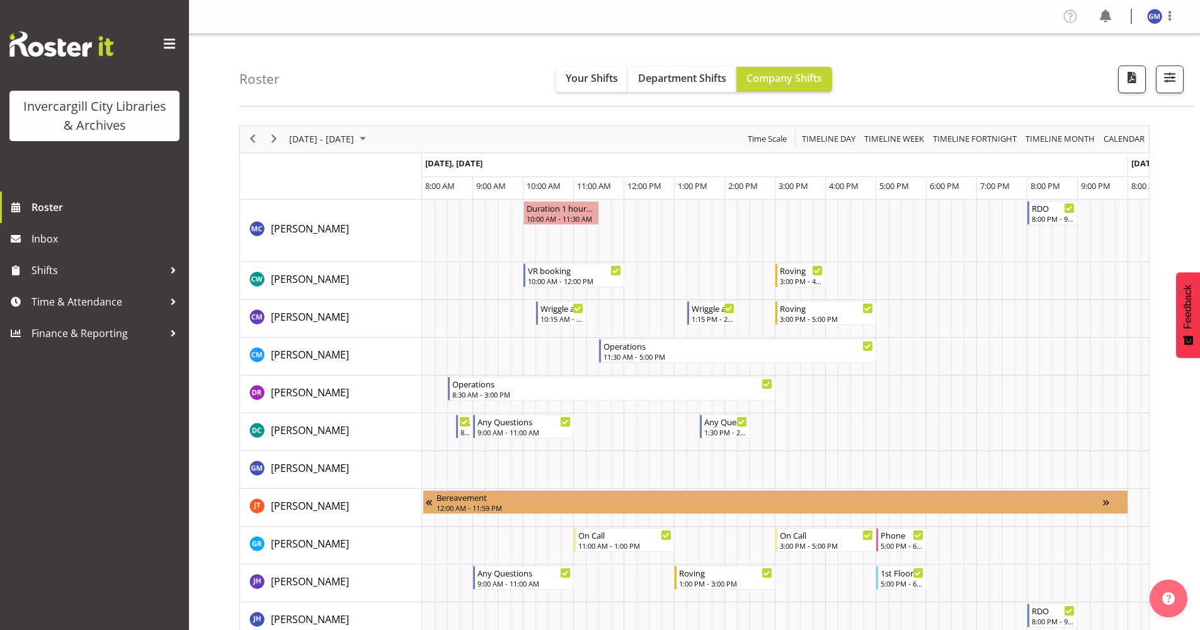
scroll to position [0, 1713]
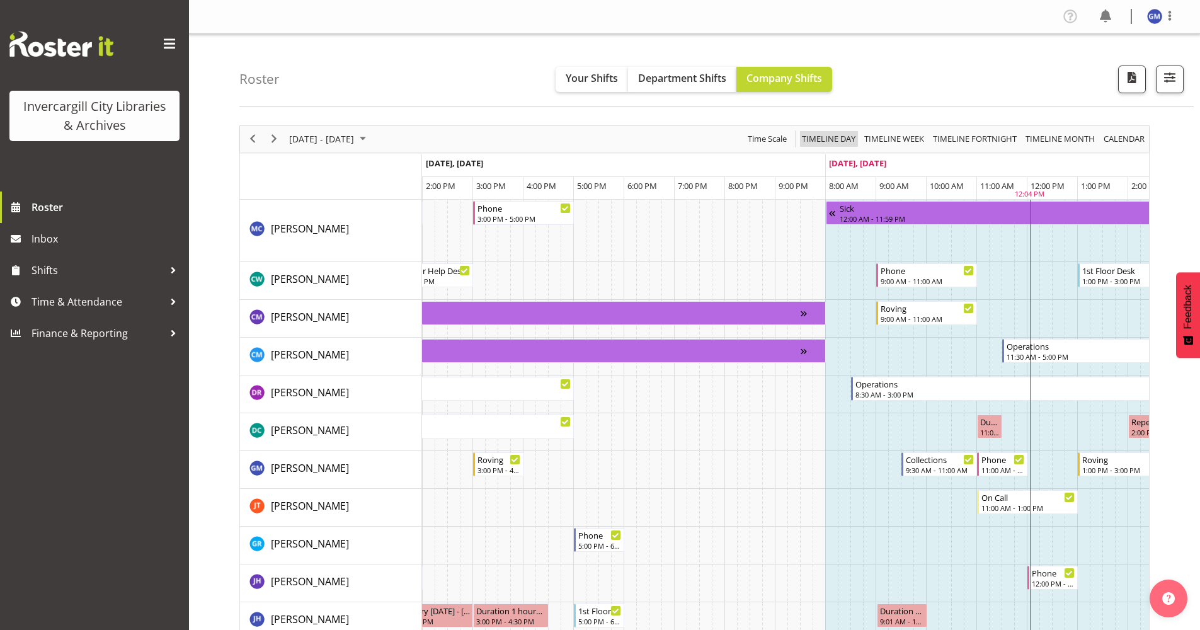
click at [831, 136] on span "Timeline Day" at bounding box center [829, 139] width 56 height 16
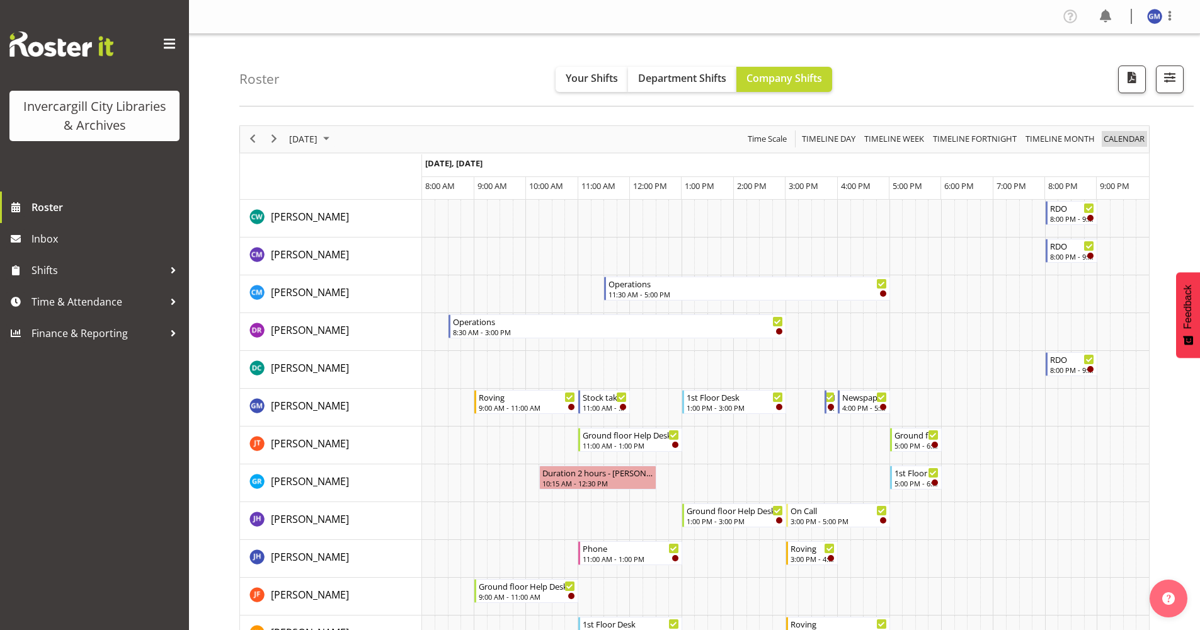
click at [1113, 134] on span "calendar" at bounding box center [1123, 139] width 43 height 16
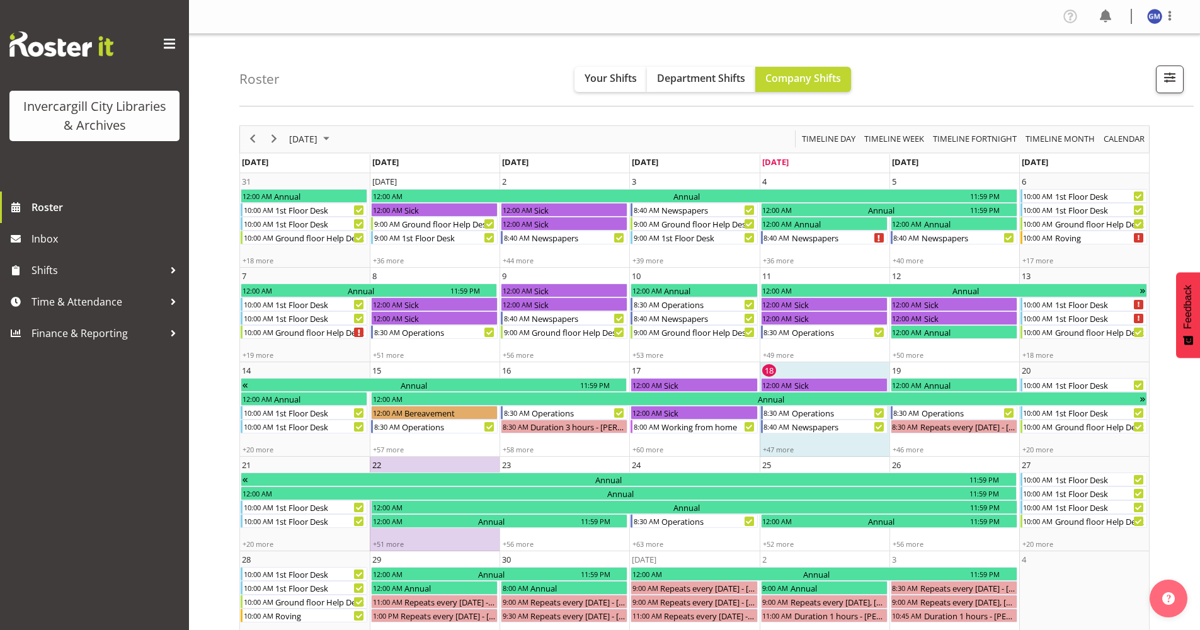
click at [401, 465] on td "22 12:00 AM Annual 11:59 PM 12:00 AM Annual 11:59 PM +51 more" at bounding box center [435, 504] width 130 height 94
click at [860, 134] on div "Timeline Week" at bounding box center [894, 139] width 69 height 26
click at [0, 0] on div "of September 2025" at bounding box center [0, 0] width 0 height 0
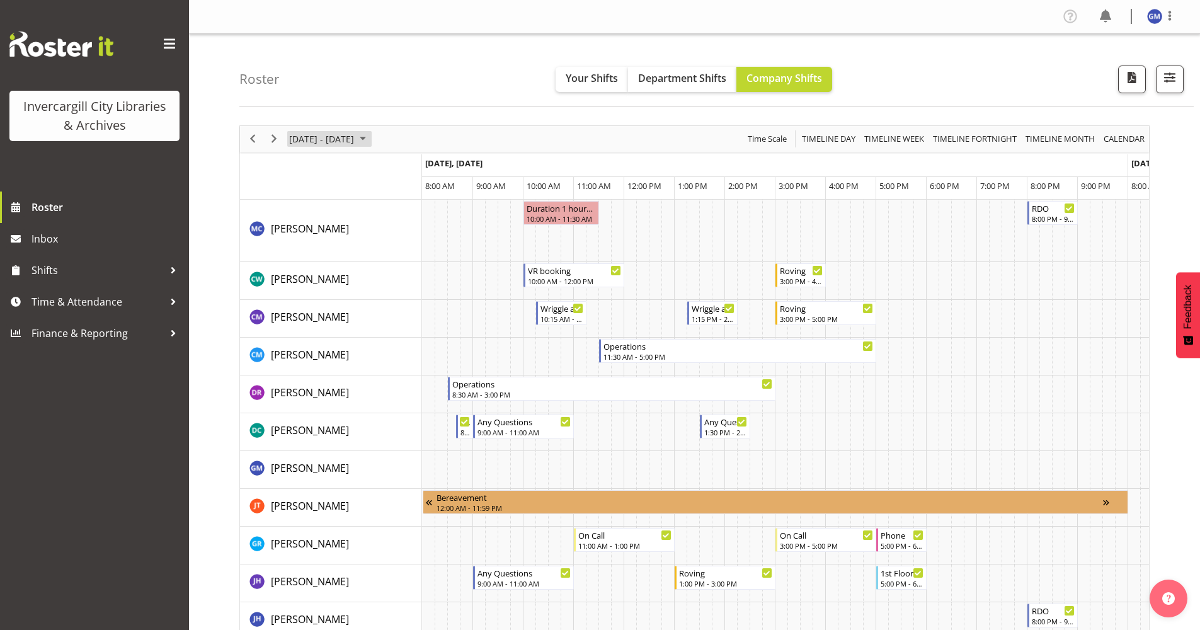
click at [319, 147] on div "[DATE] - [DATE]" at bounding box center [329, 139] width 89 height 26
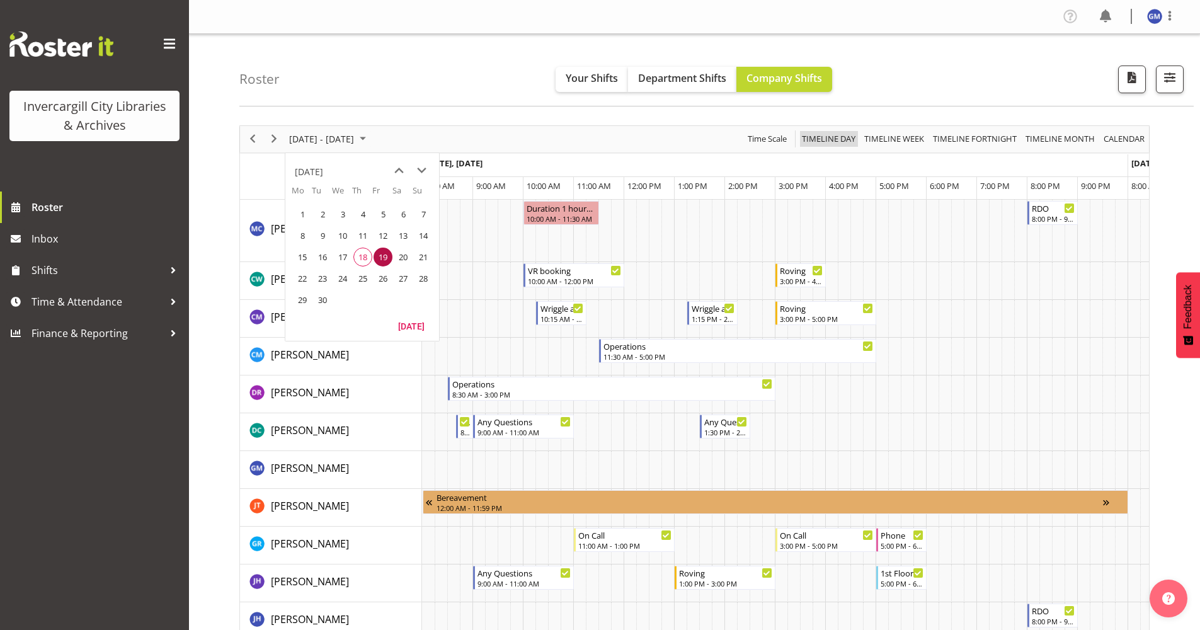
drag, startPoint x: 834, startPoint y: 137, endPoint x: 463, endPoint y: 169, distance: 372.3
click at [833, 137] on span "Timeline Day" at bounding box center [829, 139] width 56 height 16
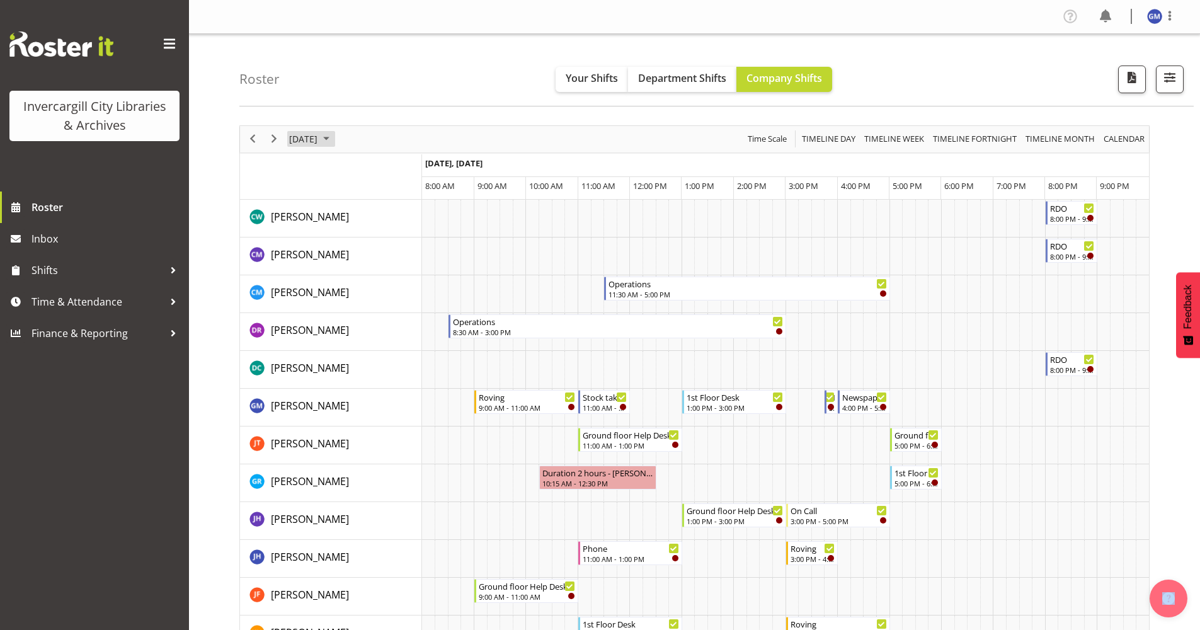
click at [319, 141] on span "[DATE]" at bounding box center [303, 139] width 31 height 16
click at [319, 275] on span "22" at bounding box center [322, 278] width 19 height 19
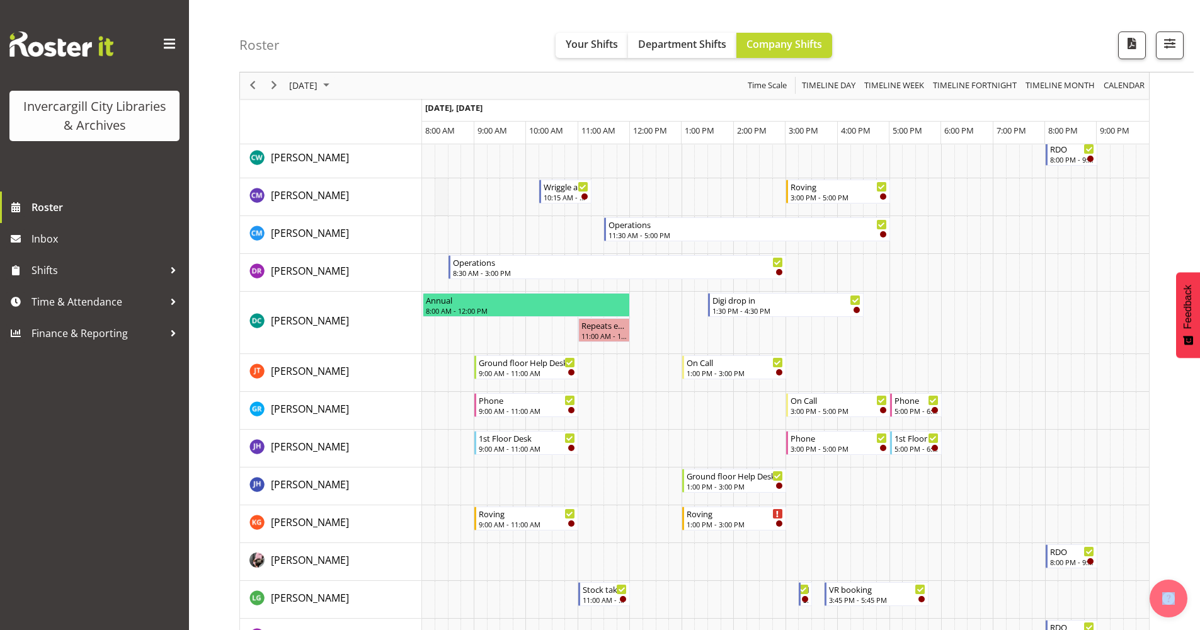
scroll to position [252, 0]
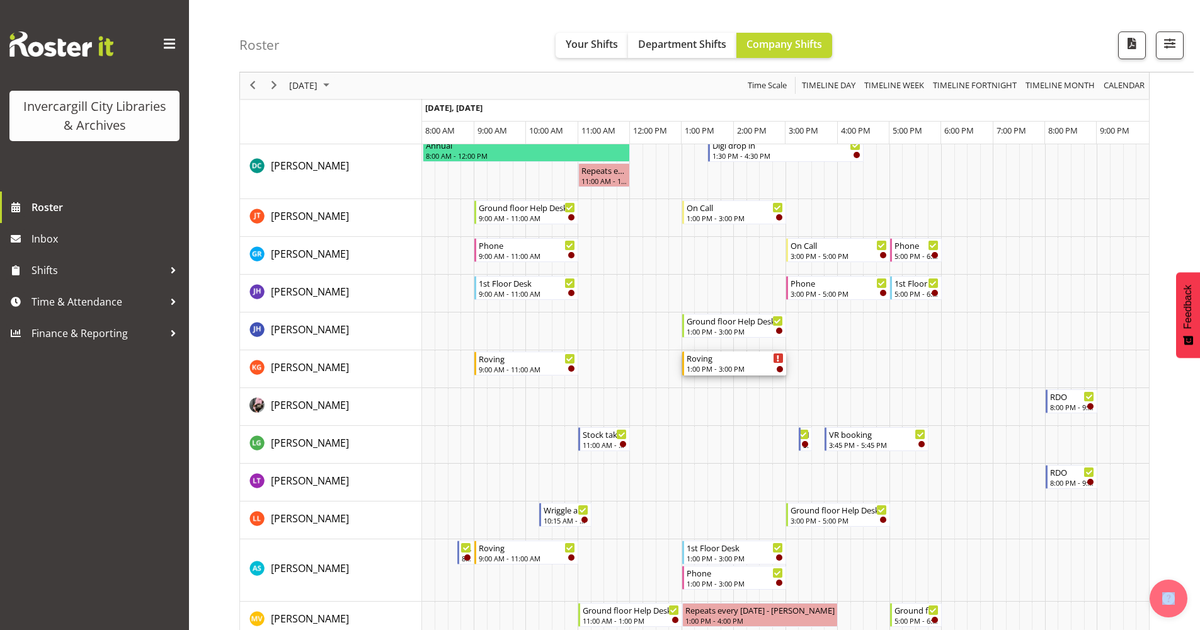
click at [716, 359] on div "Roving" at bounding box center [735, 357] width 97 height 13
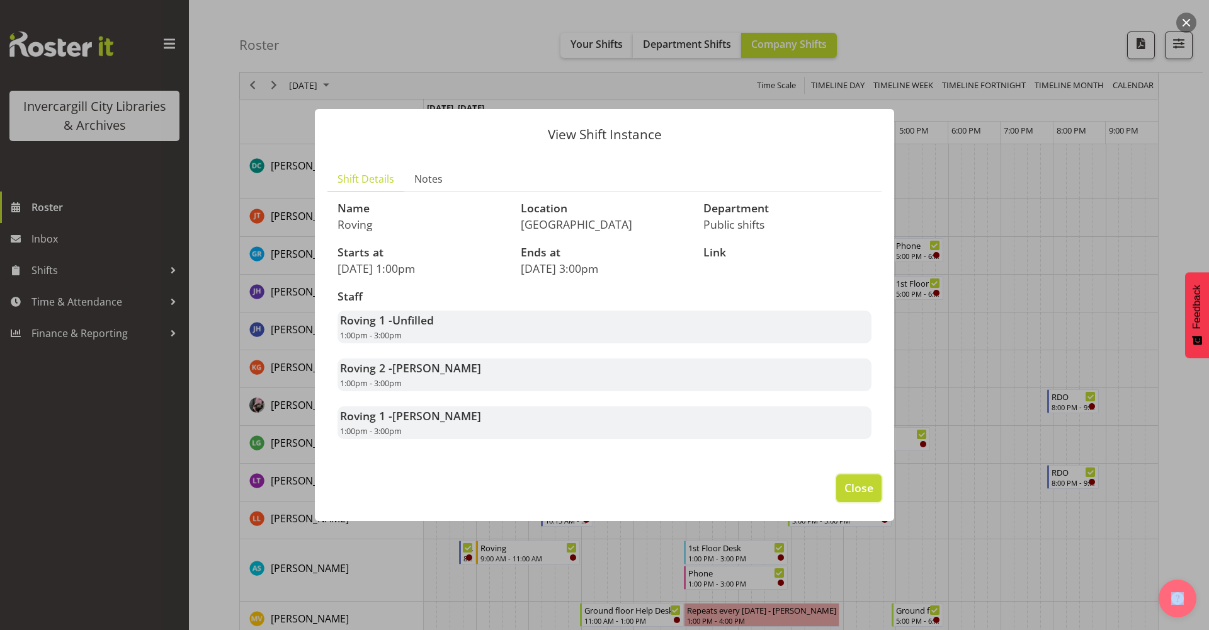
click at [861, 482] on span "Close" at bounding box center [859, 487] width 29 height 16
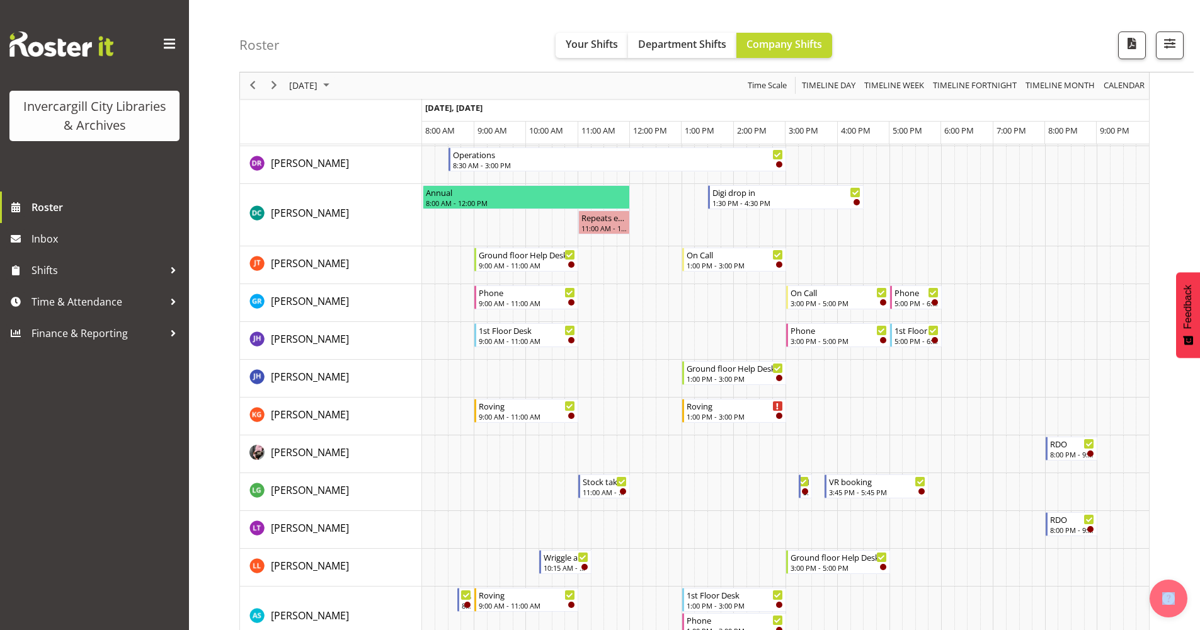
scroll to position [126, 0]
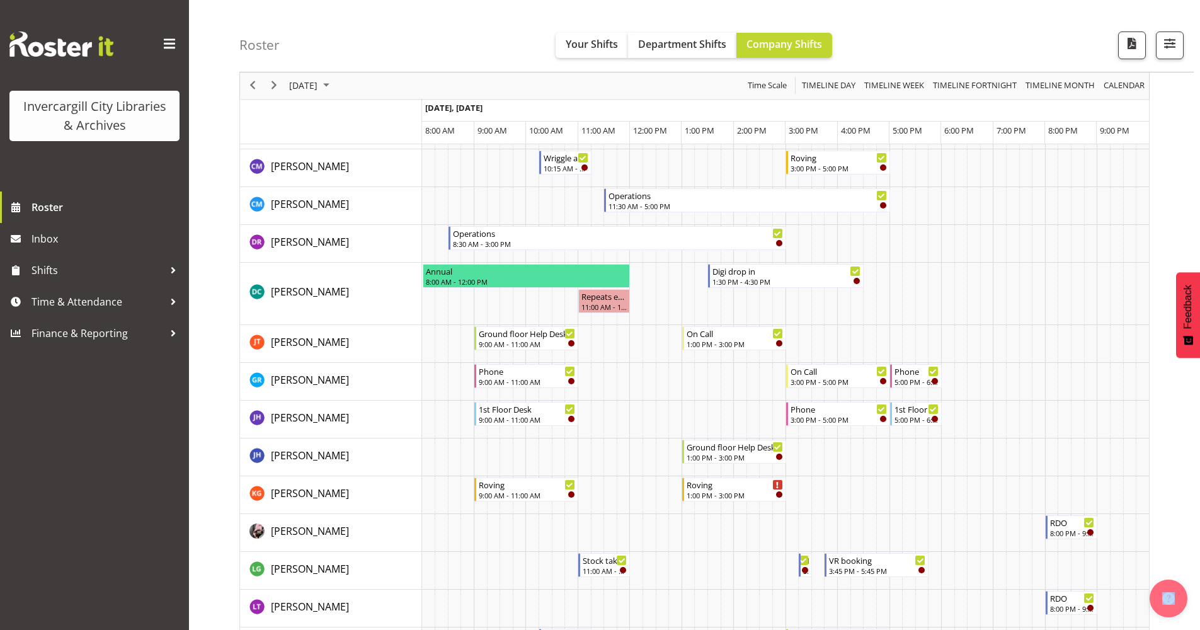
click at [265, 89] on div "next period" at bounding box center [273, 85] width 21 height 26
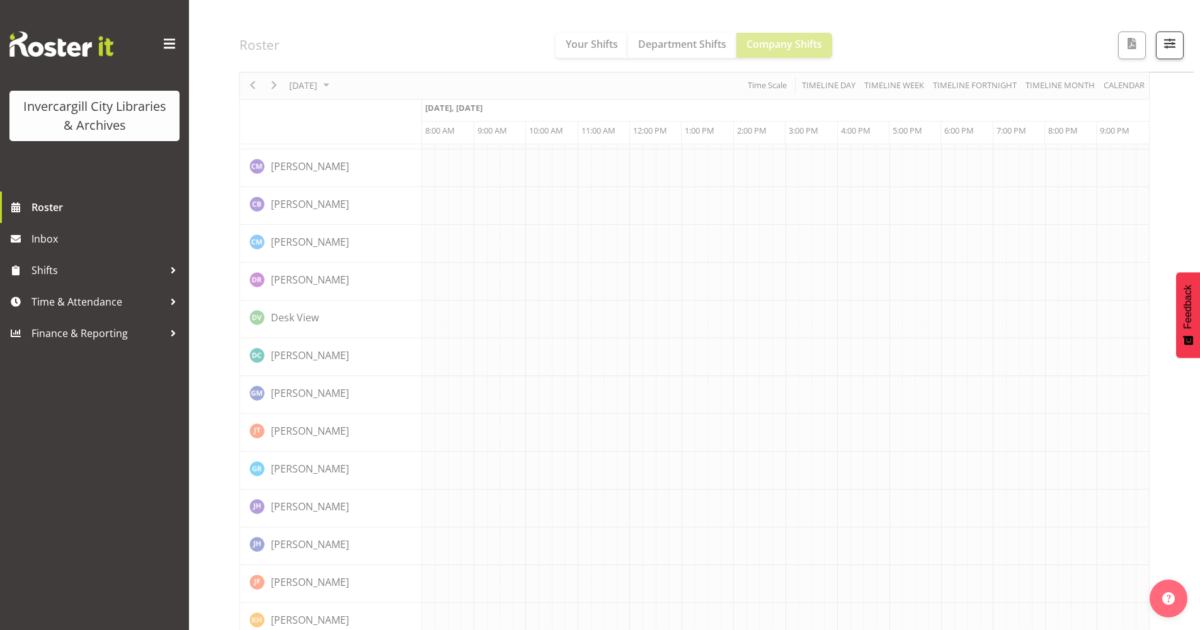
scroll to position [0, 0]
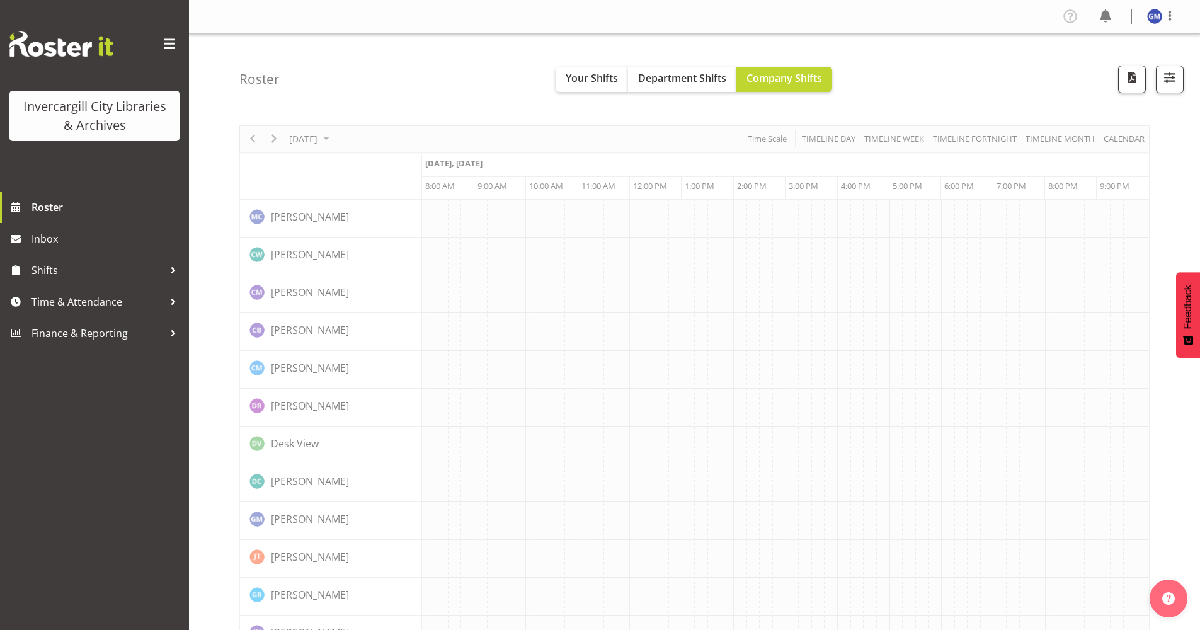
click at [274, 88] on div "Roster Your Shifts Department Shifts Company Shifts All Locations [GEOGRAPHIC_D…" at bounding box center [716, 70] width 954 height 72
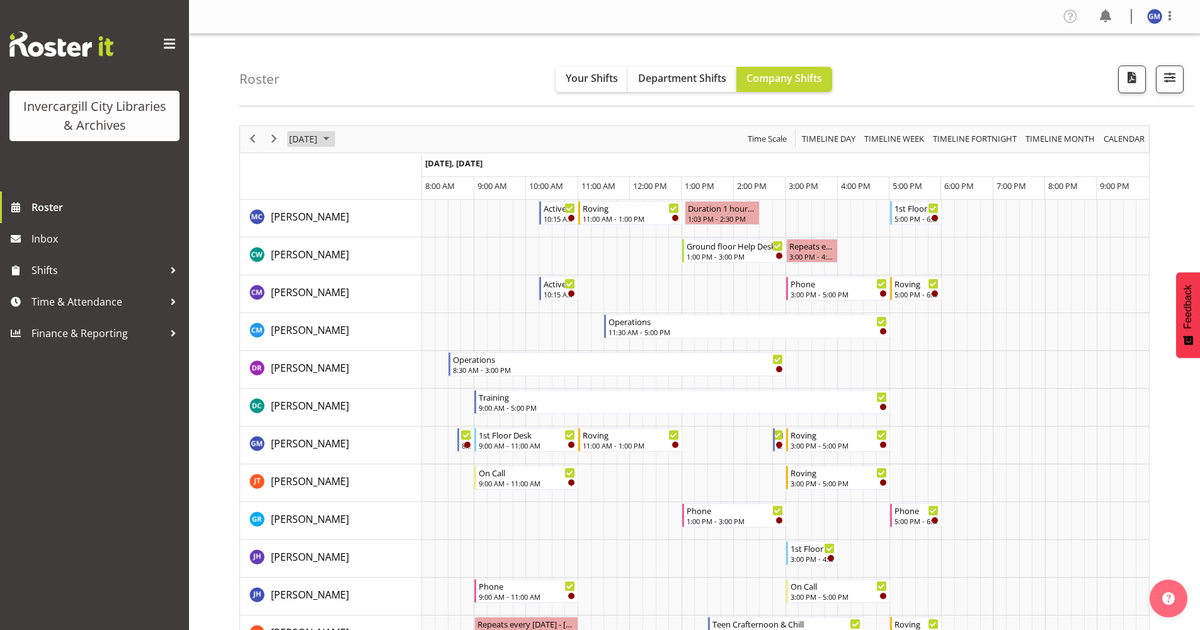
click at [319, 144] on span "[DATE]" at bounding box center [303, 139] width 31 height 16
click at [387, 257] on span "18" at bounding box center [382, 257] width 19 height 19
